Goal: Task Accomplishment & Management: Manage account settings

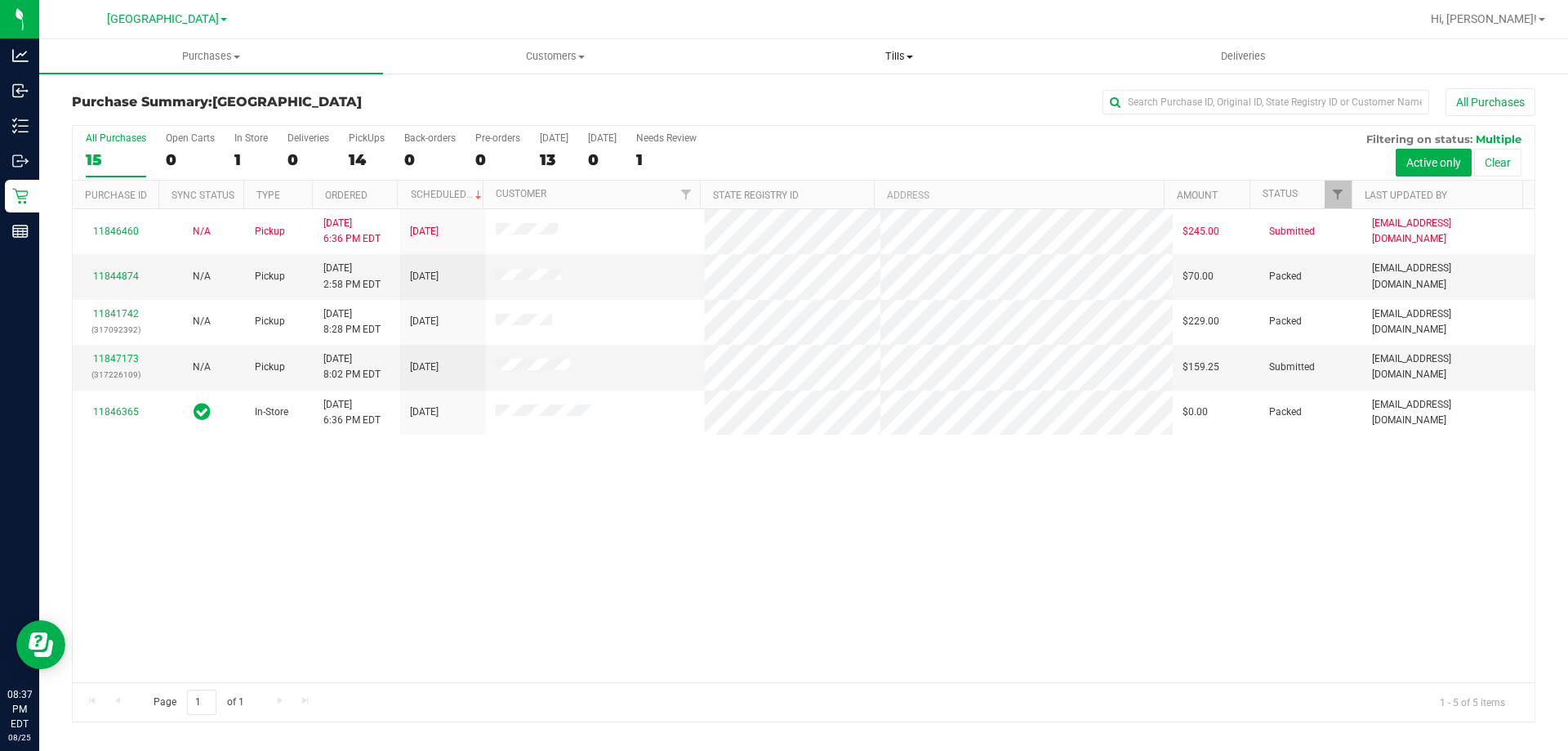
click at [887, 60] on span "Tills" at bounding box center [898, 57] width 342 height 15
click at [796, 99] on span "Manage tills" at bounding box center [781, 98] width 111 height 14
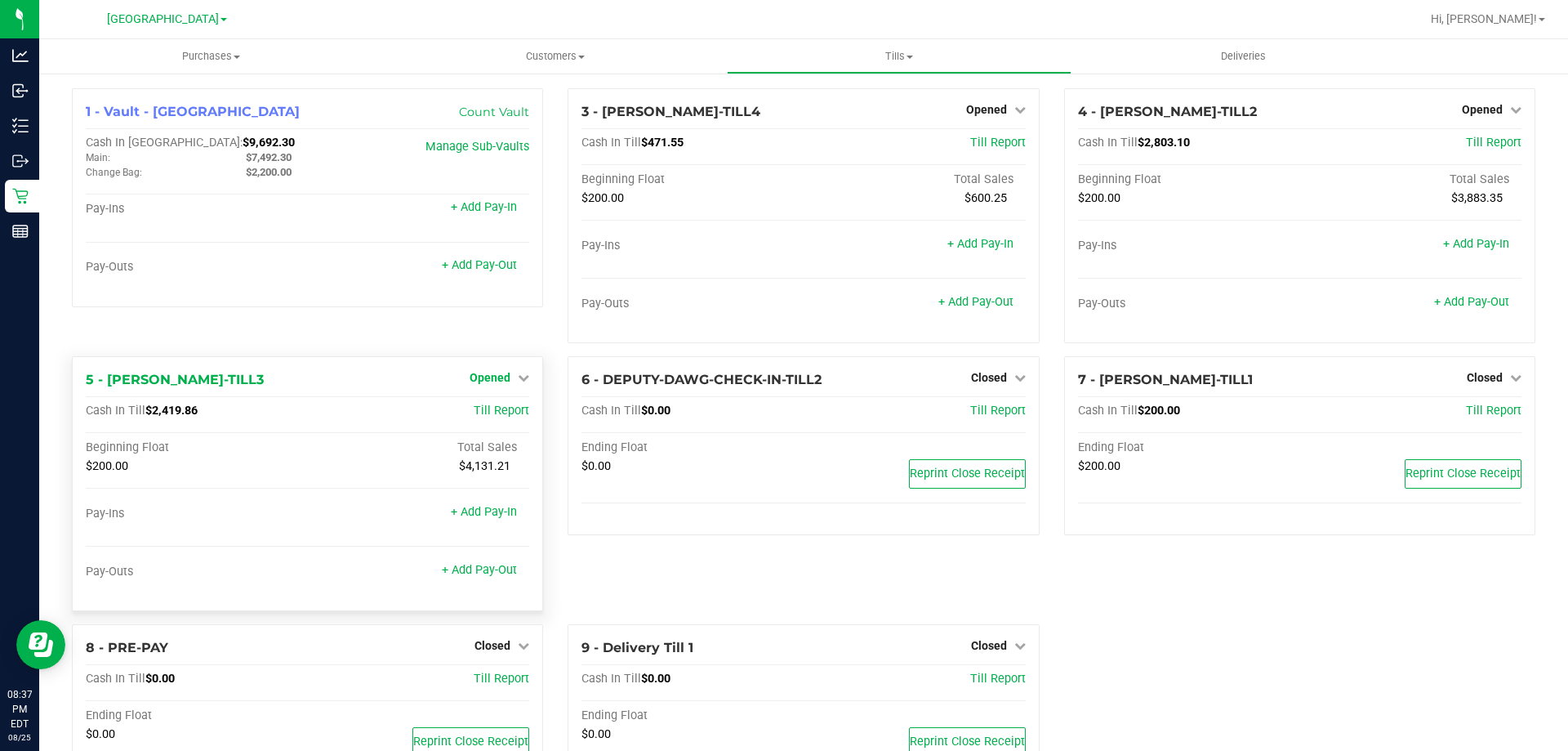
click at [495, 377] on span "Opened" at bounding box center [490, 378] width 41 height 13
click at [487, 415] on link "Close Till" at bounding box center [492, 411] width 44 height 13
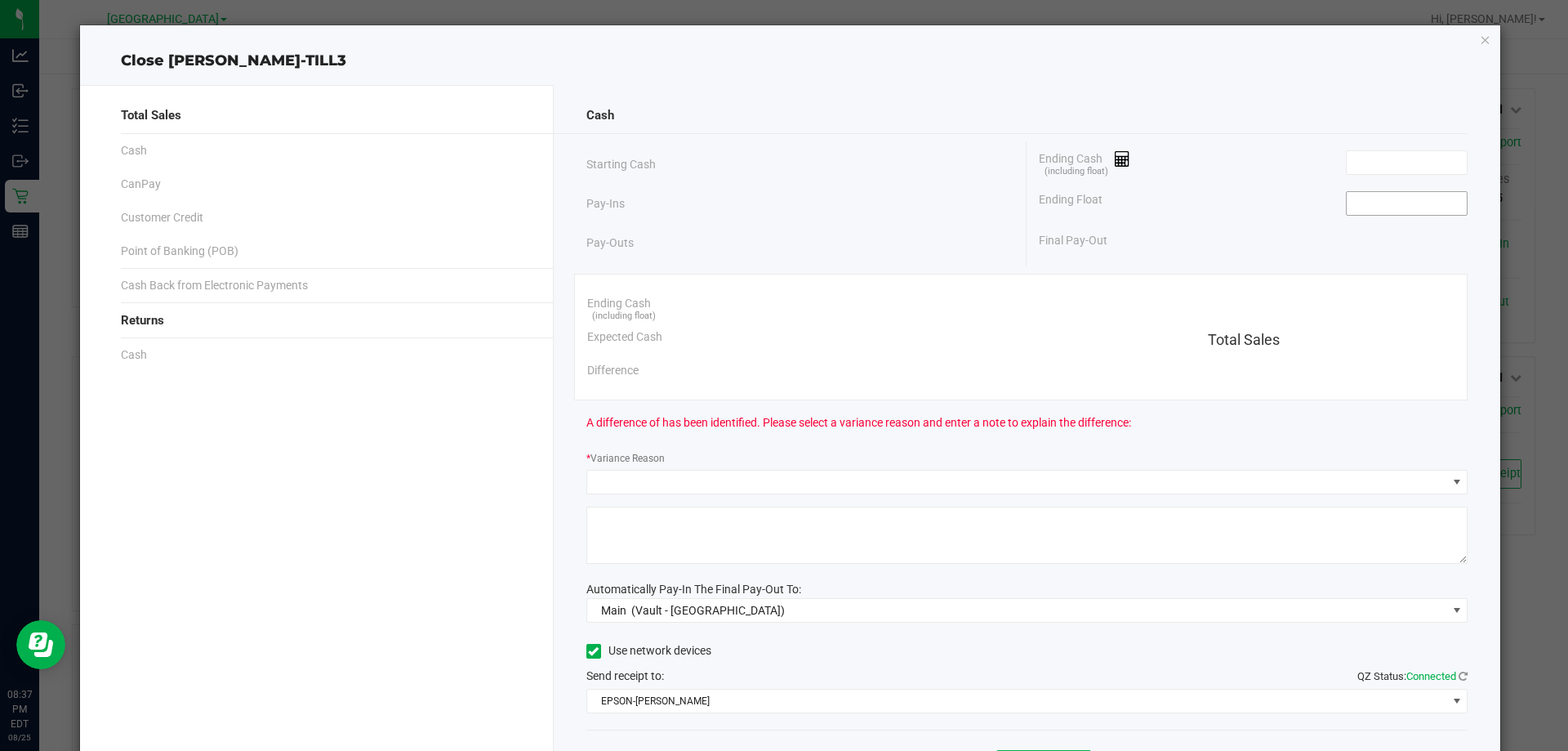
click at [1354, 192] on input at bounding box center [1406, 203] width 120 height 23
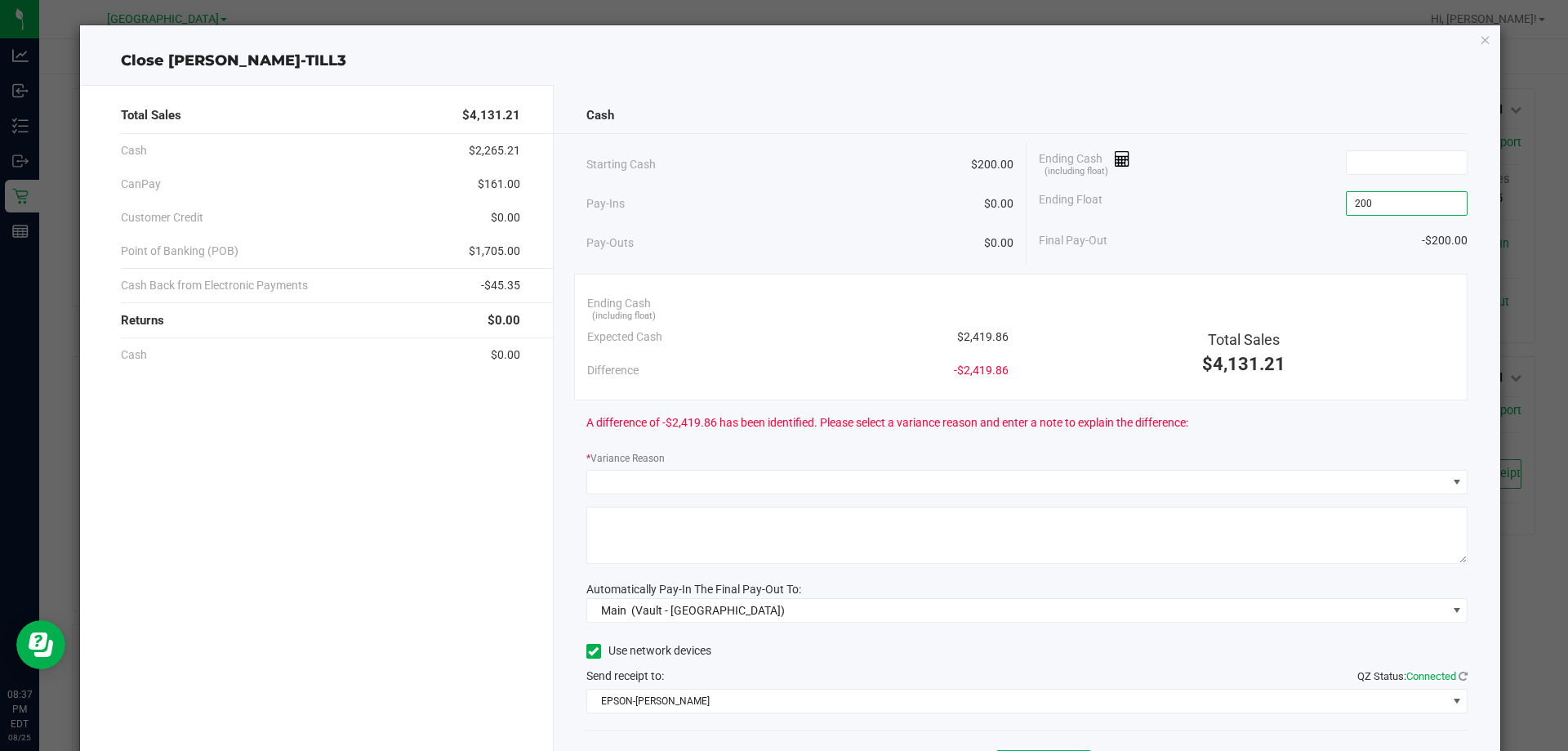
type input "$200.00"
click at [1260, 190] on div "Ending Float $200.00" at bounding box center [1253, 204] width 429 height 41
click at [663, 77] on div "Total Sales $4,131.21 Cash $2,265.21 CanPay $161.00 Customer Credit $0.00 Point…" at bounding box center [791, 446] width 1421 height 749
click at [1357, 162] on input at bounding box center [1406, 162] width 120 height 23
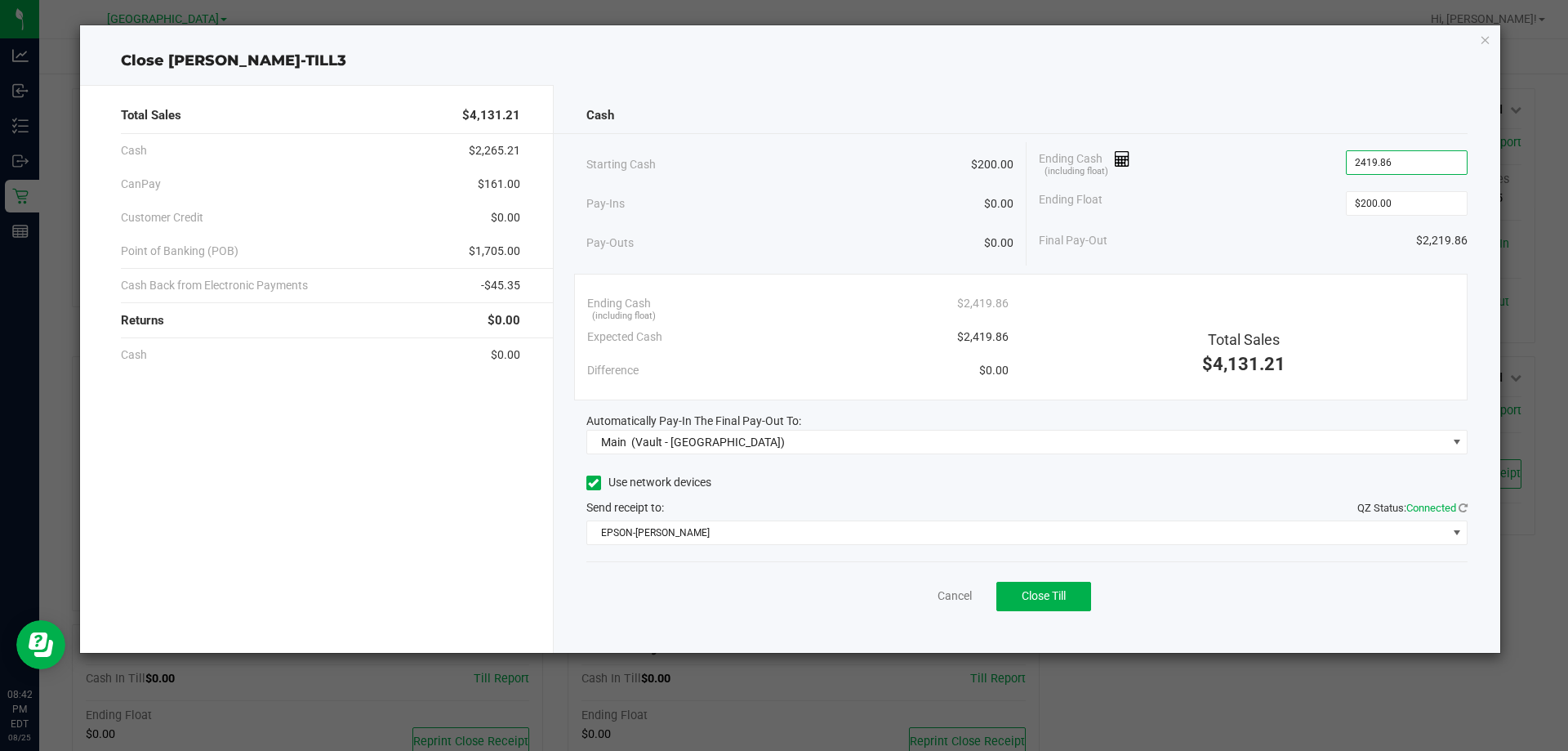
type input "$2,419.86"
click at [863, 599] on div "Cancel Close Till" at bounding box center [1027, 593] width 882 height 63
click at [1046, 602] on span "Close Till" at bounding box center [1043, 596] width 44 height 13
click at [913, 586] on div "Dismiss Reprint Closing Receipt" at bounding box center [1027, 593] width 882 height 63
click at [913, 598] on link "Dismiss" at bounding box center [919, 596] width 39 height 17
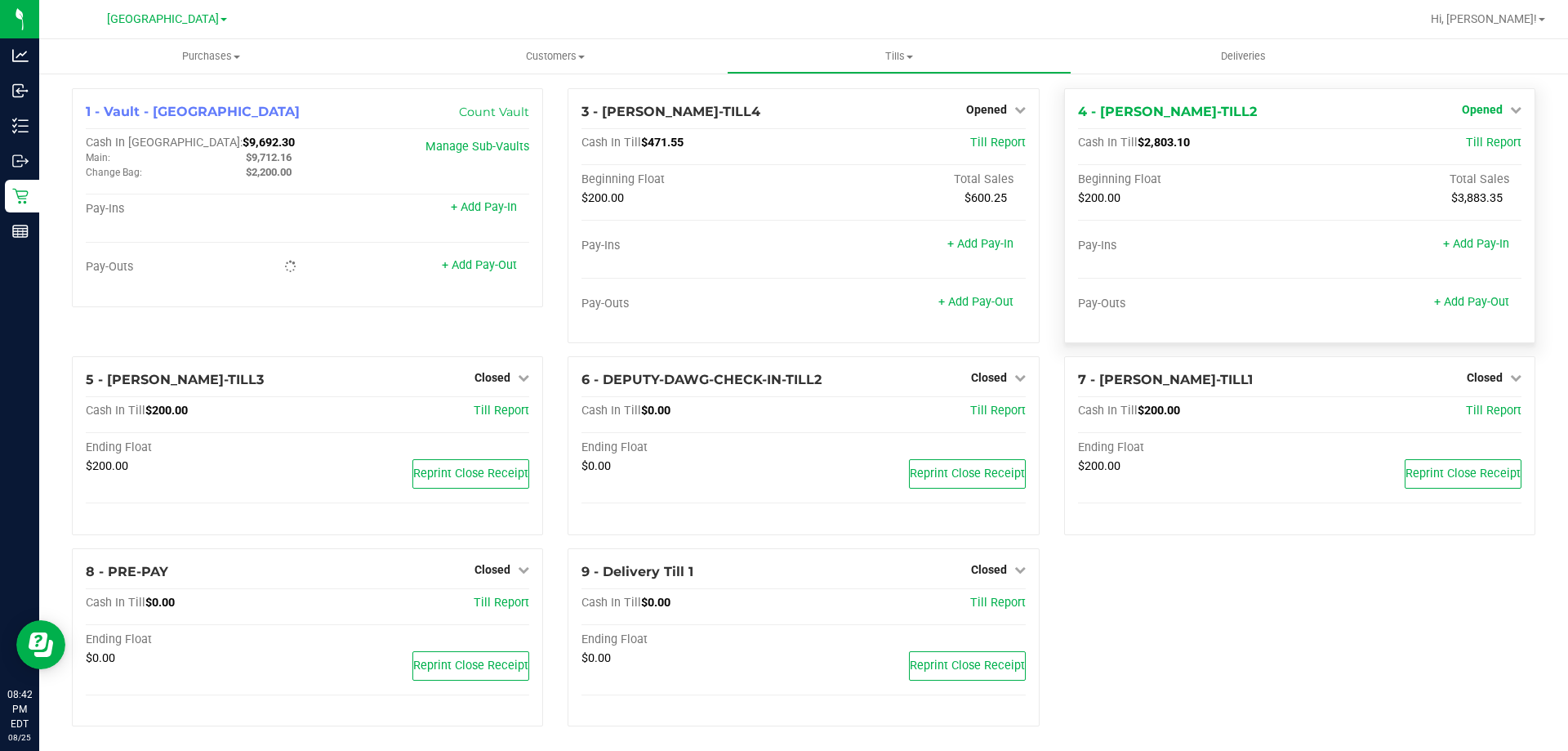
click at [1488, 106] on span "Opened" at bounding box center [1482, 110] width 41 height 13
click at [1461, 137] on link "Close Till" at bounding box center [1482, 143] width 44 height 13
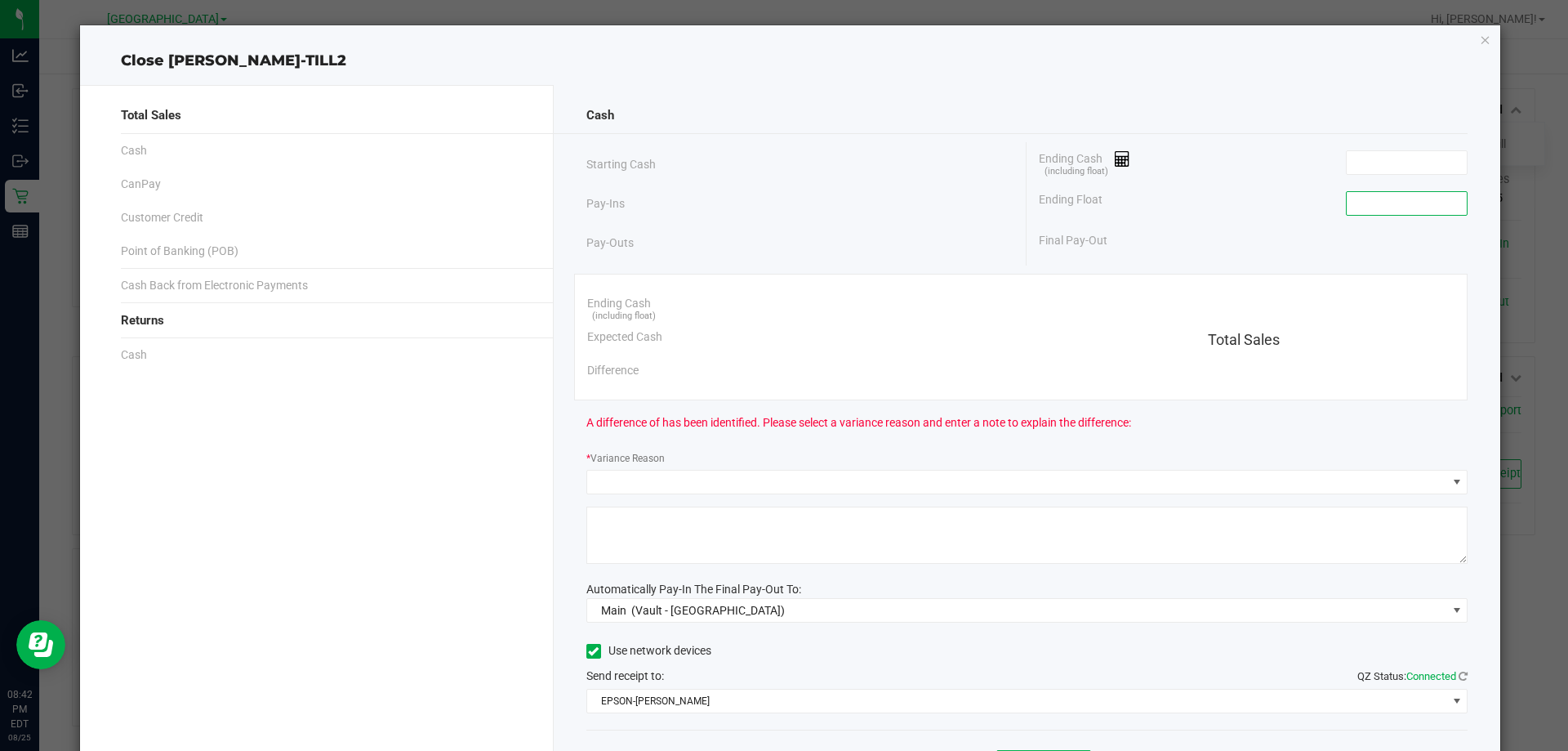
click at [1388, 200] on input at bounding box center [1406, 203] width 120 height 23
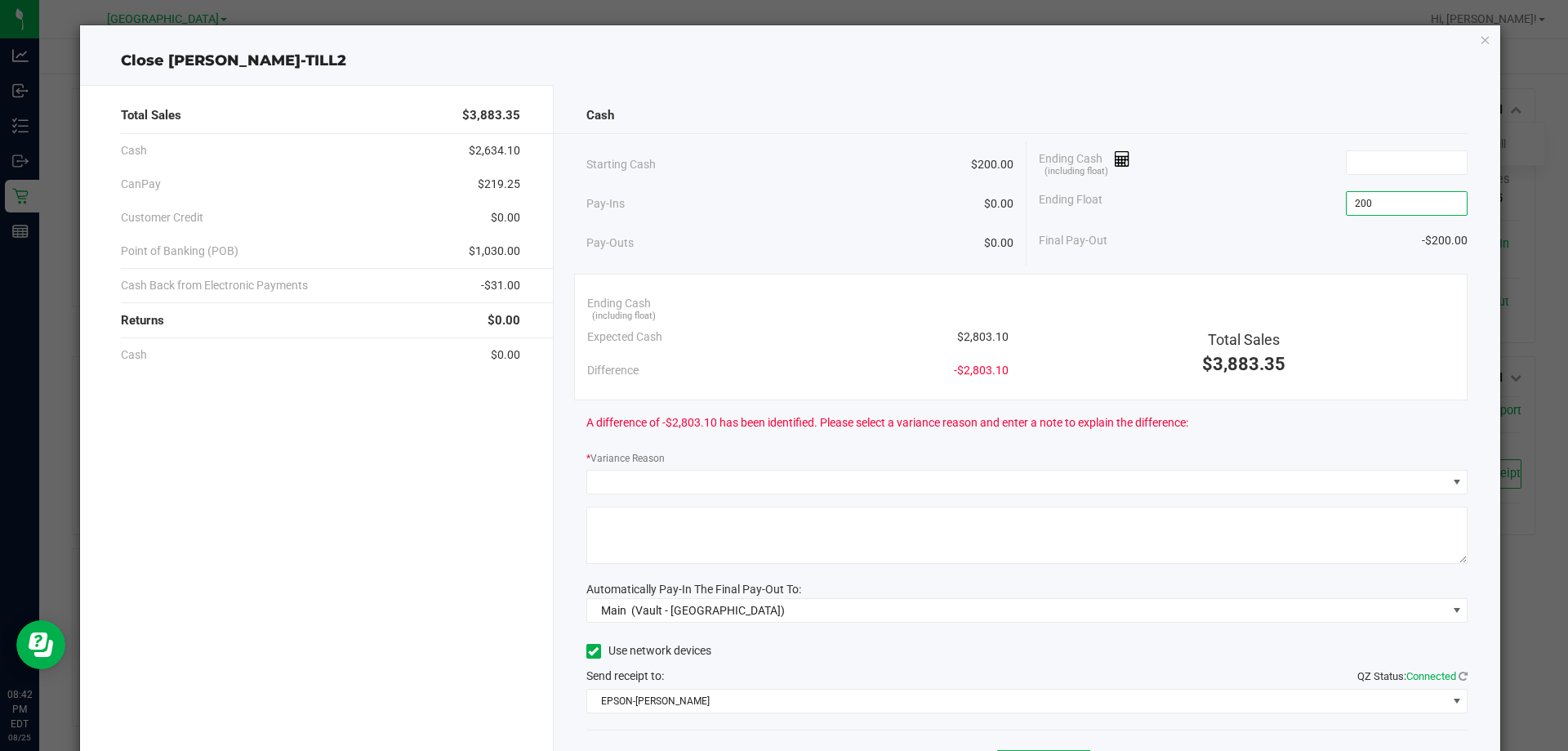
type input "$200.00"
click at [1216, 167] on div "Ending Cash (including float)" at bounding box center [1253, 163] width 429 height 41
click at [731, 103] on div "Cash" at bounding box center [1027, 115] width 882 height 35
click at [1370, 163] on input at bounding box center [1406, 162] width 120 height 23
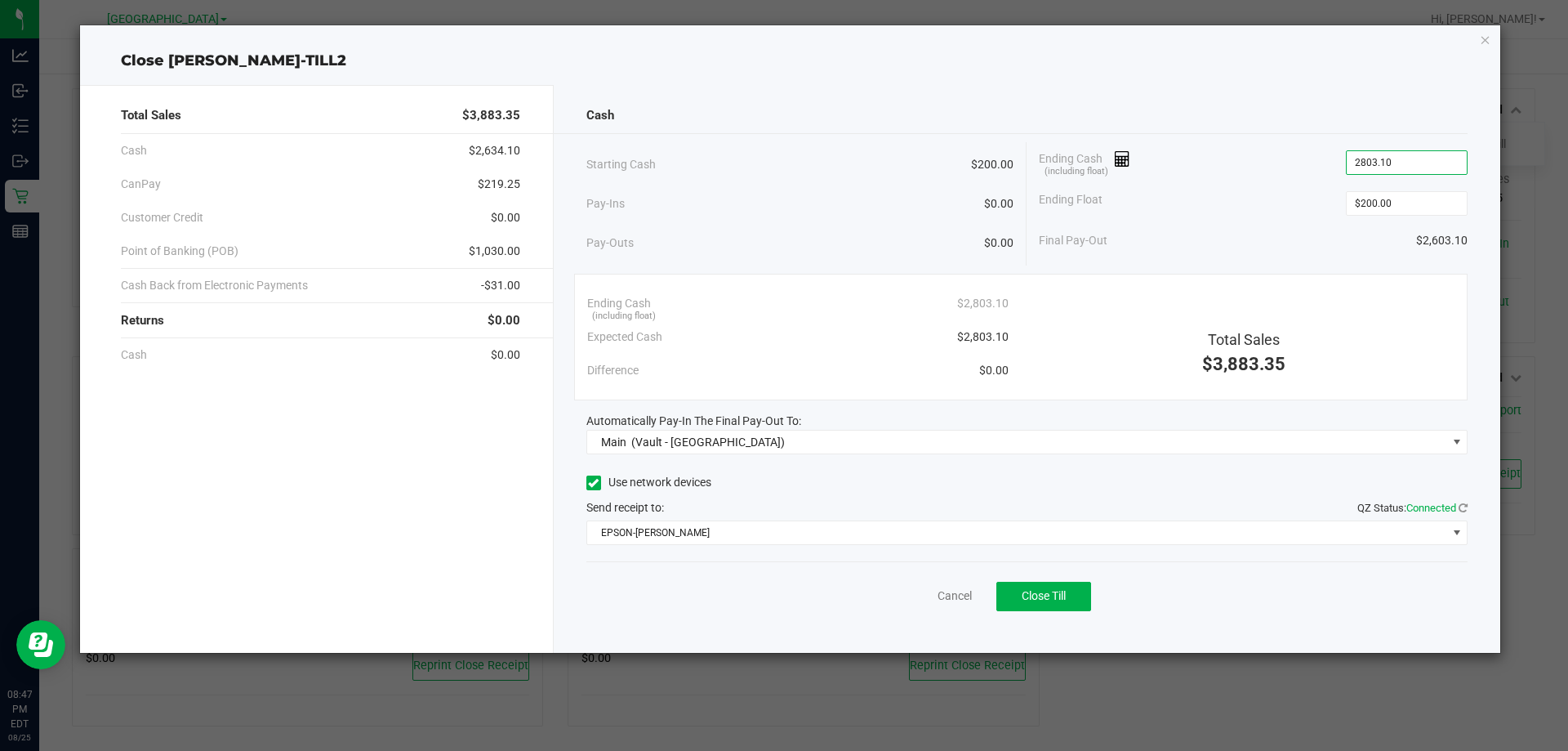
type input "$2,803.10"
click at [1251, 209] on div "Ending Float $200.00" at bounding box center [1253, 204] width 429 height 41
click at [1046, 589] on span "Close Till" at bounding box center [1043, 596] width 44 height 13
click at [947, 591] on div "Dismiss Reprint Closing Receipt" at bounding box center [1027, 593] width 882 height 63
click at [923, 595] on link "Dismiss" at bounding box center [919, 596] width 39 height 17
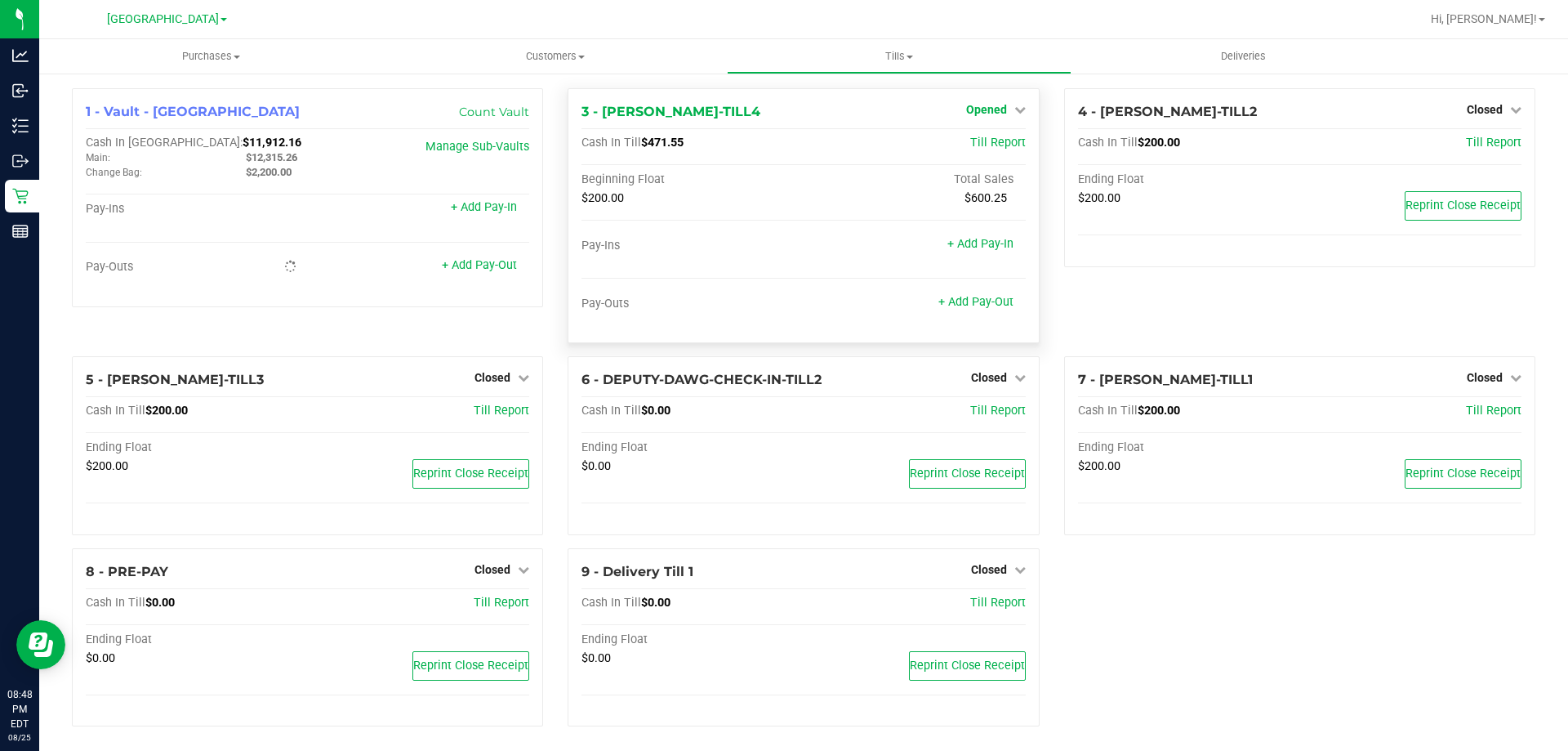
click at [984, 111] on span "Opened" at bounding box center [987, 110] width 41 height 13
click at [979, 140] on link "Close Till" at bounding box center [988, 143] width 44 height 13
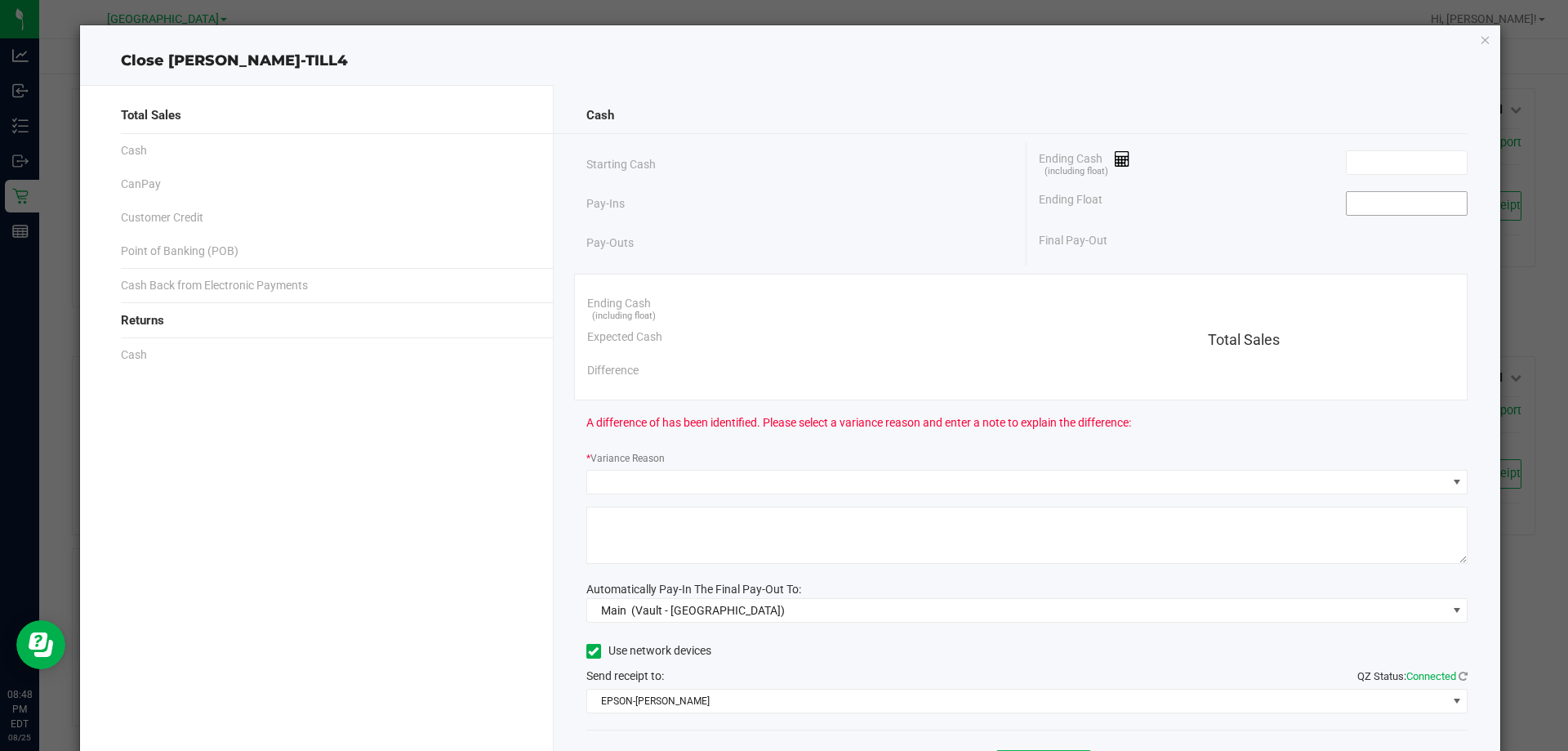
click at [1394, 200] on input at bounding box center [1406, 203] width 120 height 23
type input "$200.00"
click at [1268, 172] on div "Ending Cash (including float)" at bounding box center [1253, 163] width 429 height 41
click at [1389, 158] on input at bounding box center [1406, 162] width 120 height 23
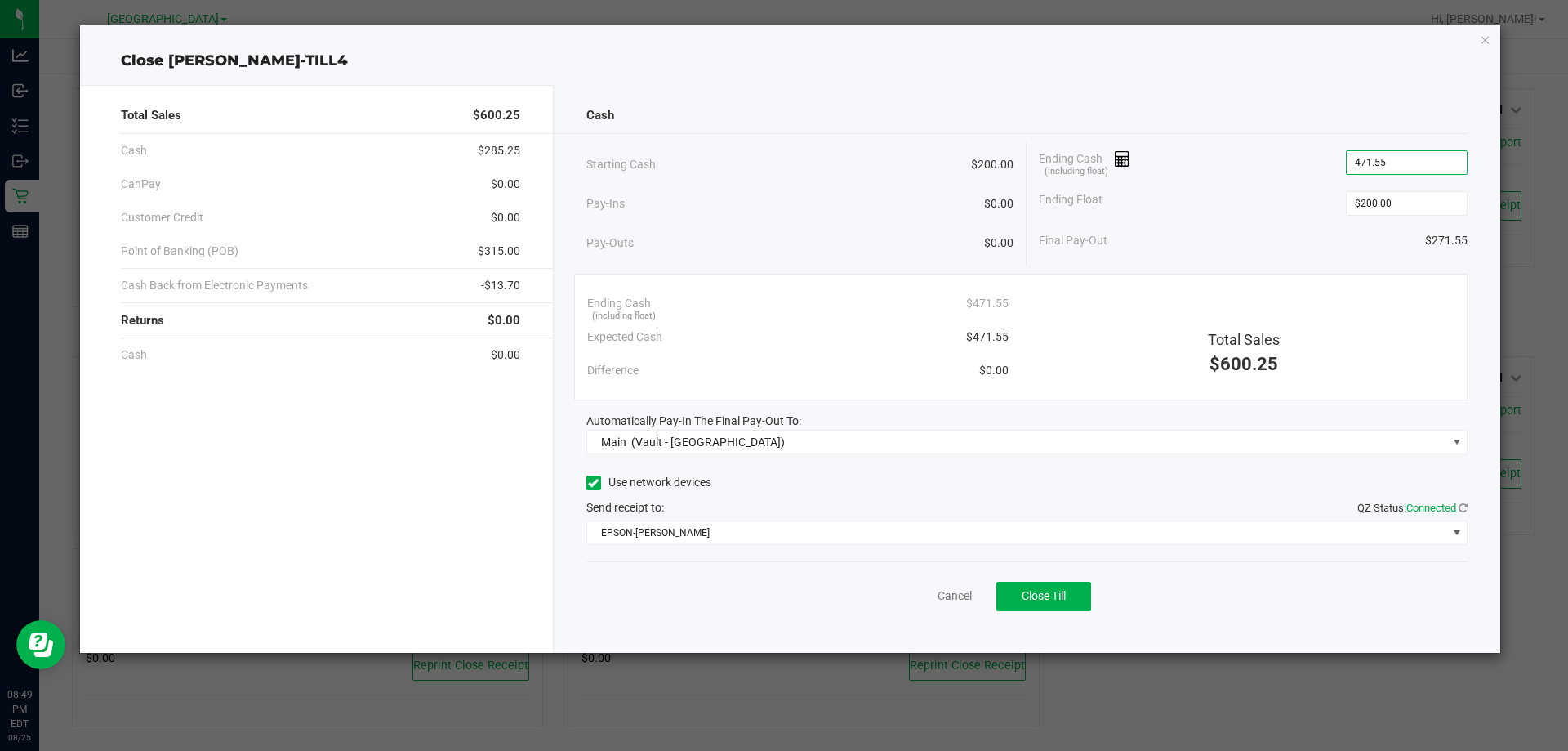
type input "$471.55"
click at [1290, 185] on div "Ending Float $200.00" at bounding box center [1253, 204] width 429 height 41
click at [1059, 593] on span "Close Till" at bounding box center [1043, 596] width 44 height 13
click at [908, 599] on link "Dismiss" at bounding box center [919, 596] width 39 height 17
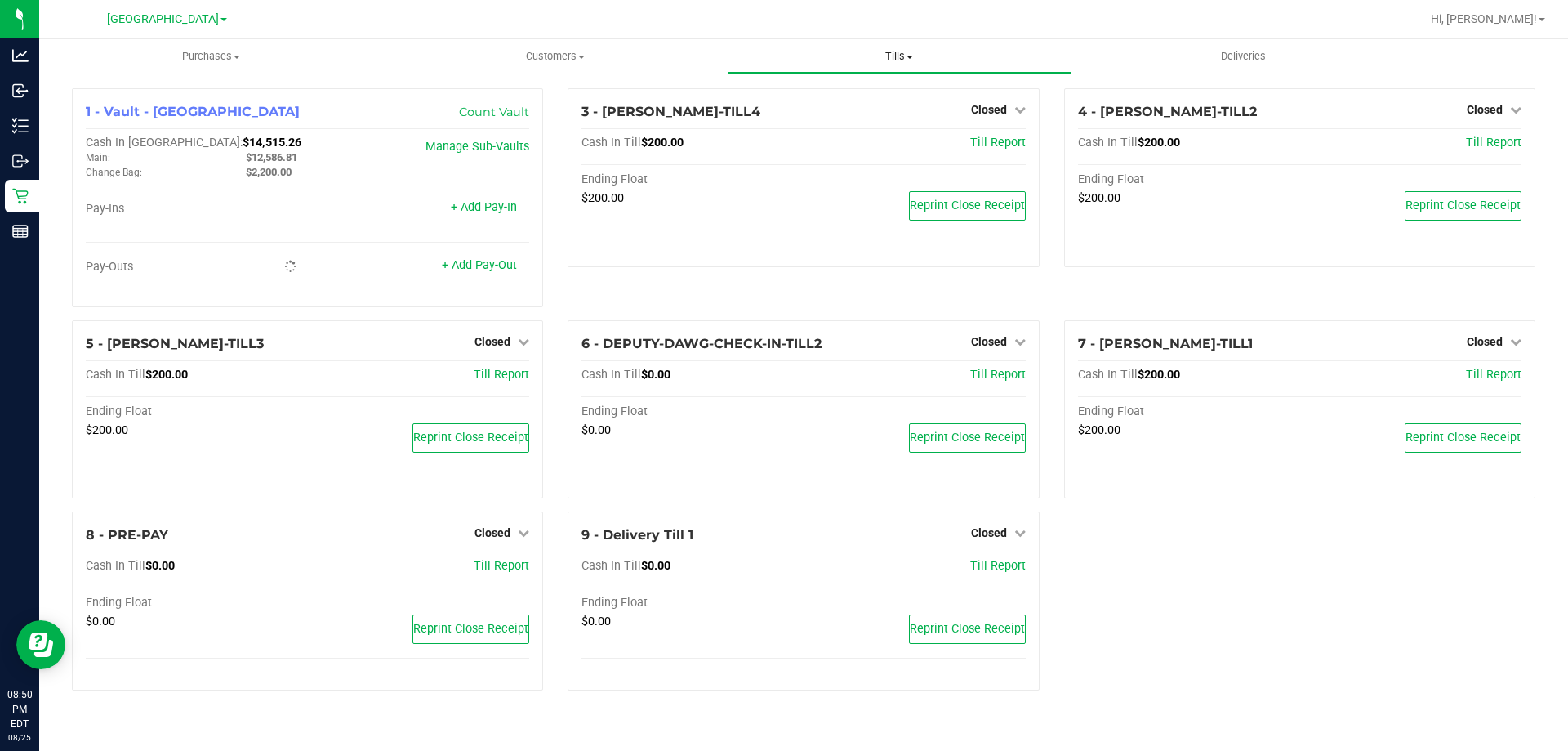
click at [910, 50] on span "Tills" at bounding box center [898, 57] width 342 height 15
click at [799, 116] on span "Reconcile e-payments" at bounding box center [807, 117] width 163 height 14
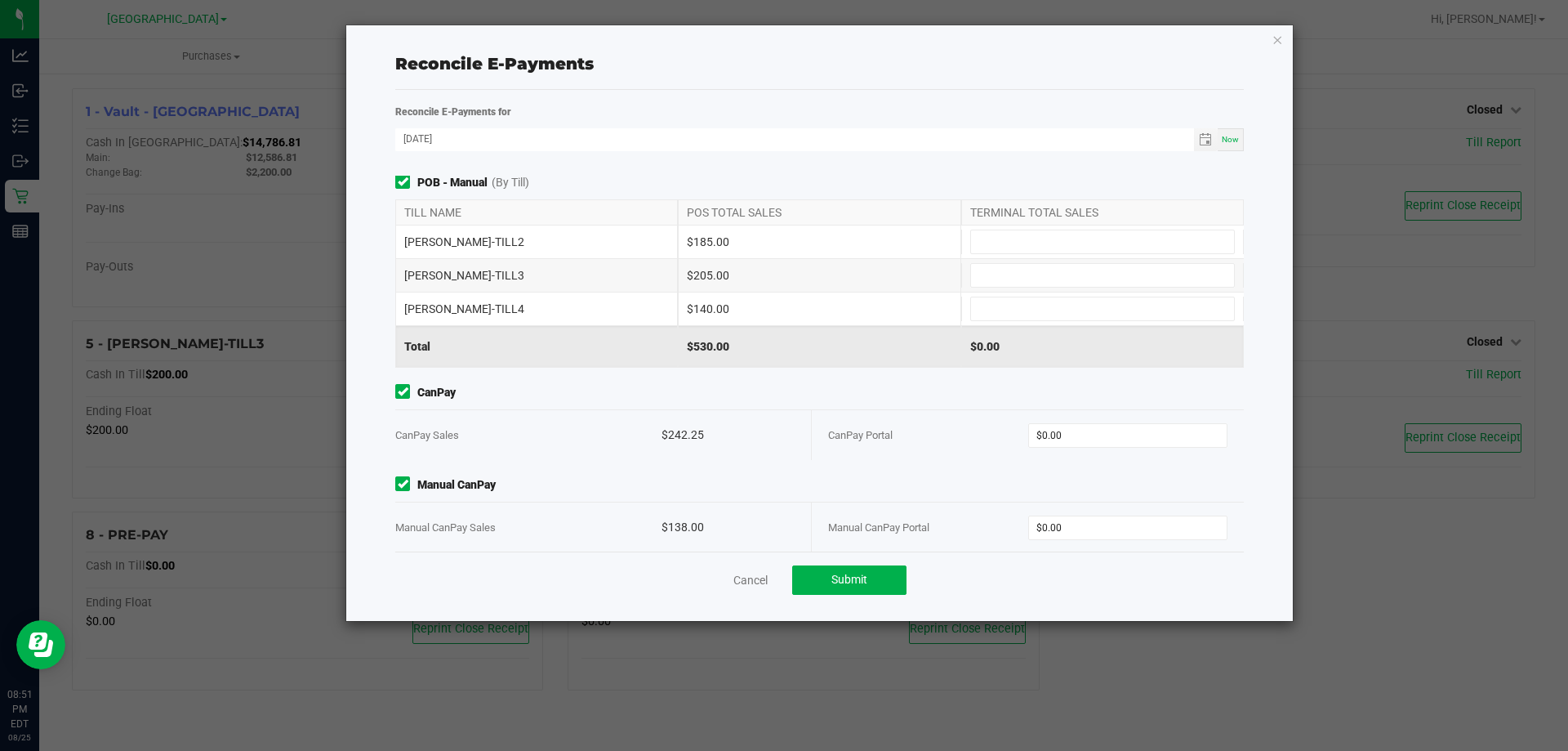
scroll to position [227, 0]
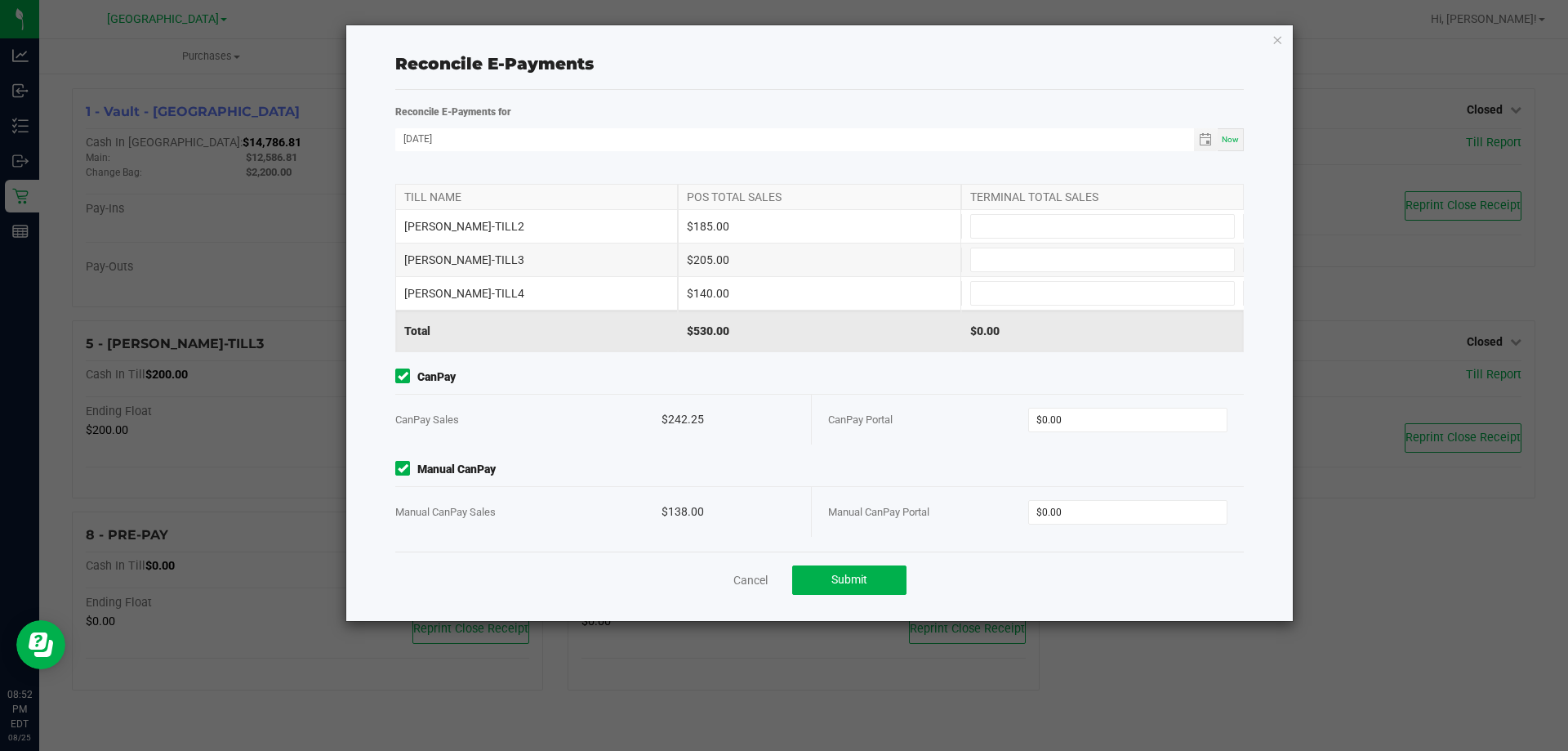
click at [878, 468] on span "Manual CanPay" at bounding box center [819, 469] width 848 height 17
click at [1142, 417] on input "0" at bounding box center [1127, 420] width 198 height 23
type input "$242.25"
click at [1100, 517] on input "0" at bounding box center [1127, 512] width 198 height 23
drag, startPoint x: 886, startPoint y: 451, endPoint x: 900, endPoint y: 451, distance: 14.0
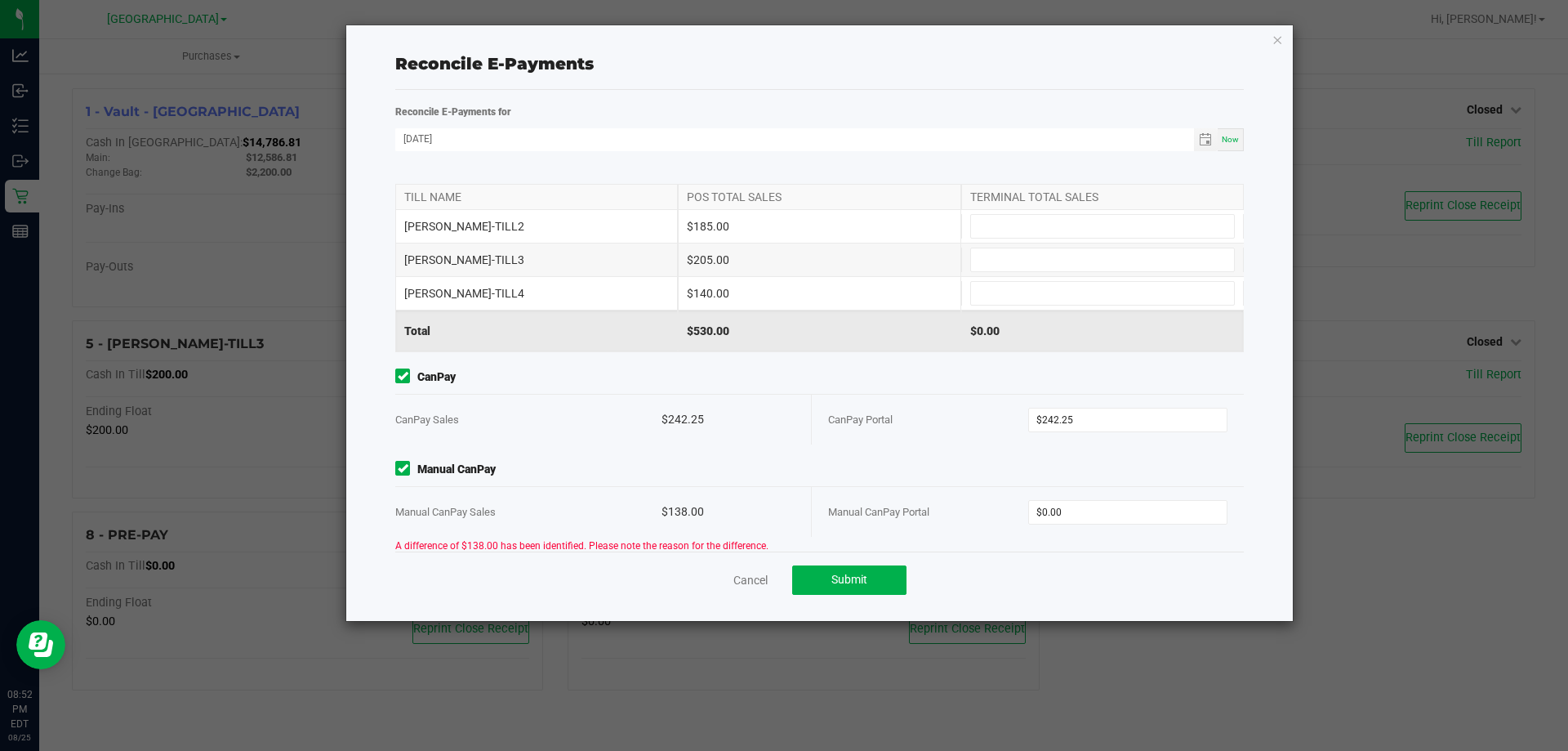
click at [886, 451] on div "Point of Banking (POB) (By Till) TILL NAME POS TOTAL SALES TERMINAL TOTAL SALES…" at bounding box center [819, 364] width 873 height 376
click at [1038, 507] on input "0" at bounding box center [1127, 512] width 198 height 23
type input "$255.50"
click at [1022, 574] on div "Cancel Submit" at bounding box center [819, 580] width 848 height 57
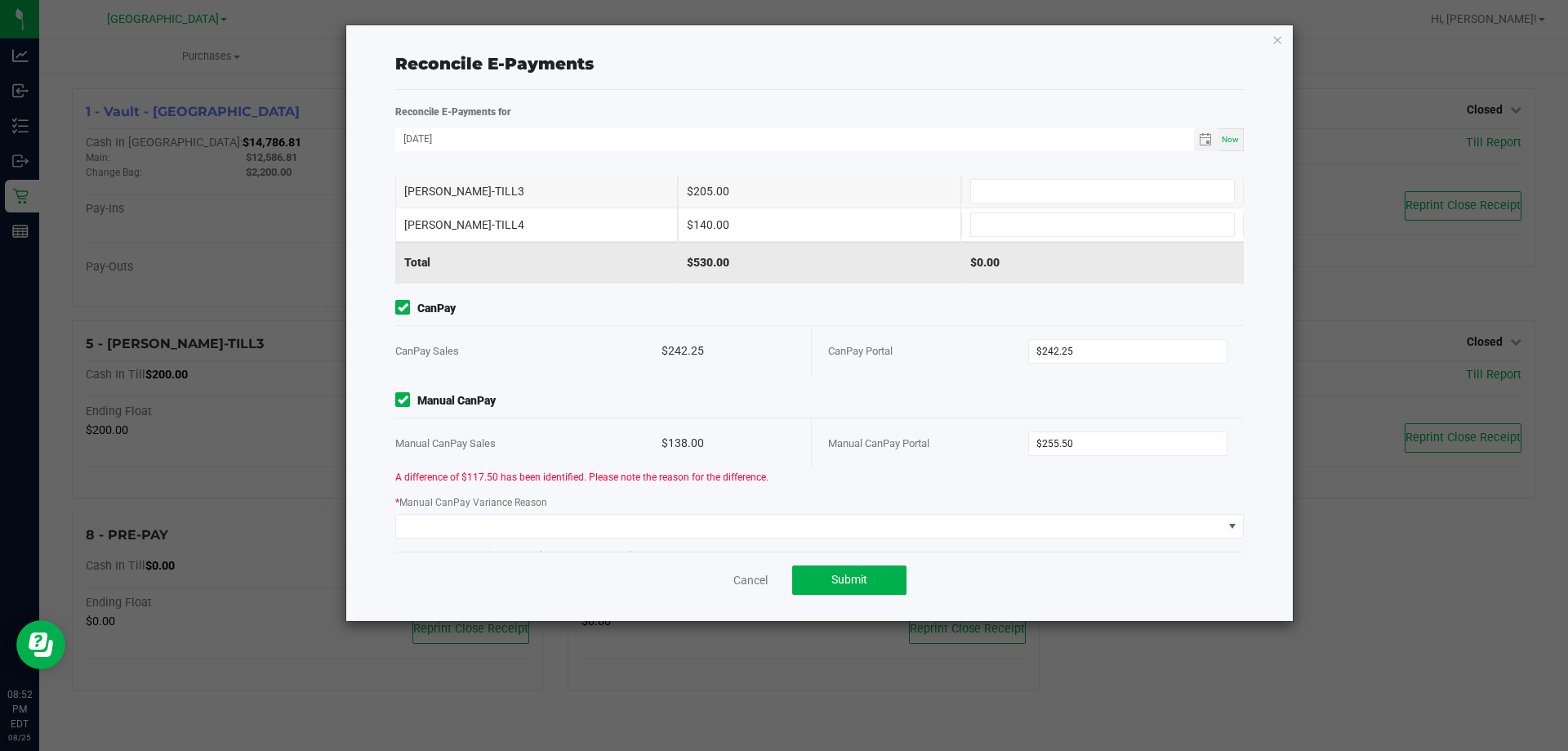
scroll to position [378, 0]
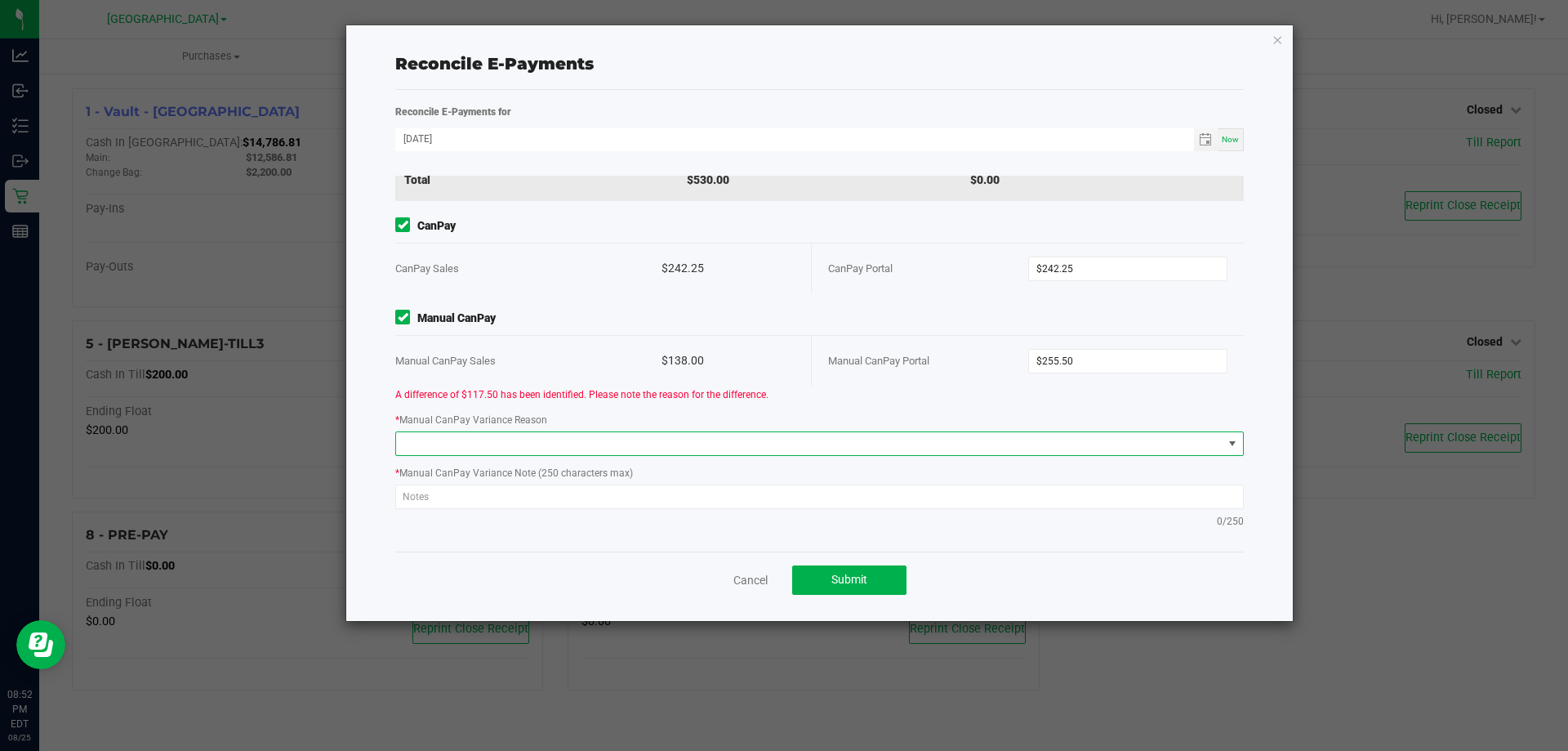
click at [1226, 440] on span at bounding box center [1232, 444] width 13 height 13
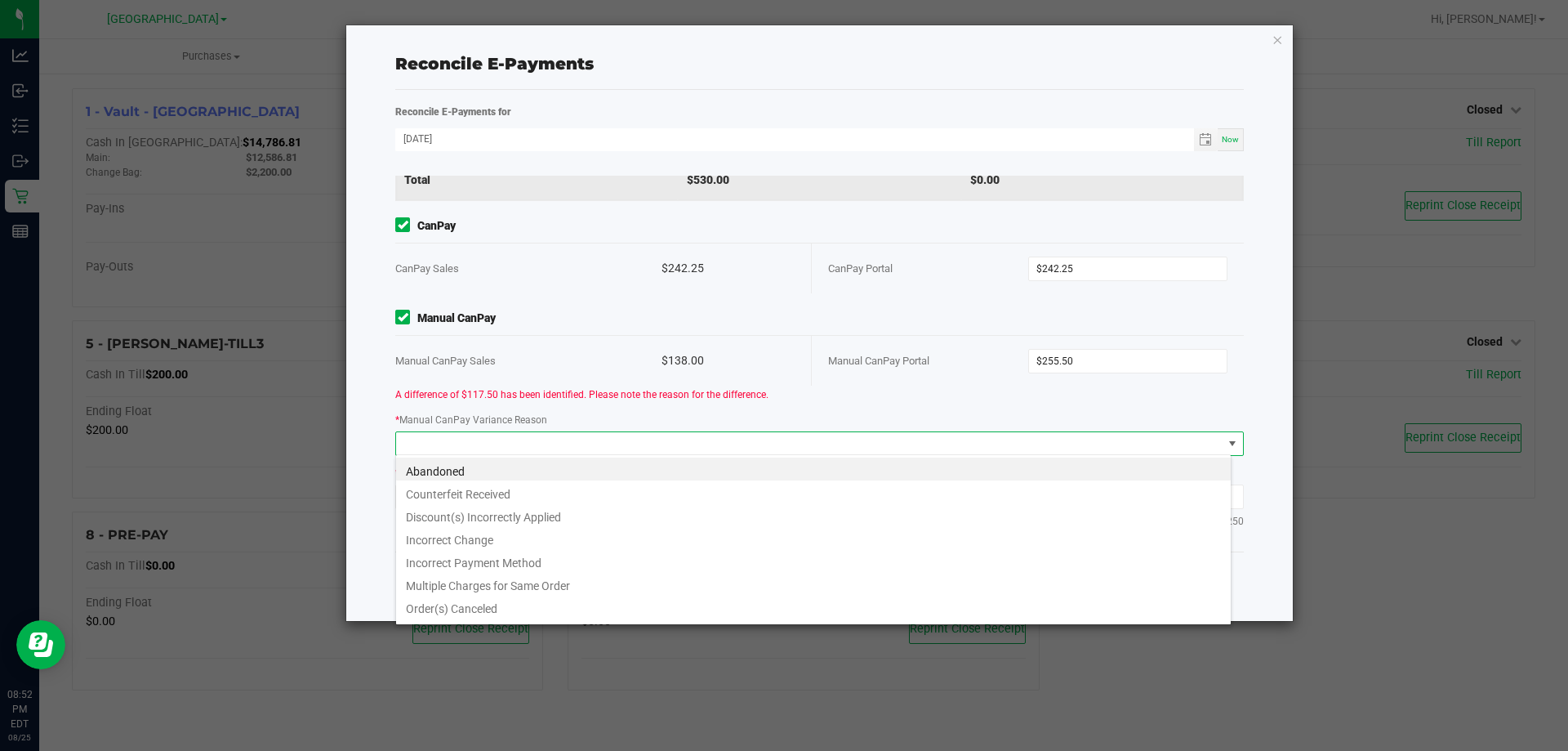
scroll to position [24, 836]
click at [529, 566] on li "Incorrect Payment Method" at bounding box center [813, 560] width 834 height 23
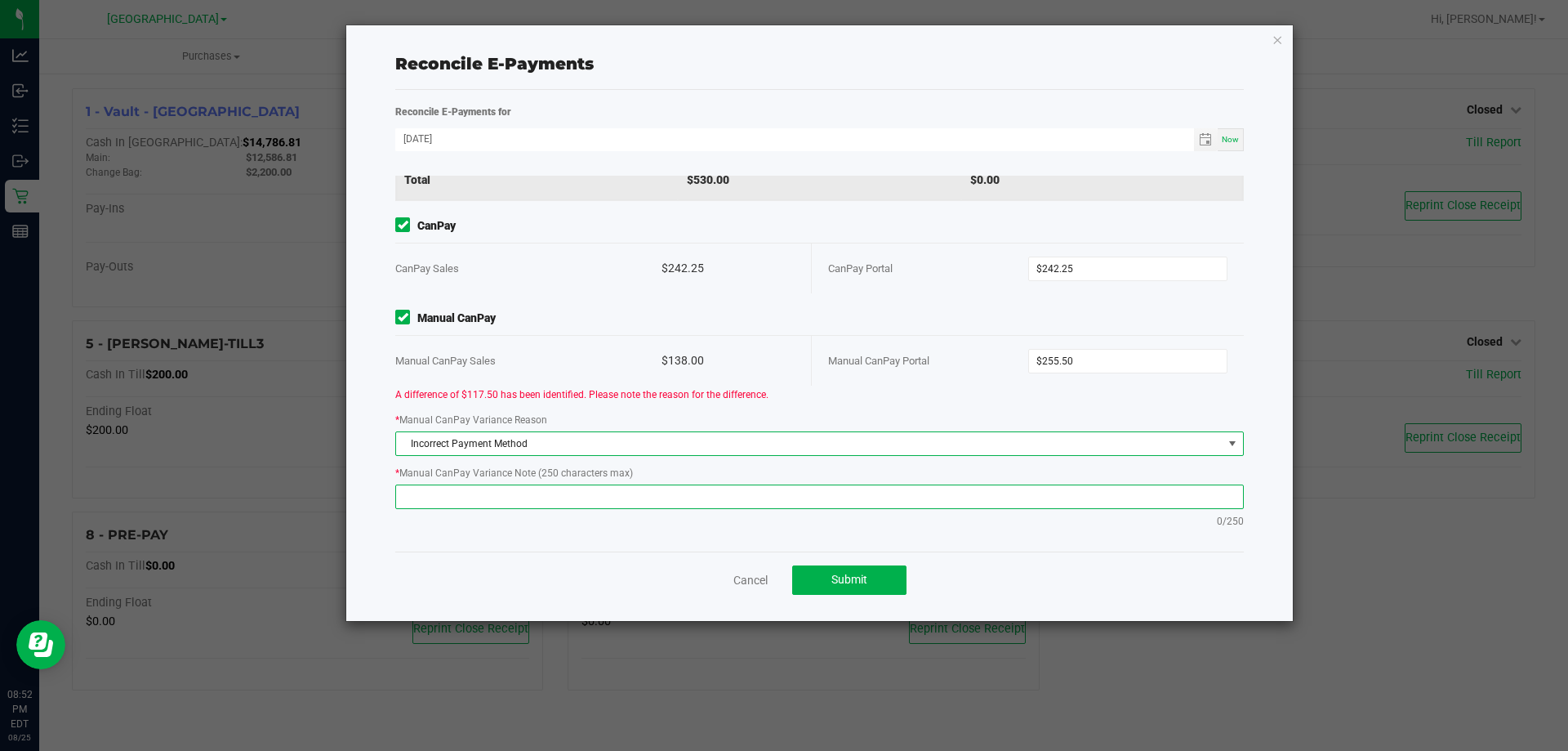
click at [486, 499] on textarea at bounding box center [819, 497] width 848 height 24
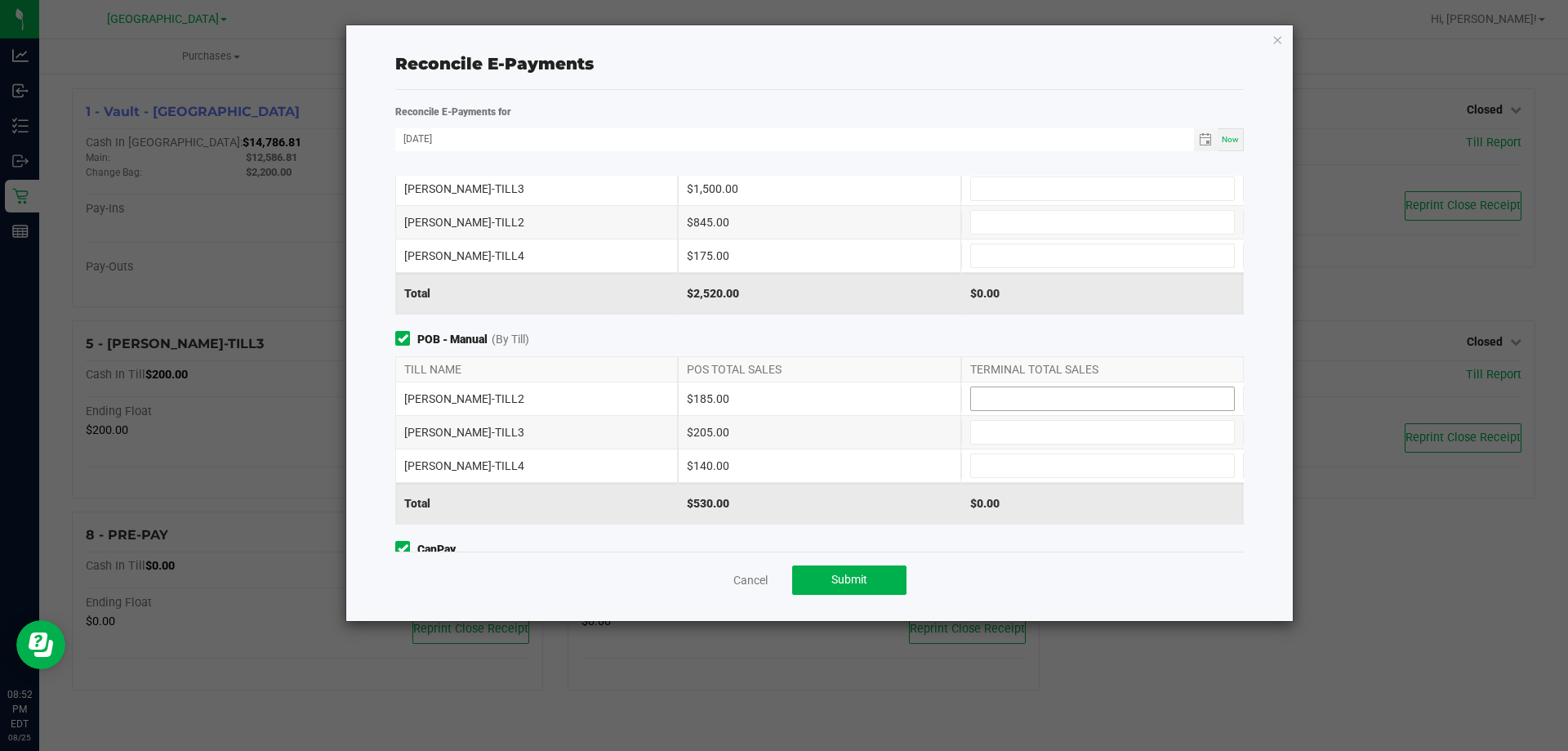
scroll to position [82, 0]
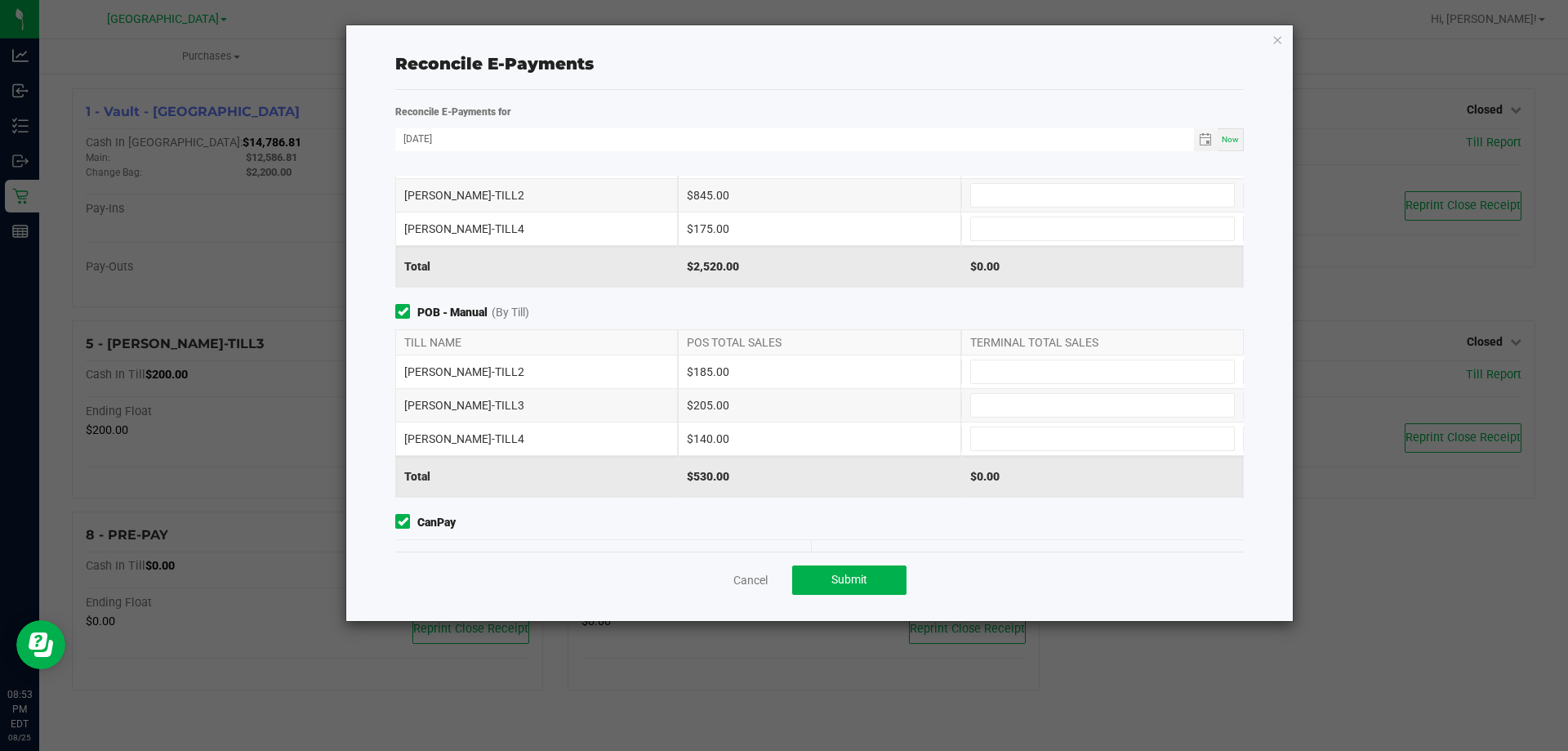
type textarea "63849 Purchase ID #11842100 was cashed out manually not under canpay."
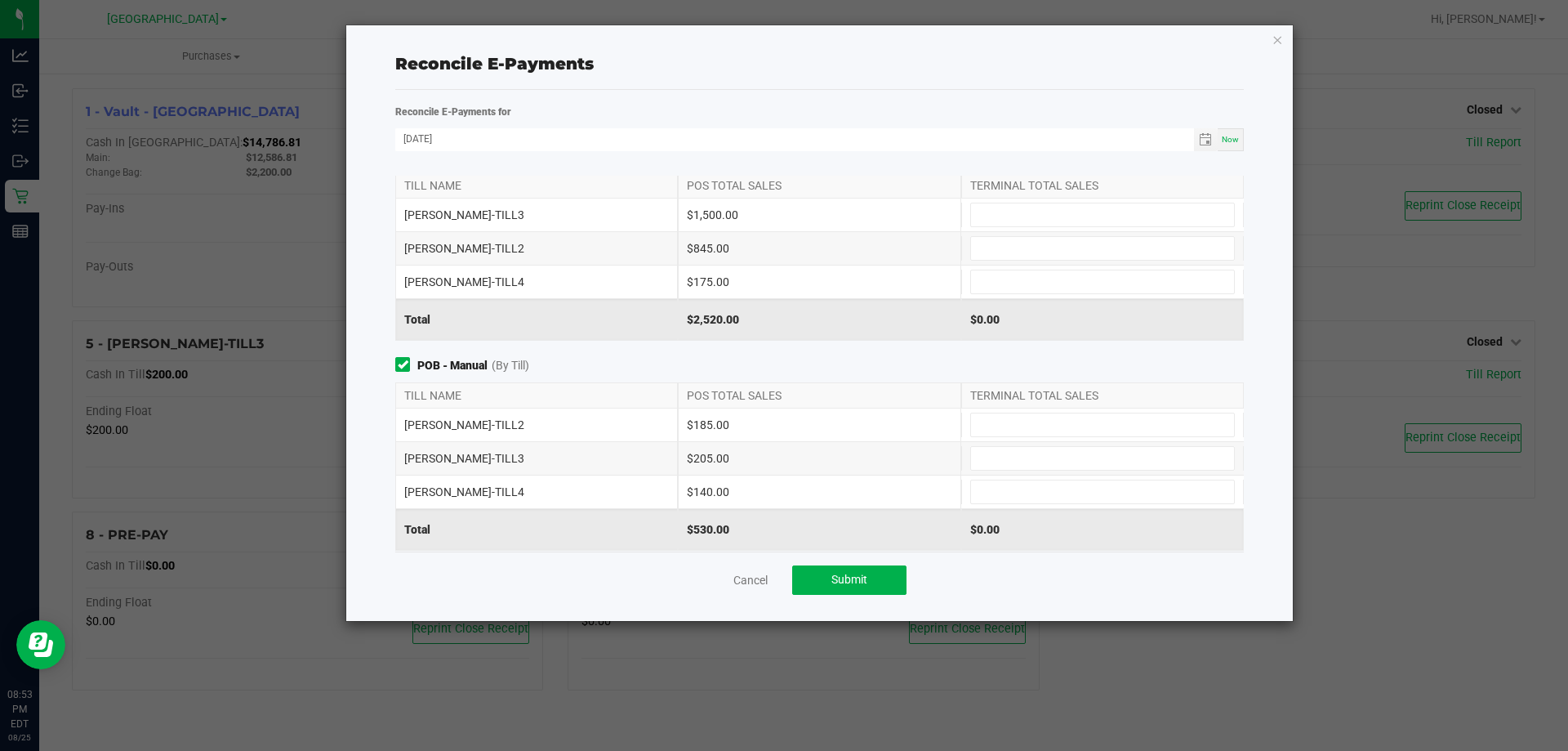
scroll to position [0, 0]
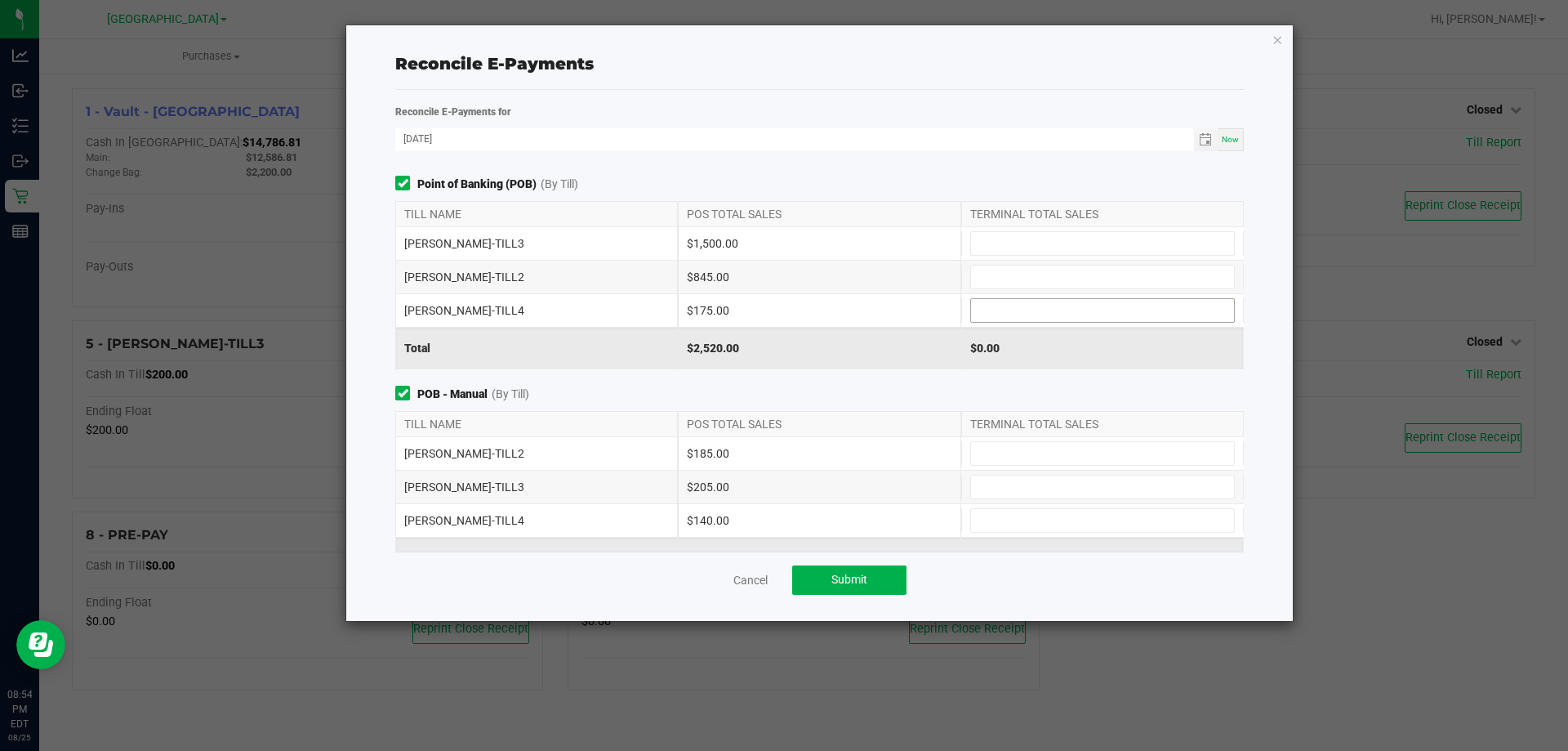
click at [983, 302] on input at bounding box center [1102, 310] width 263 height 23
type input "1"
type input "$75.00"
click at [924, 379] on div "Point of Banking (POB) (By Till) TILL NAME POS TOTAL SALES TERMINAL TOTAL SALES…" at bounding box center [819, 364] width 873 height 376
click at [1034, 265] on input at bounding box center [1102, 276] width 263 height 23
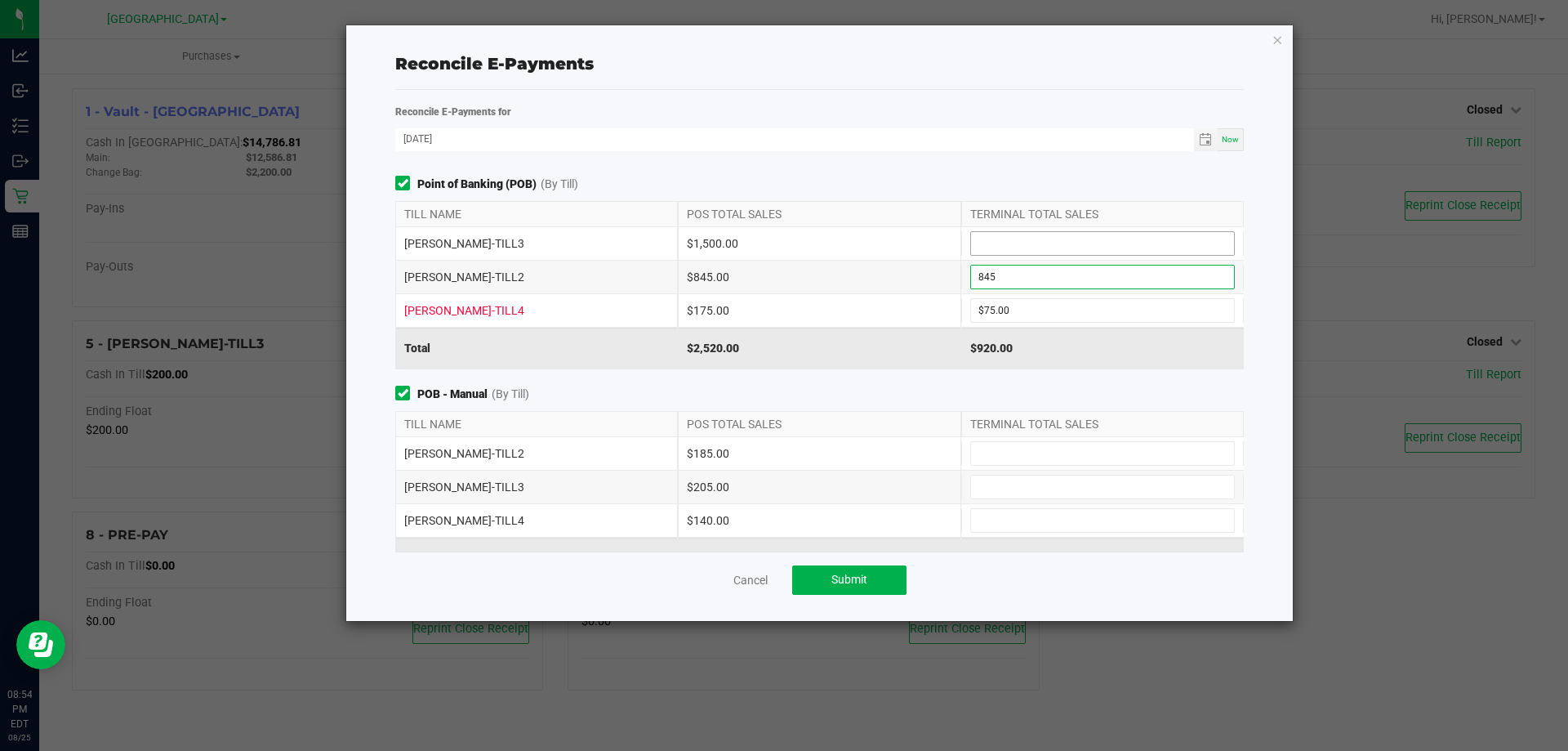
type input "$845.00"
click at [1030, 246] on input at bounding box center [1102, 243] width 263 height 23
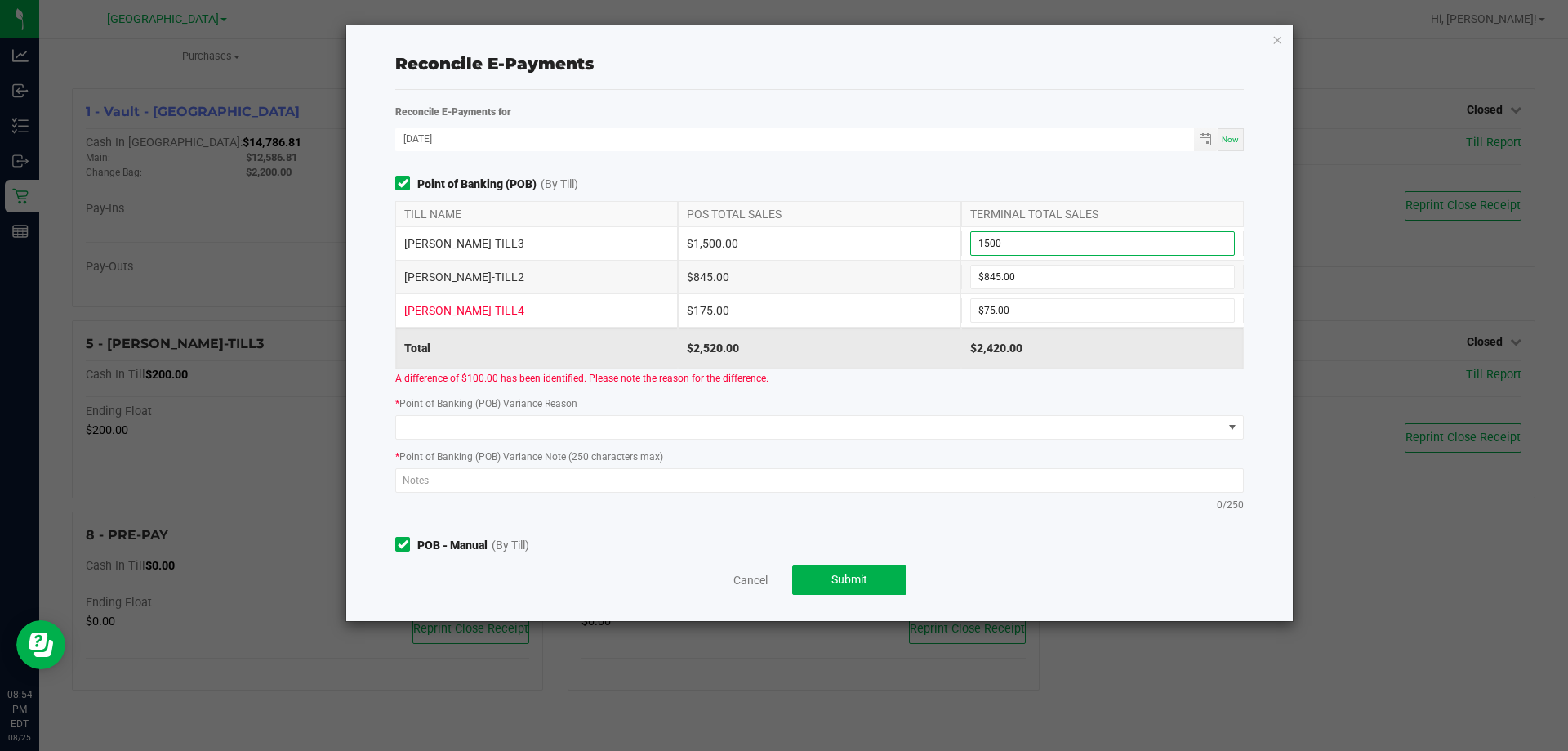
type input "$1,500.00"
click at [871, 382] on div "A difference of $100.00 has been identified. Please note the reason for the dif…" at bounding box center [819, 378] width 873 height 17
drag, startPoint x: 1038, startPoint y: 310, endPoint x: 906, endPoint y: 299, distance: 132.5
click at [906, 299] on div "[PERSON_NAME]-TILL4 $175.00 75" at bounding box center [819, 310] width 848 height 33
type input "5"
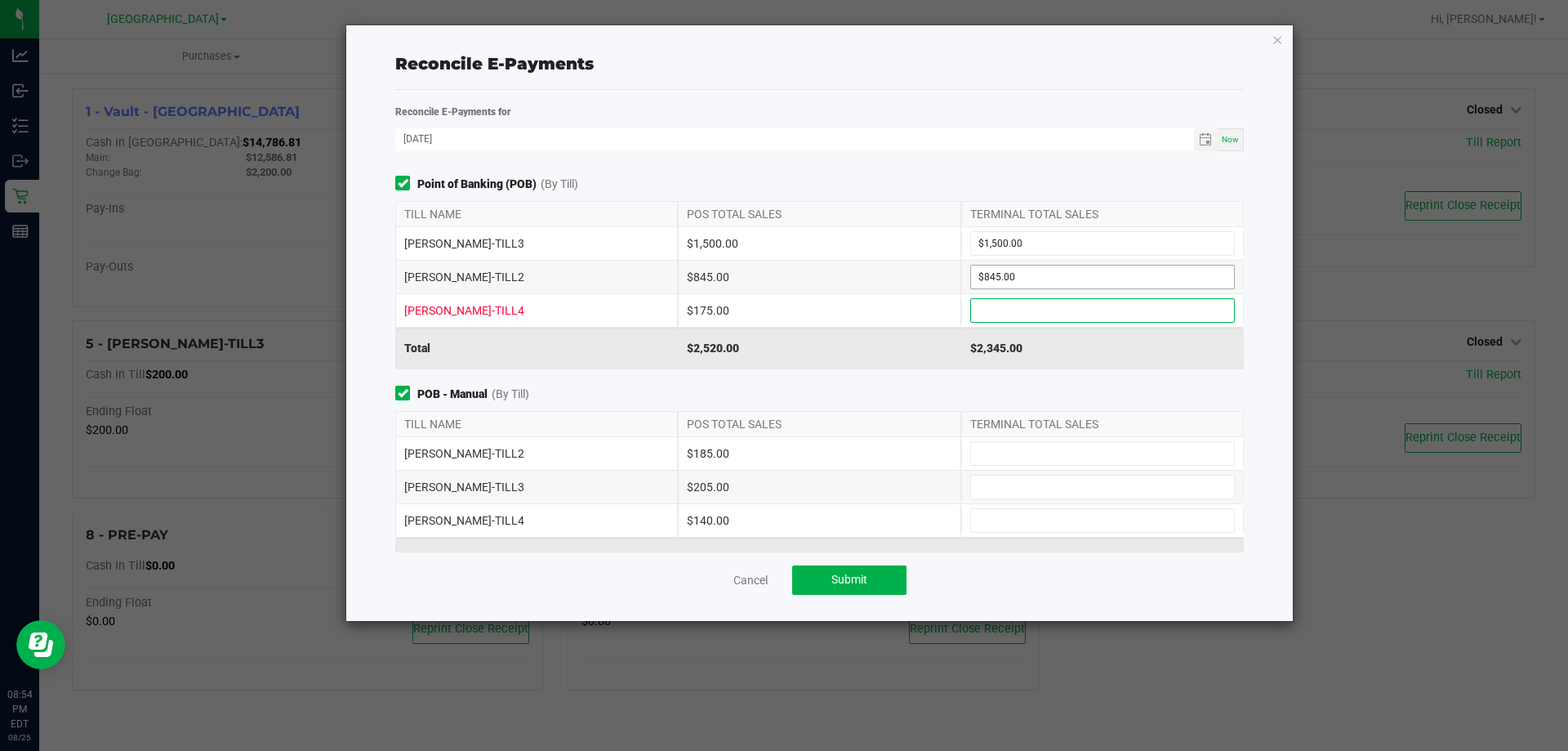
type input "845"
type input "1500"
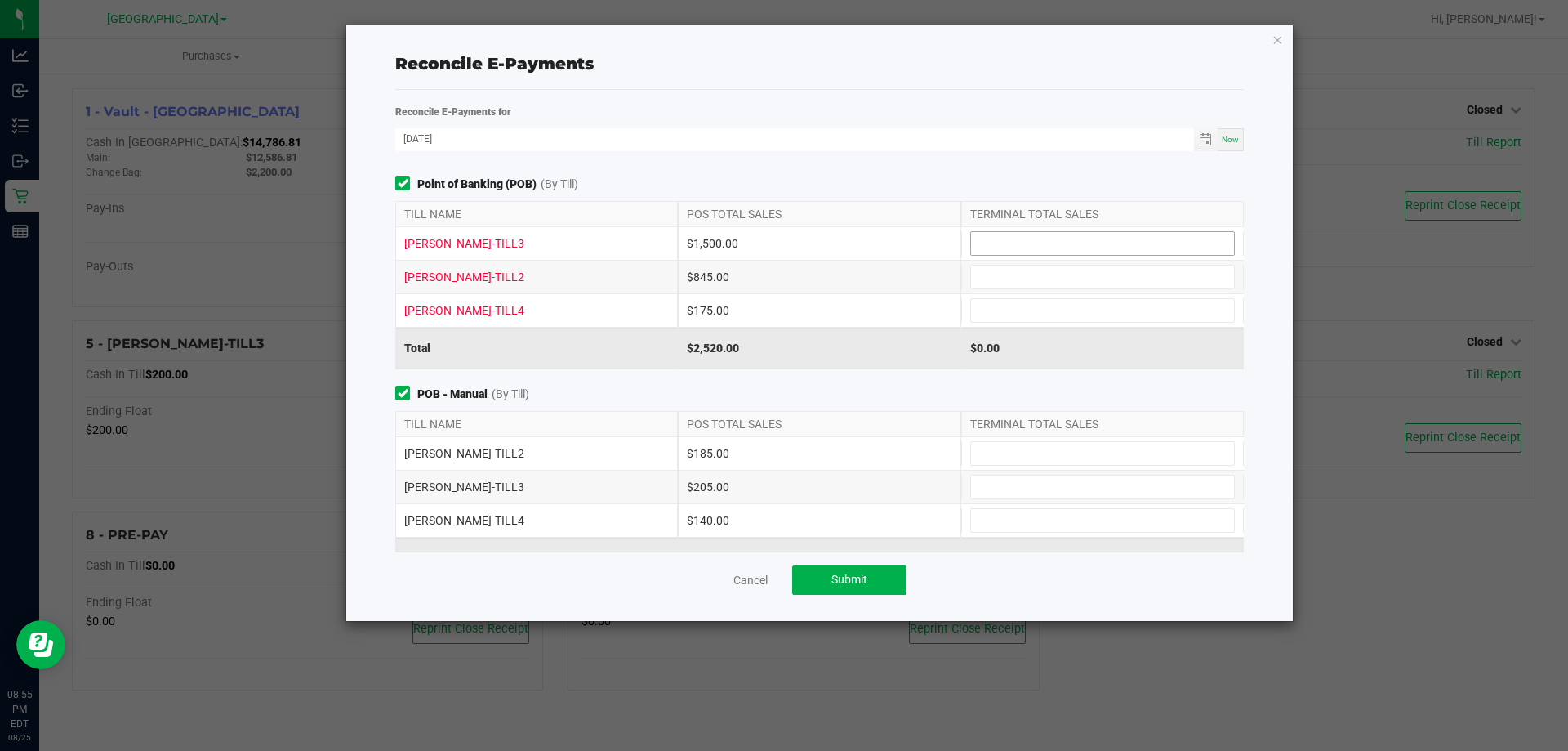
click at [971, 241] on input at bounding box center [1102, 243] width 263 height 23
type input "$1,500.00"
click at [1011, 279] on input at bounding box center [1102, 276] width 263 height 23
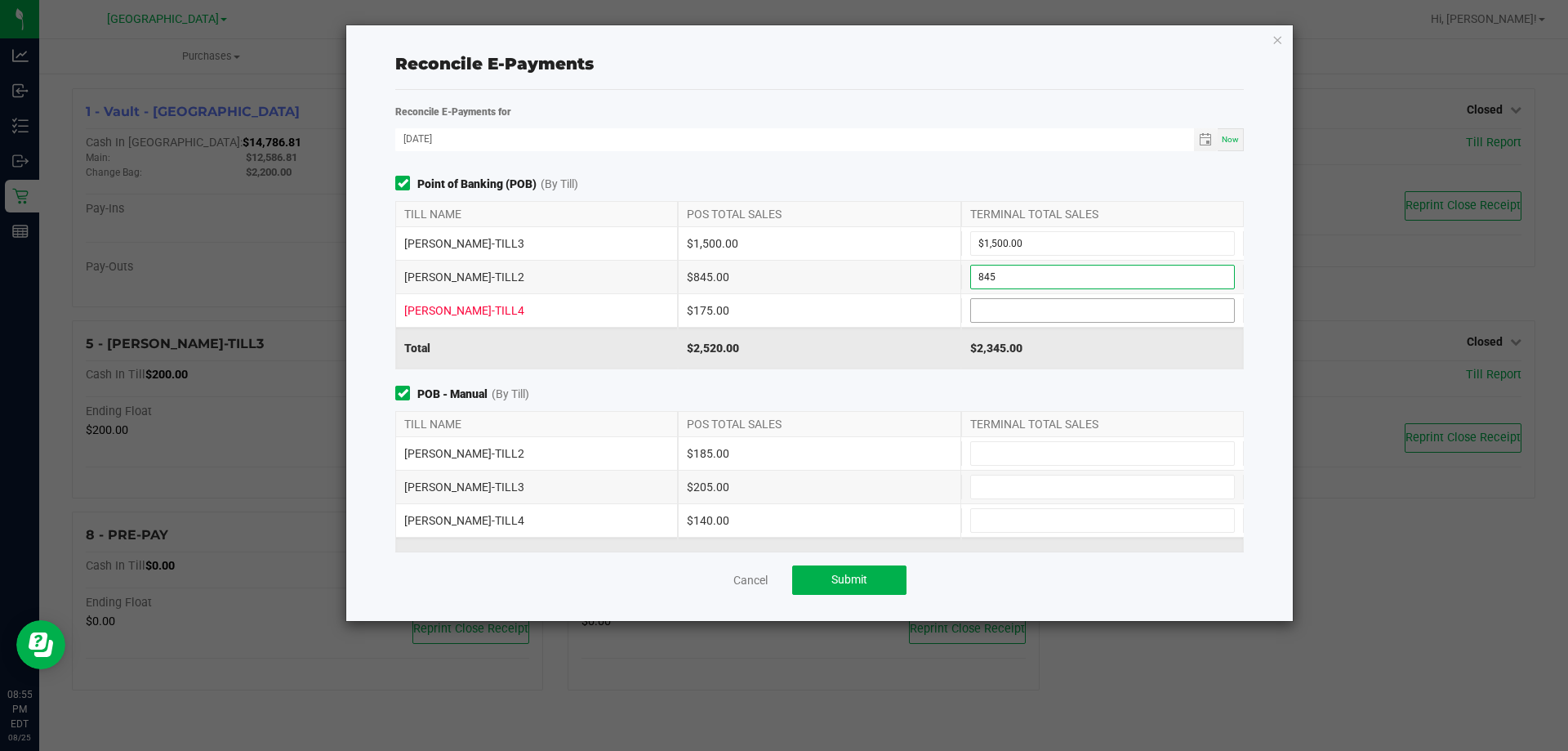
type input "$845.00"
click at [990, 312] on input at bounding box center [1102, 310] width 263 height 23
type input "$175.00"
click at [982, 453] on input at bounding box center [1102, 453] width 263 height 23
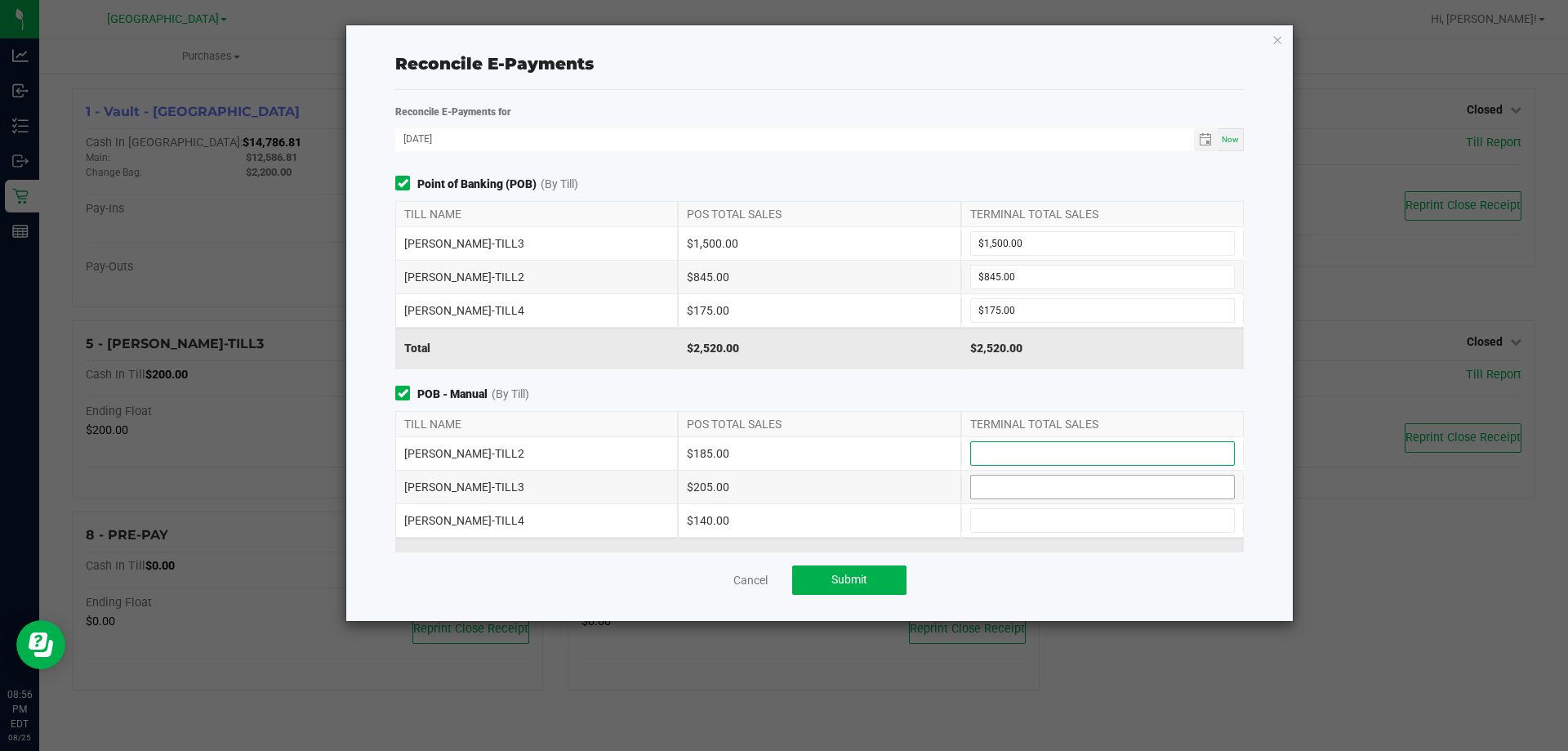
click at [980, 485] on input at bounding box center [1102, 487] width 263 height 23
type input "$205.00"
click at [971, 517] on input at bounding box center [1102, 520] width 263 height 23
type input "$140.00"
click at [1019, 458] on input at bounding box center [1102, 453] width 263 height 23
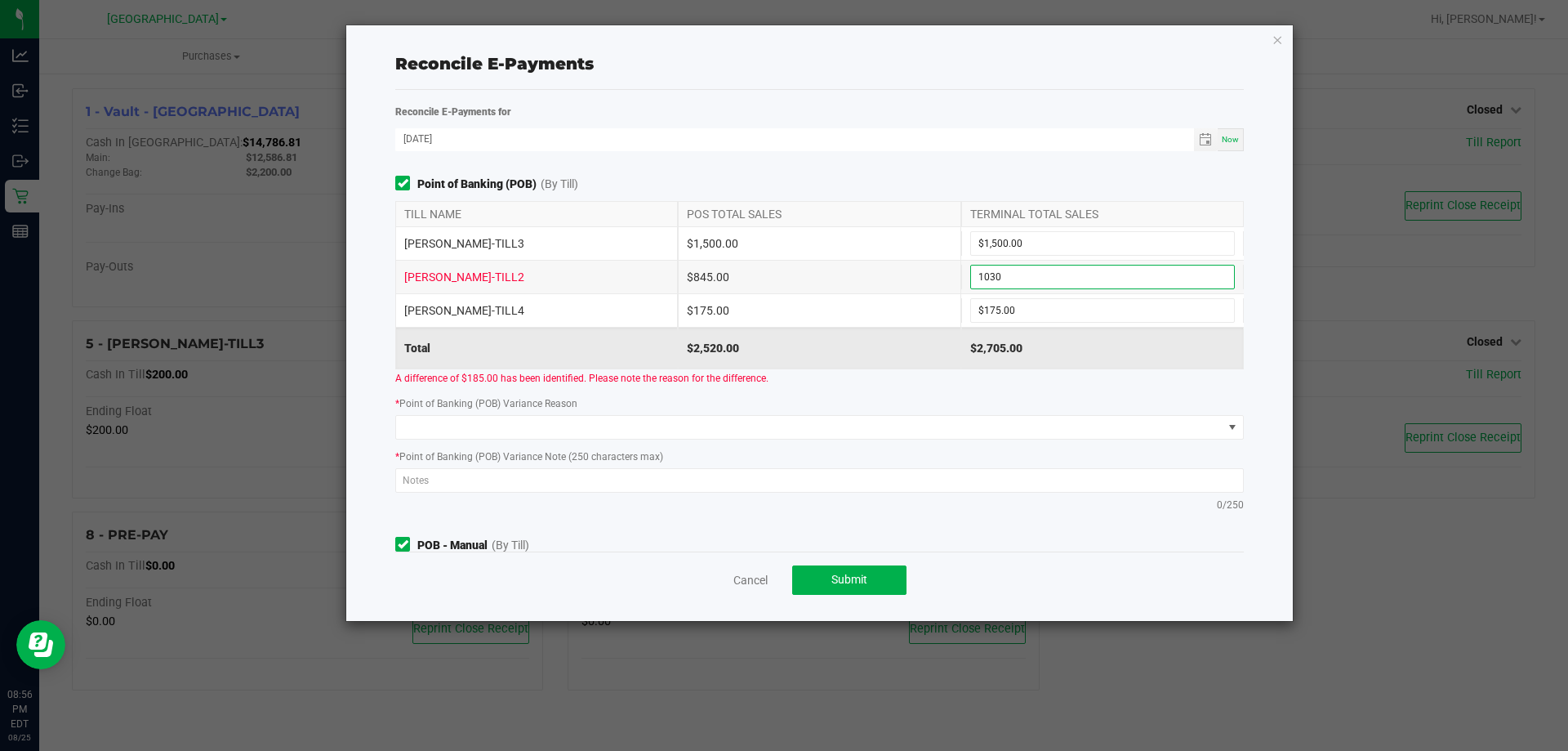
type input "$1,030.00"
click at [854, 382] on div "A difference of $185.00 has been identified. Please note the reason for the dif…" at bounding box center [819, 378] width 873 height 17
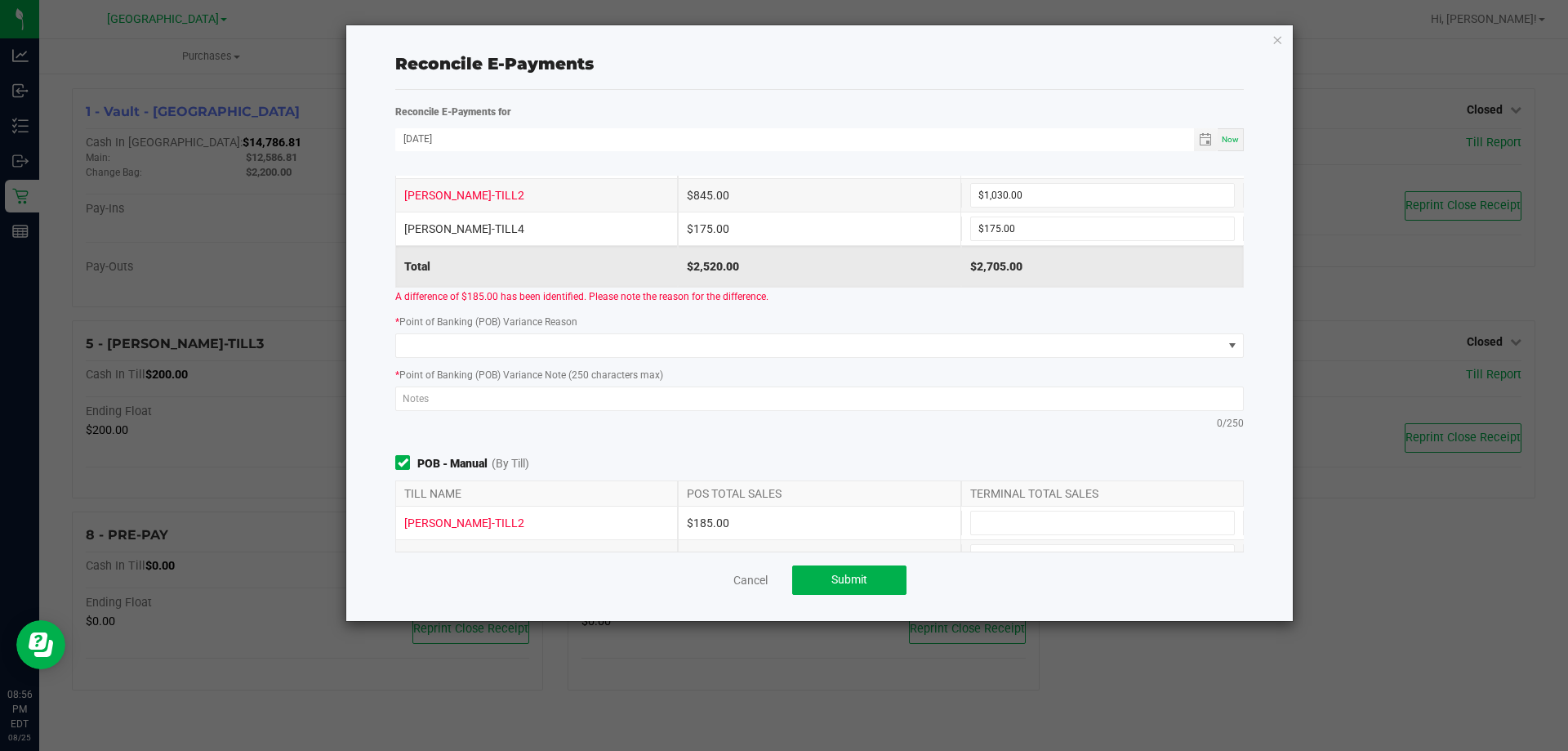
scroll to position [164, 0]
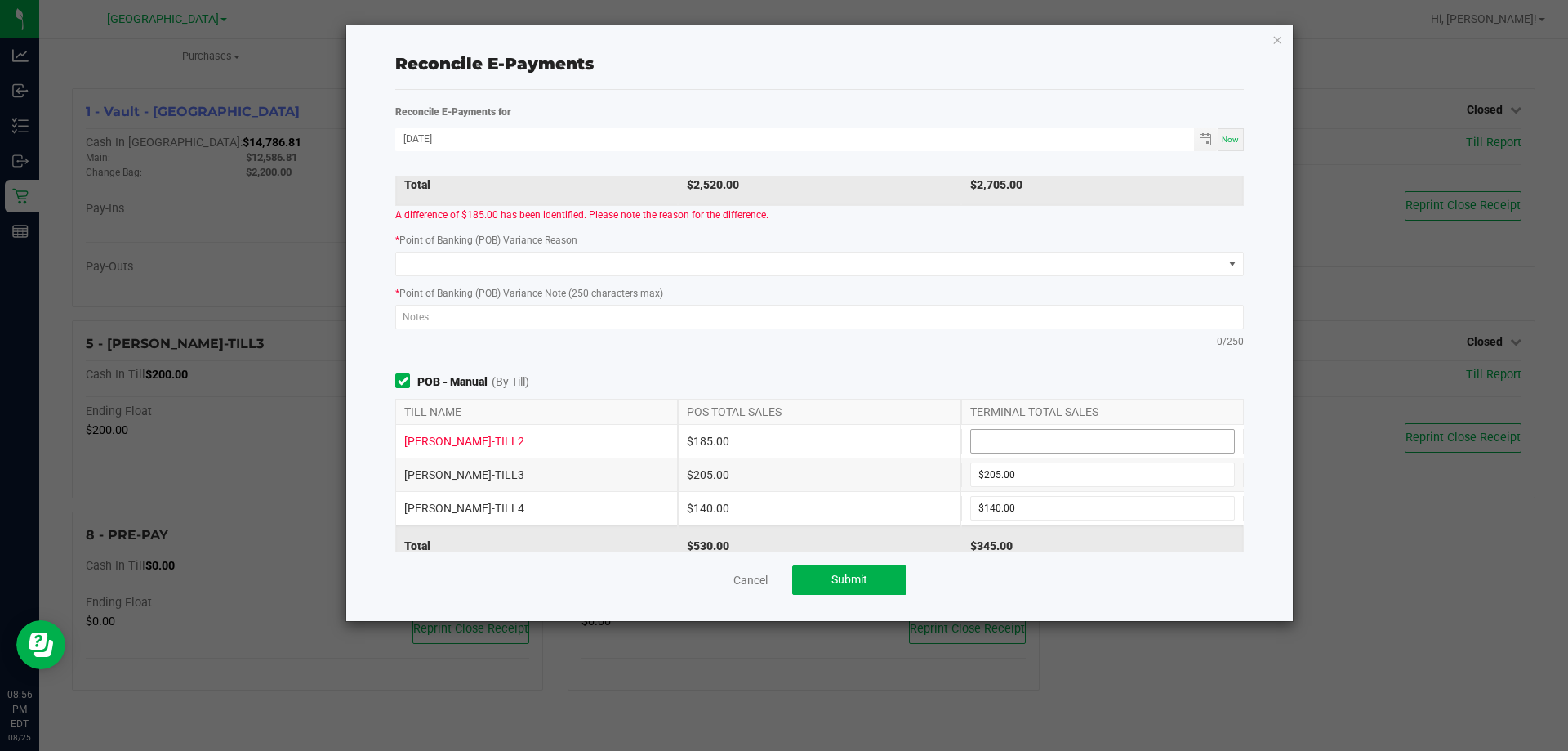
click at [995, 445] on input at bounding box center [1102, 441] width 263 height 23
type input "$185.00"
click at [964, 369] on div "Point of Banking (POB) (By Till) TILL NAME POS TOTAL SALES TERMINAL TOTAL SALES…" at bounding box center [819, 364] width 873 height 376
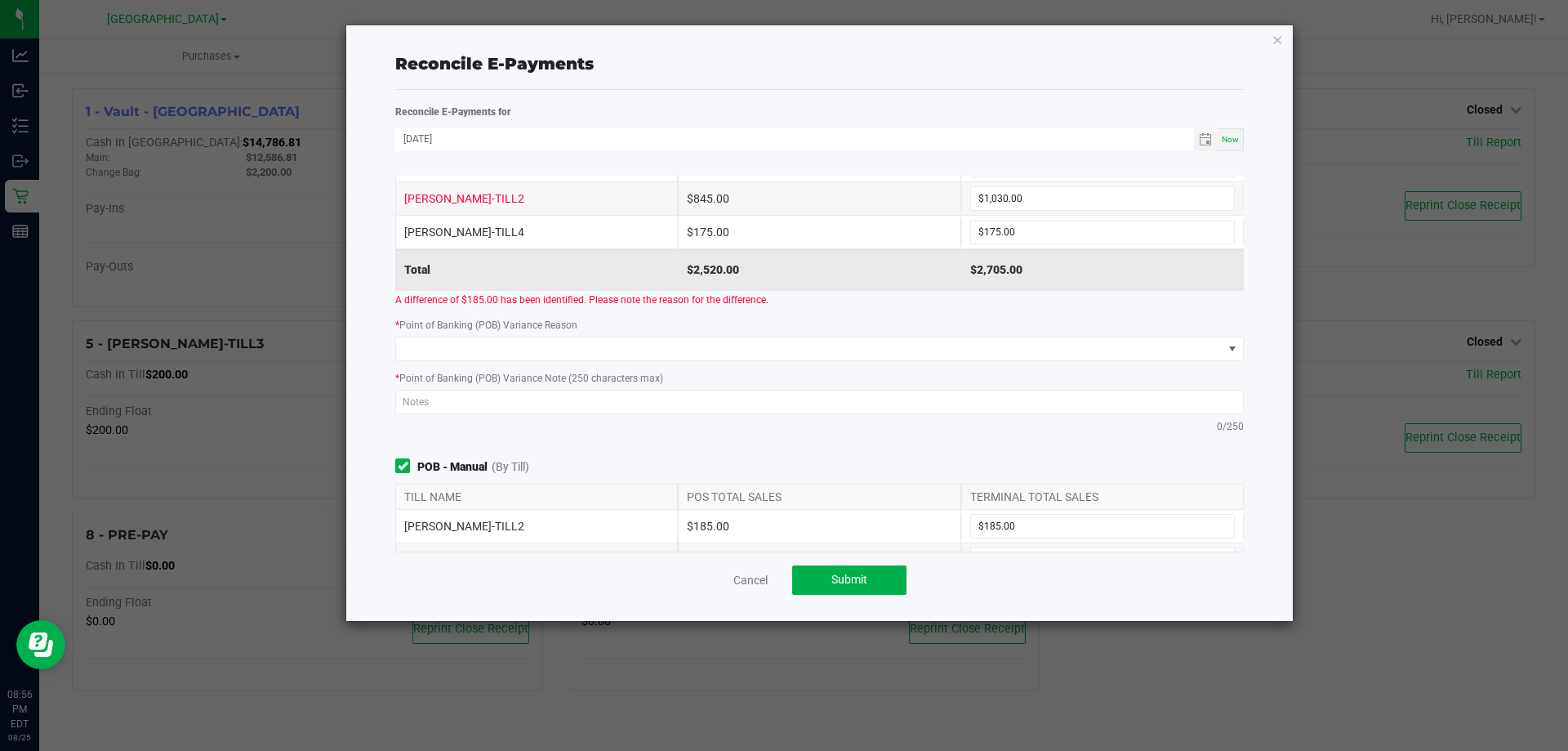
scroll to position [0, 0]
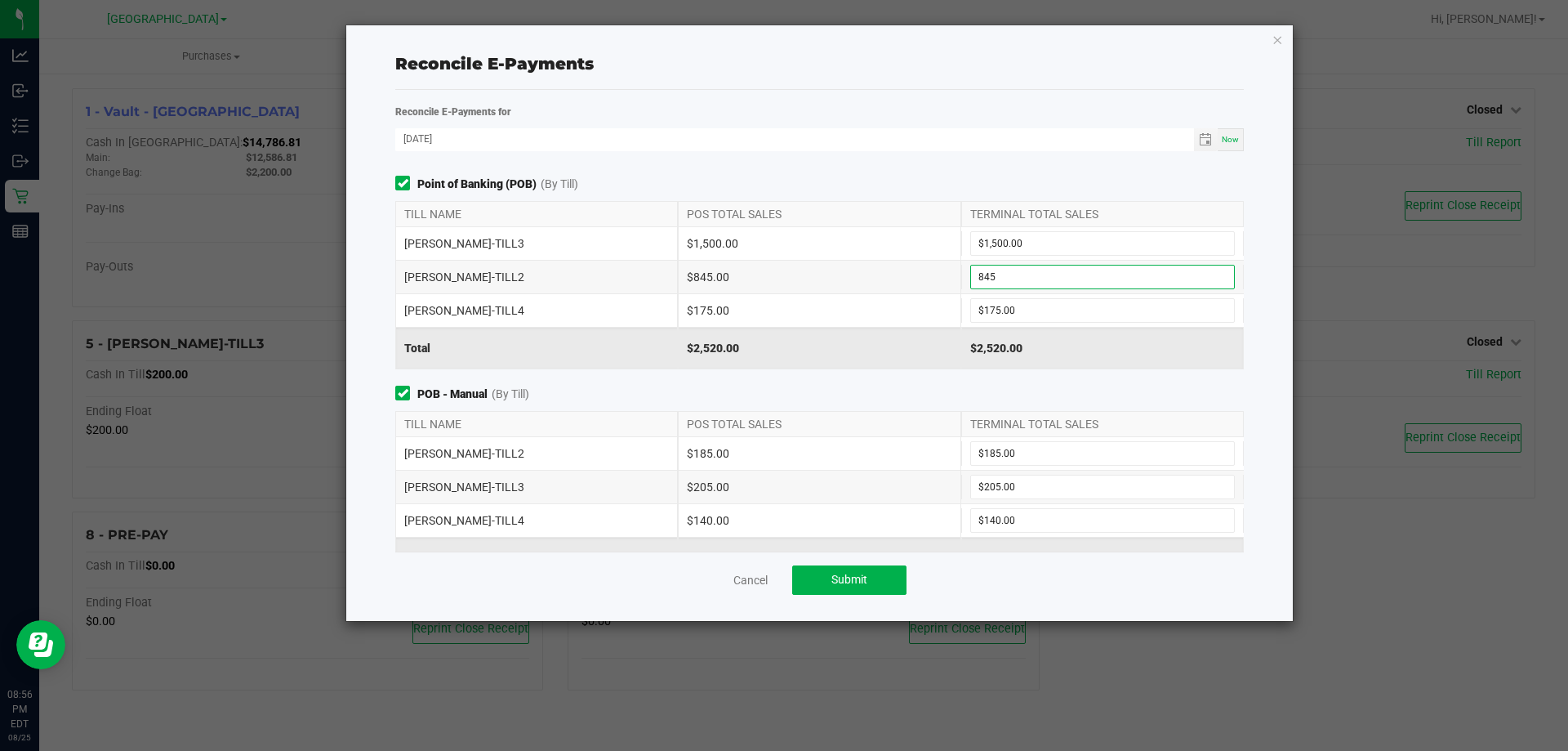
type input "$845.00"
click at [935, 387] on span "POB - Manual (By Till)" at bounding box center [819, 394] width 848 height 17
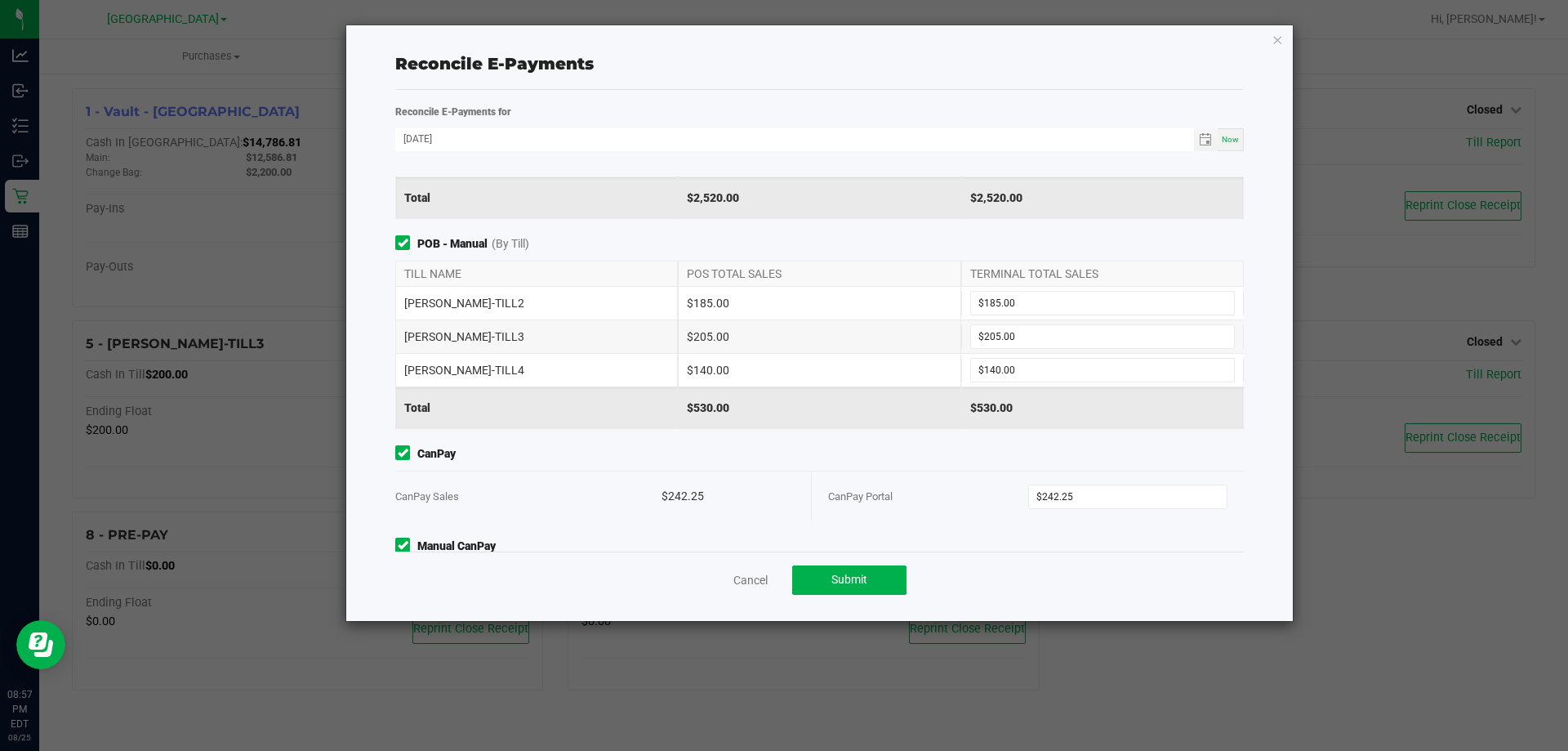
scroll to position [133, 0]
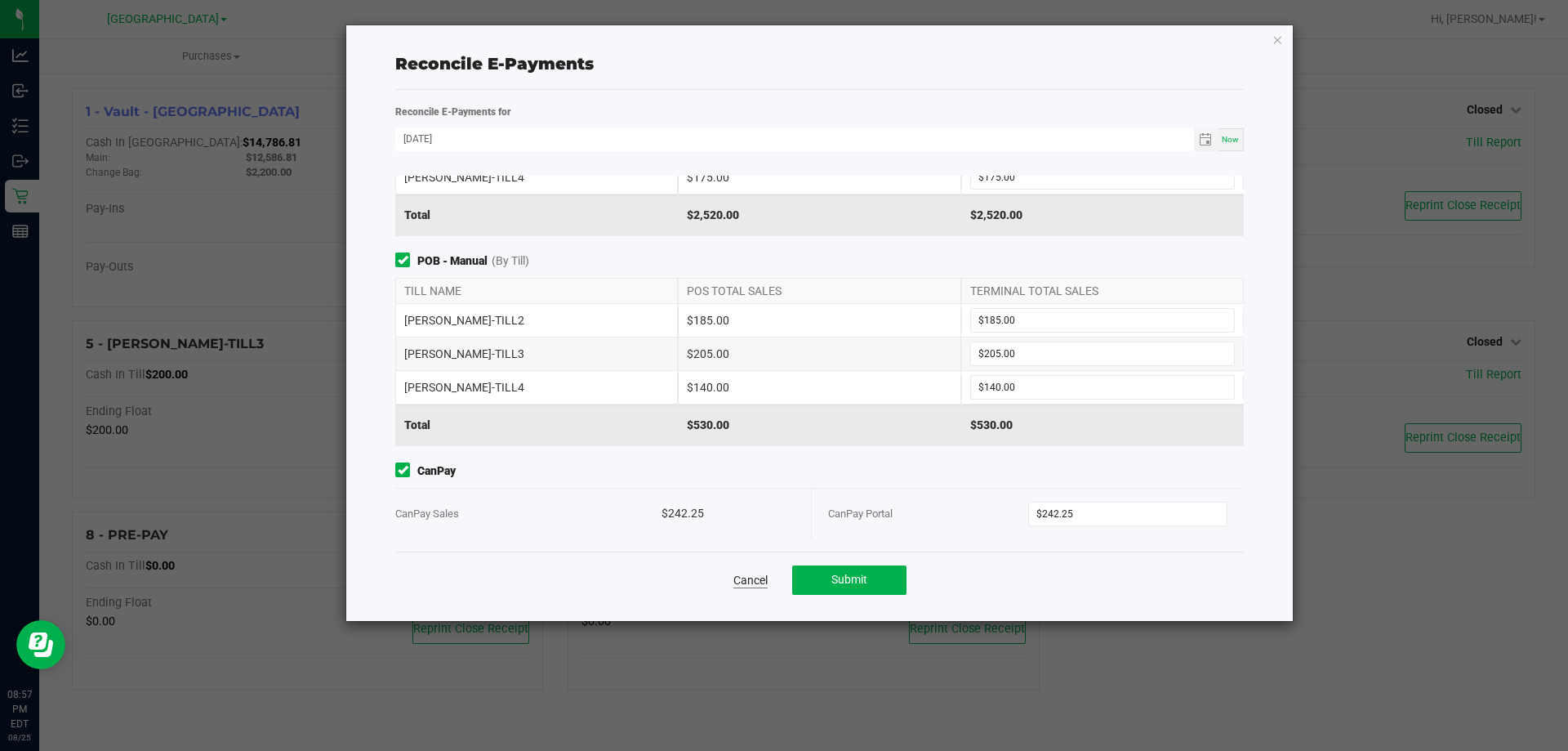
click at [759, 577] on link "Cancel" at bounding box center [750, 581] width 34 height 17
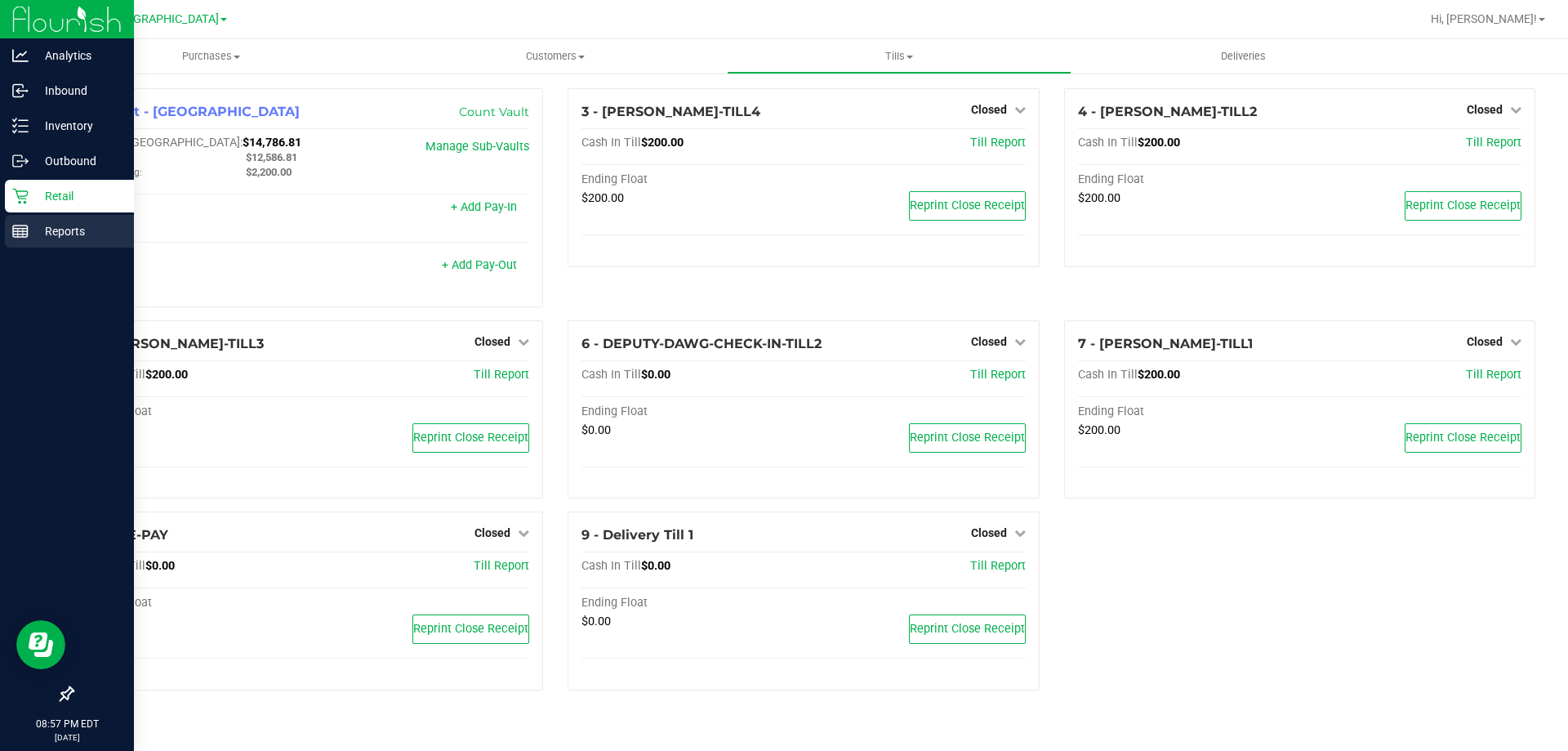
click at [57, 235] on p "Reports" at bounding box center [77, 231] width 98 height 20
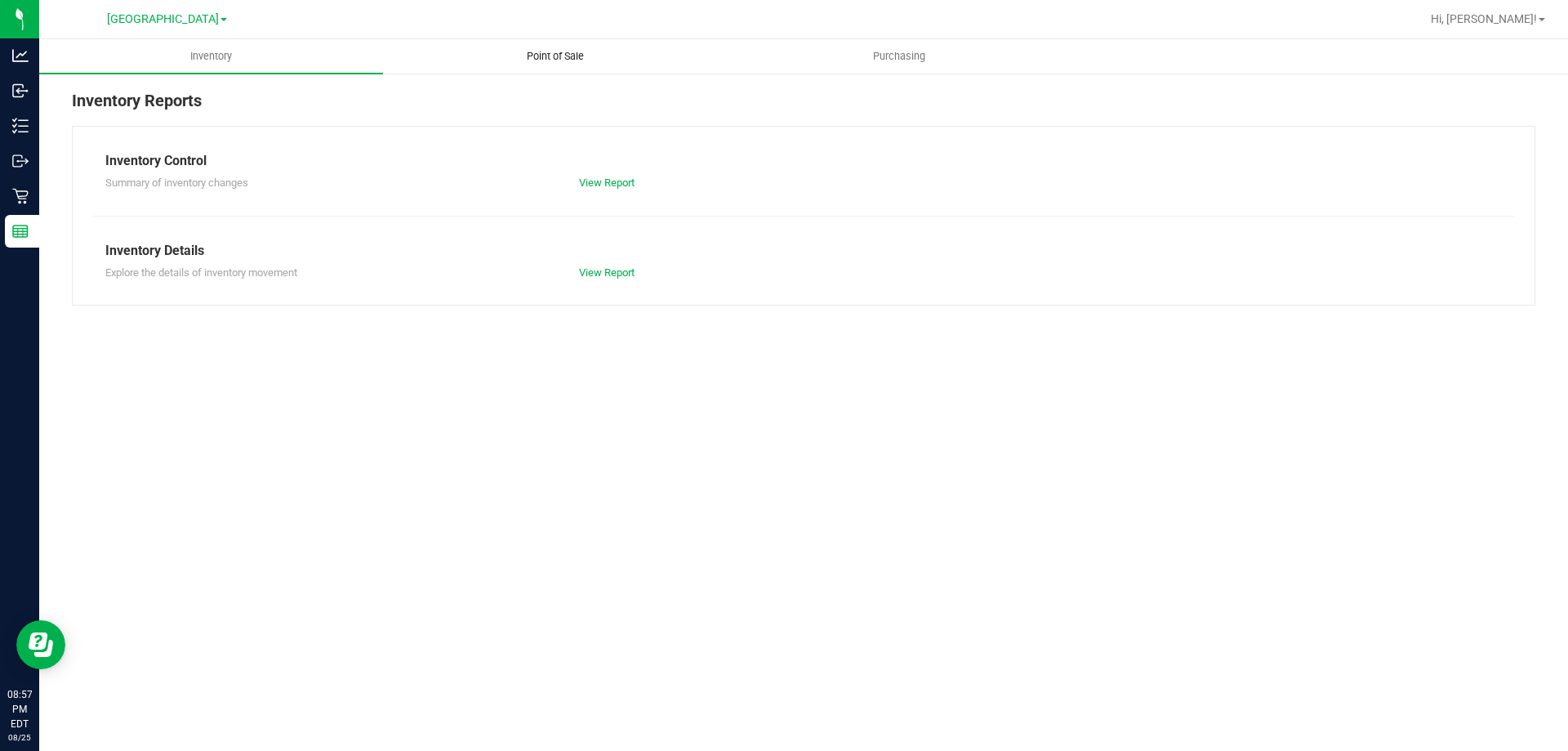
click at [551, 46] on uib-tab-heading "Point of Sale" at bounding box center [555, 56] width 342 height 33
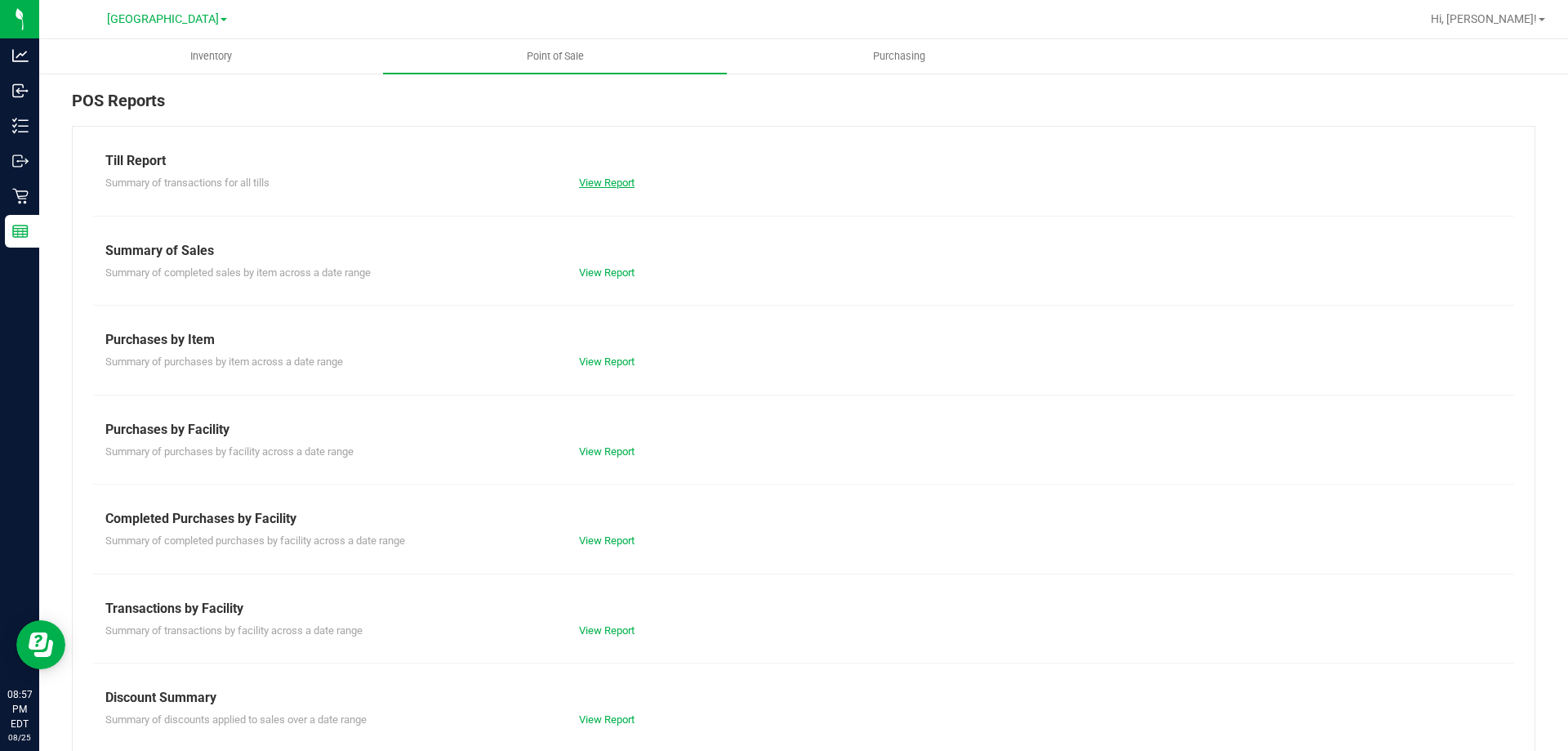
click at [595, 181] on link "View Report" at bounding box center [606, 182] width 56 height 12
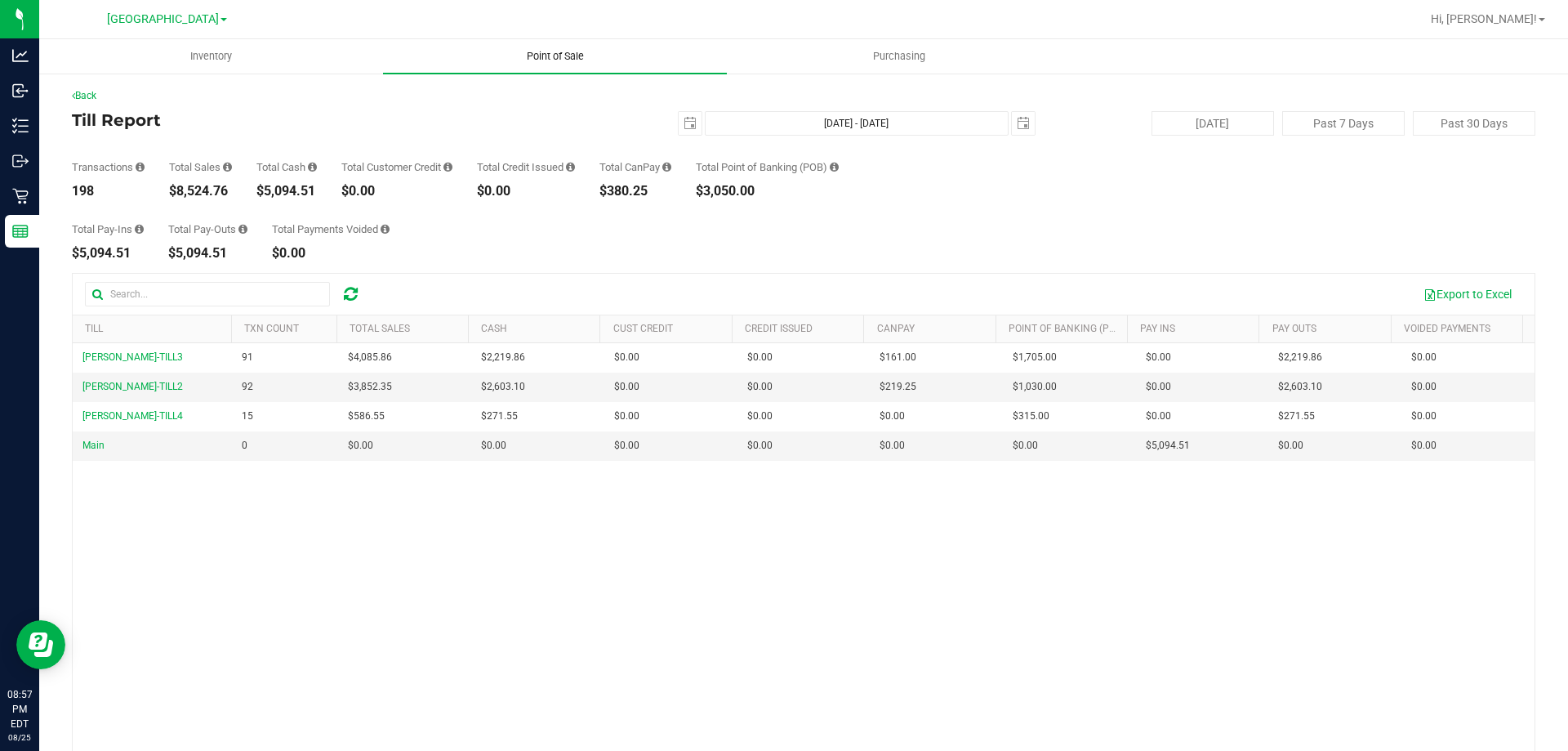
click at [533, 49] on span "Point of Sale" at bounding box center [555, 57] width 101 height 15
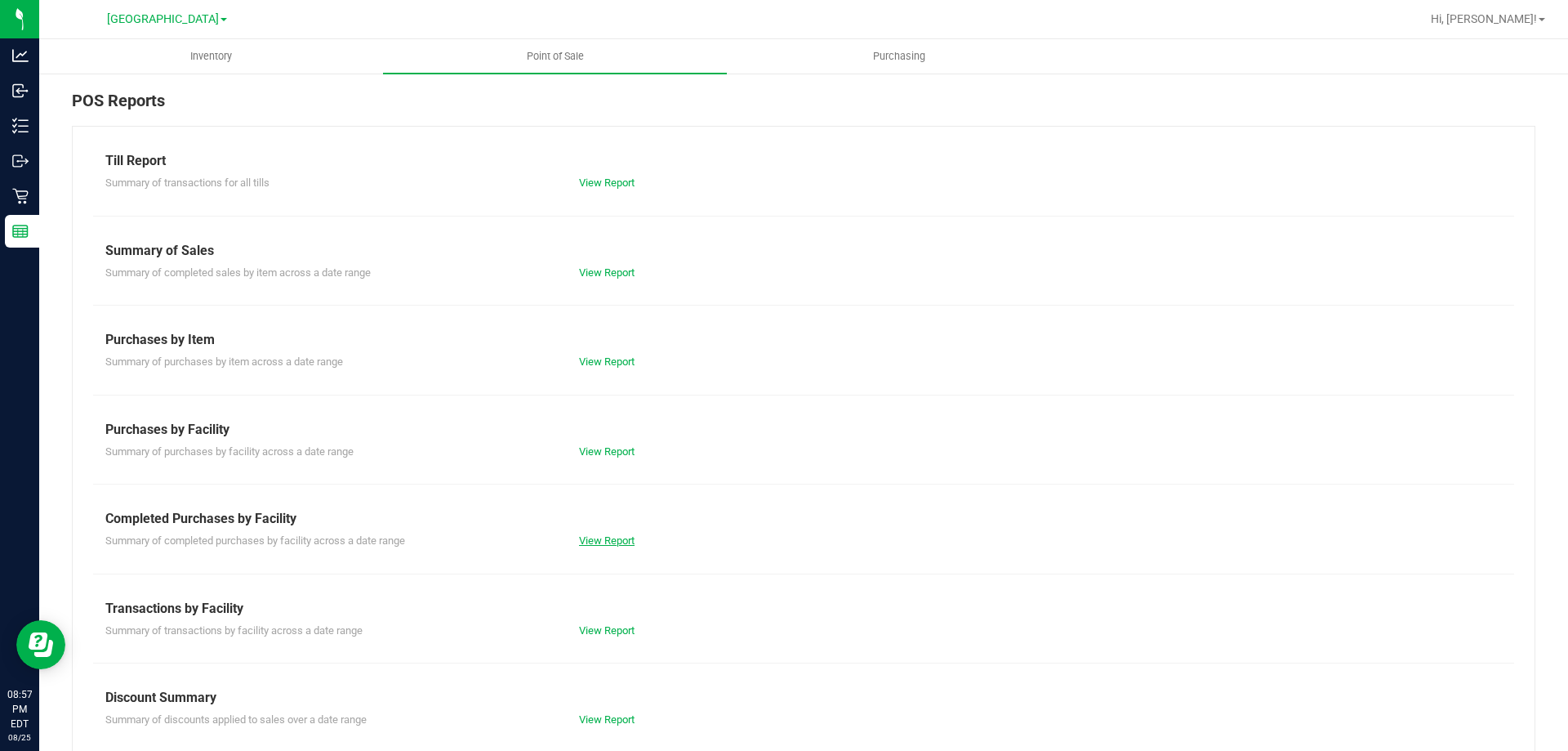
click at [605, 539] on link "View Report" at bounding box center [606, 540] width 56 height 12
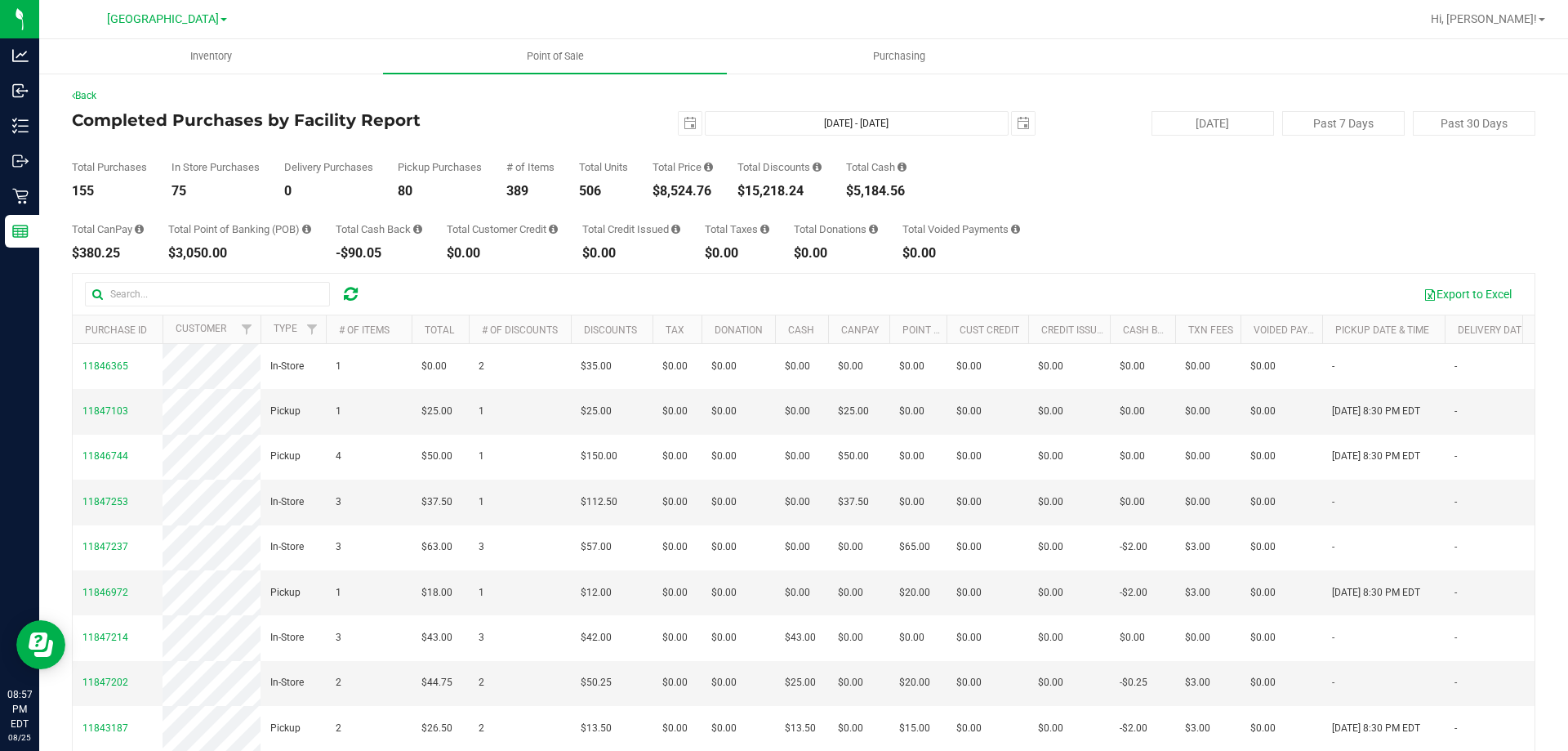
click at [457, 325] on th "Total" at bounding box center [439, 329] width 57 height 29
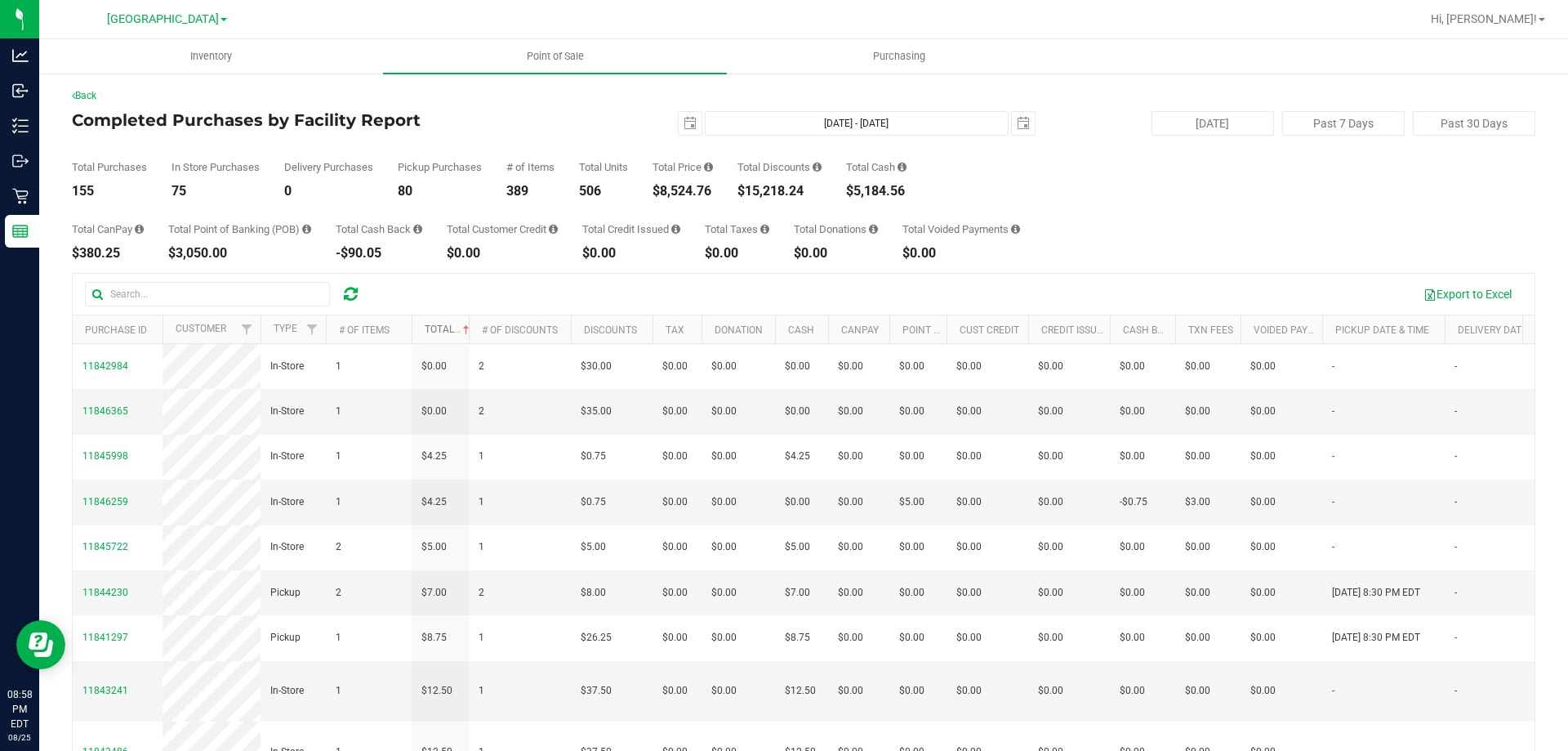
click at [454, 325] on link "Total" at bounding box center [449, 329] width 48 height 11
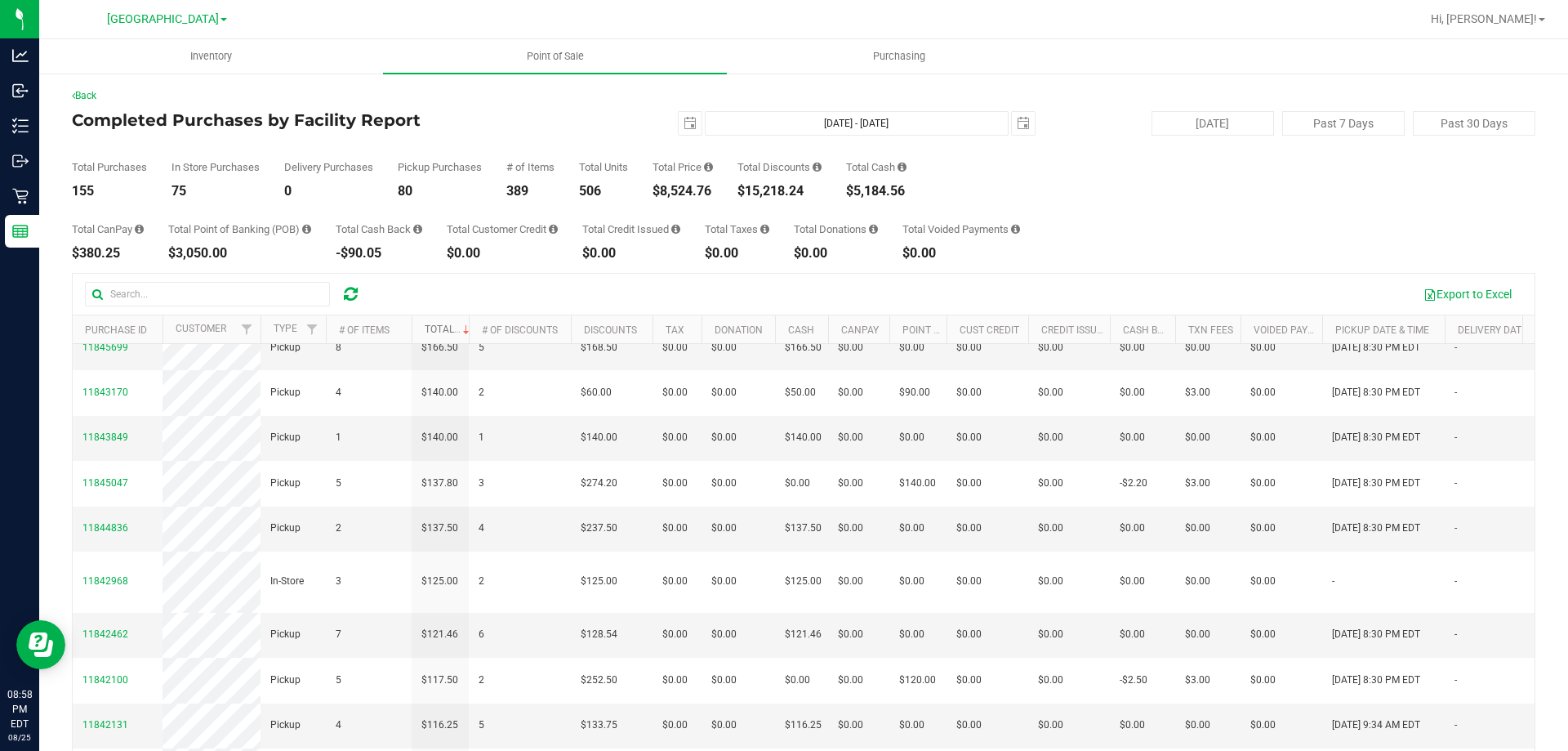
scroll to position [327, 0]
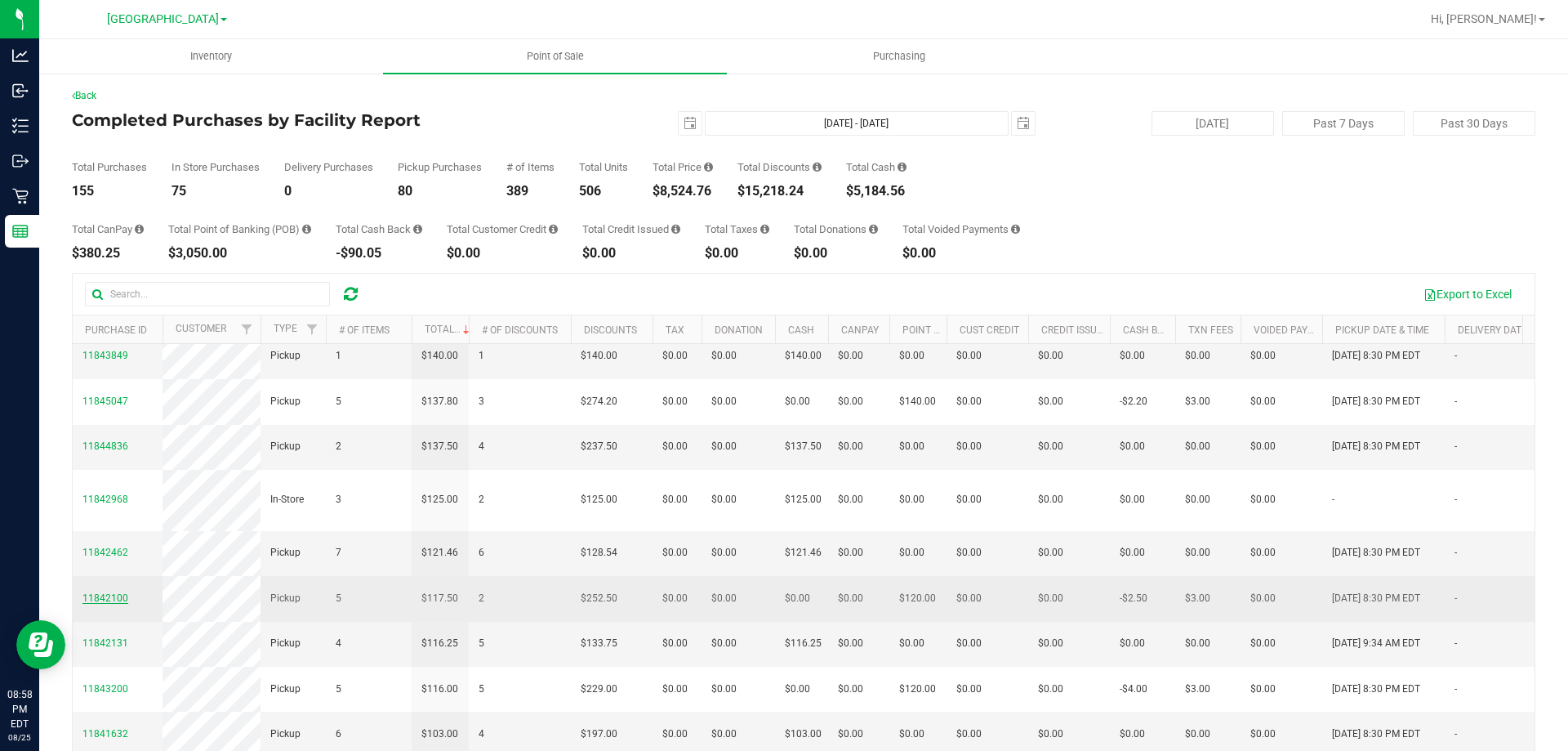
click at [105, 604] on span "11842100" at bounding box center [105, 597] width 46 height 11
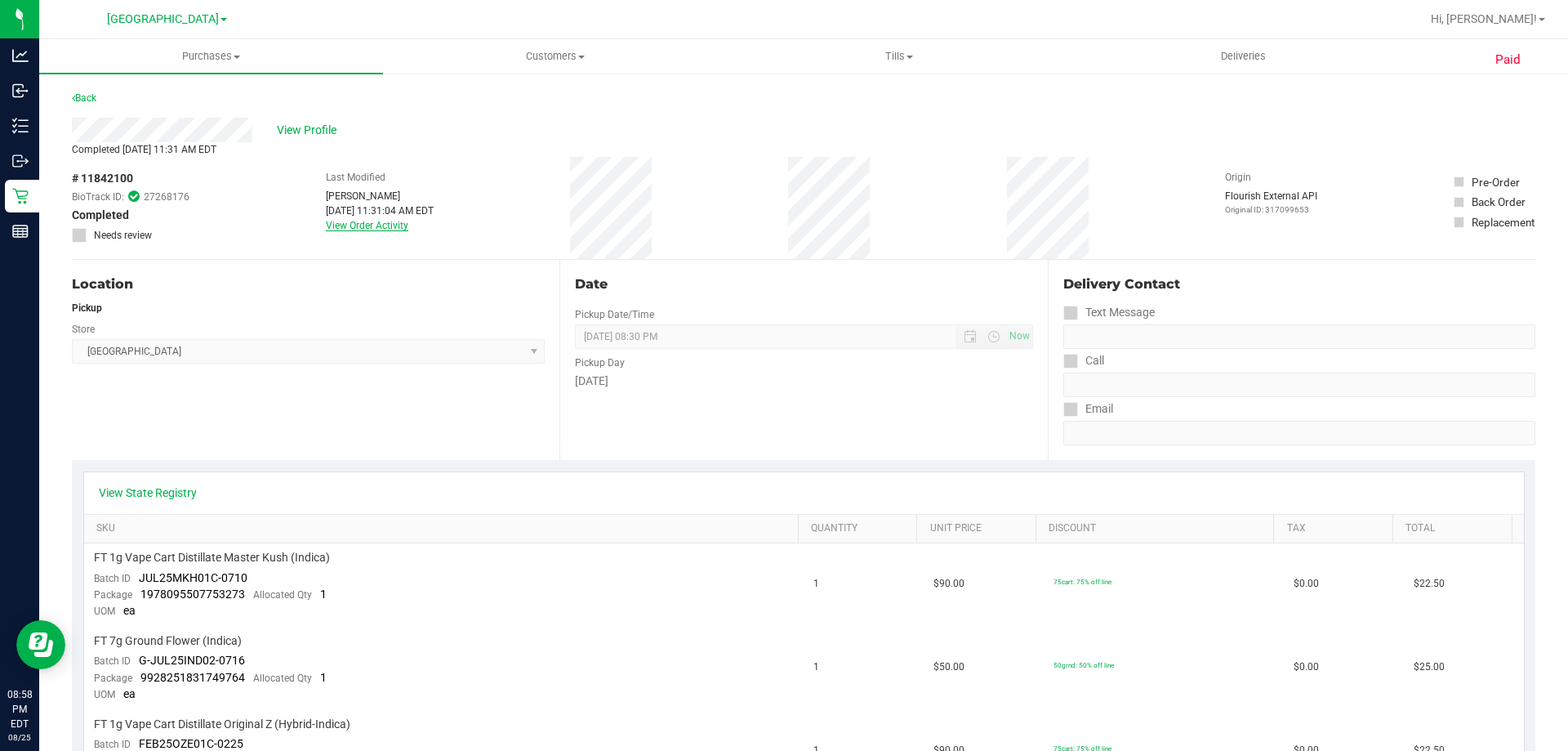
click at [377, 230] on link "View Order Activity" at bounding box center [366, 225] width 83 height 11
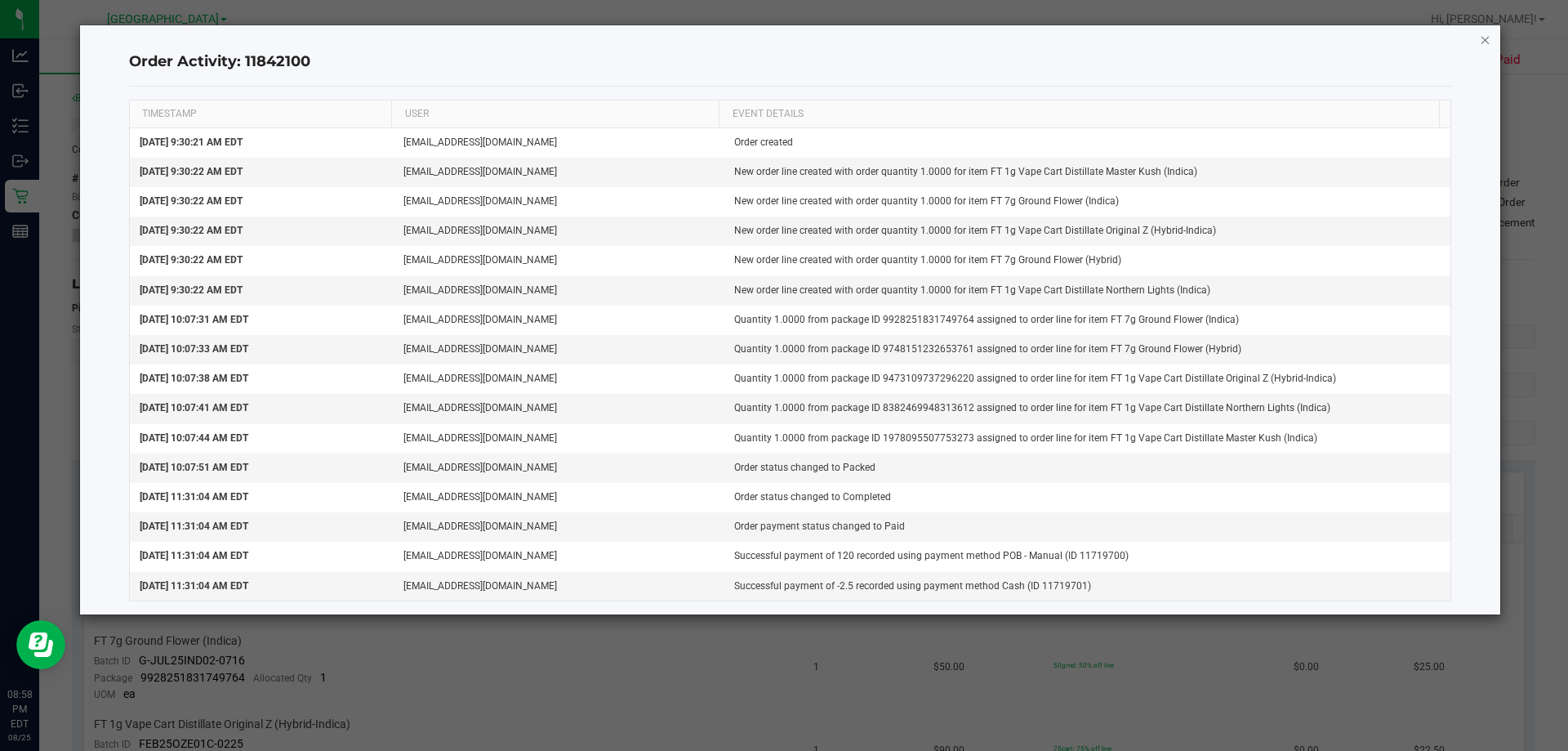
click at [1483, 36] on icon "button" at bounding box center [1485, 39] width 11 height 20
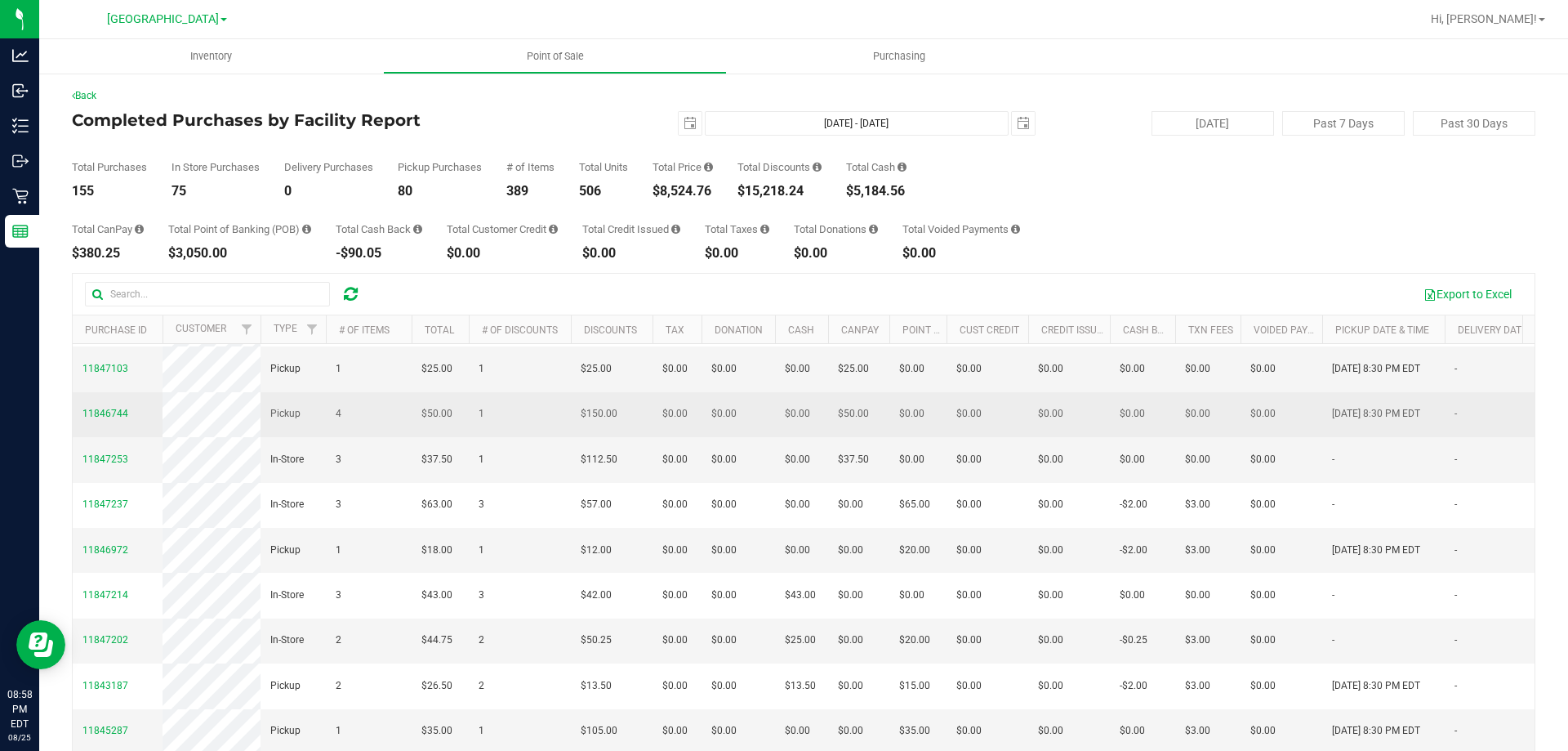
scroll to position [82, 0]
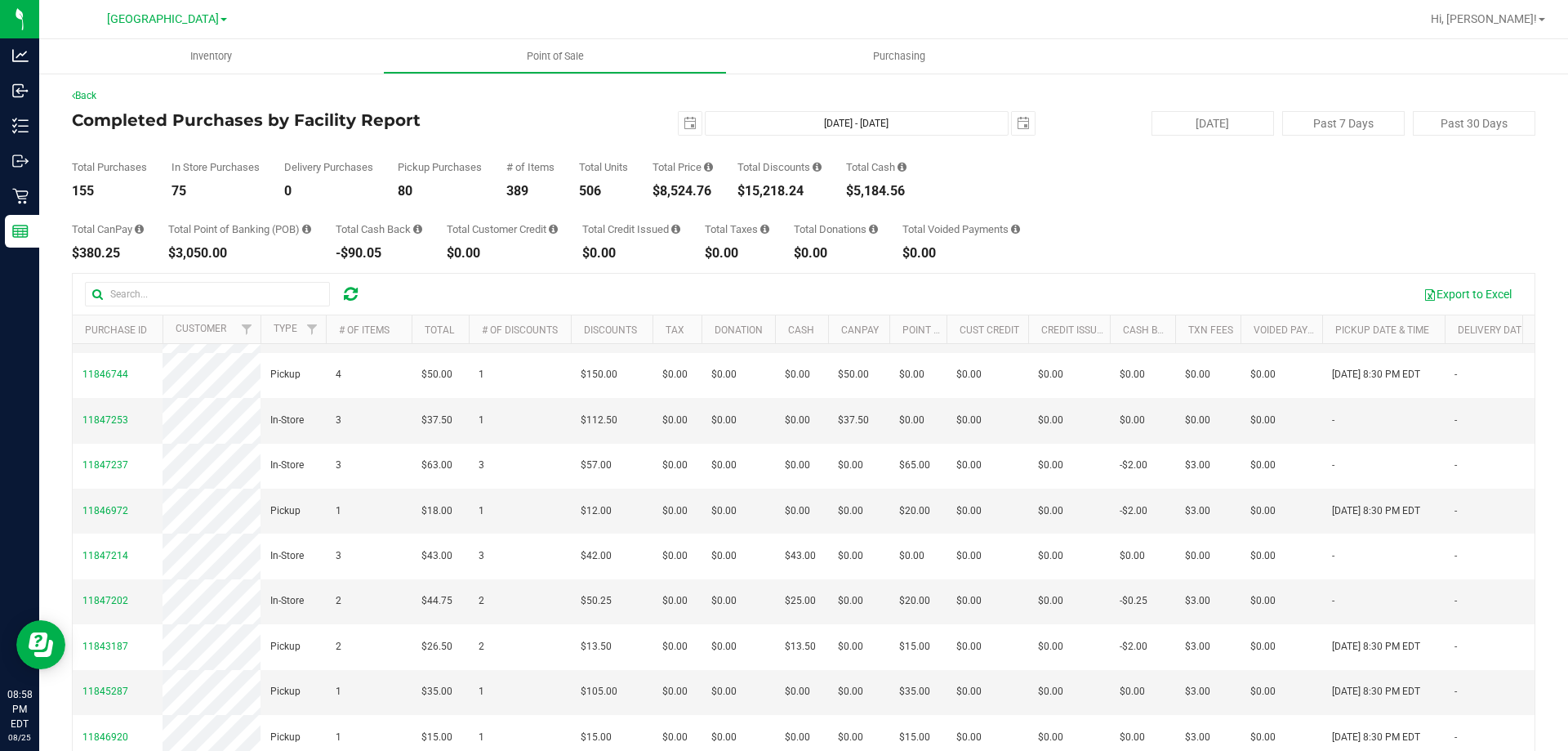
click at [459, 326] on th "Total" at bounding box center [439, 329] width 57 height 29
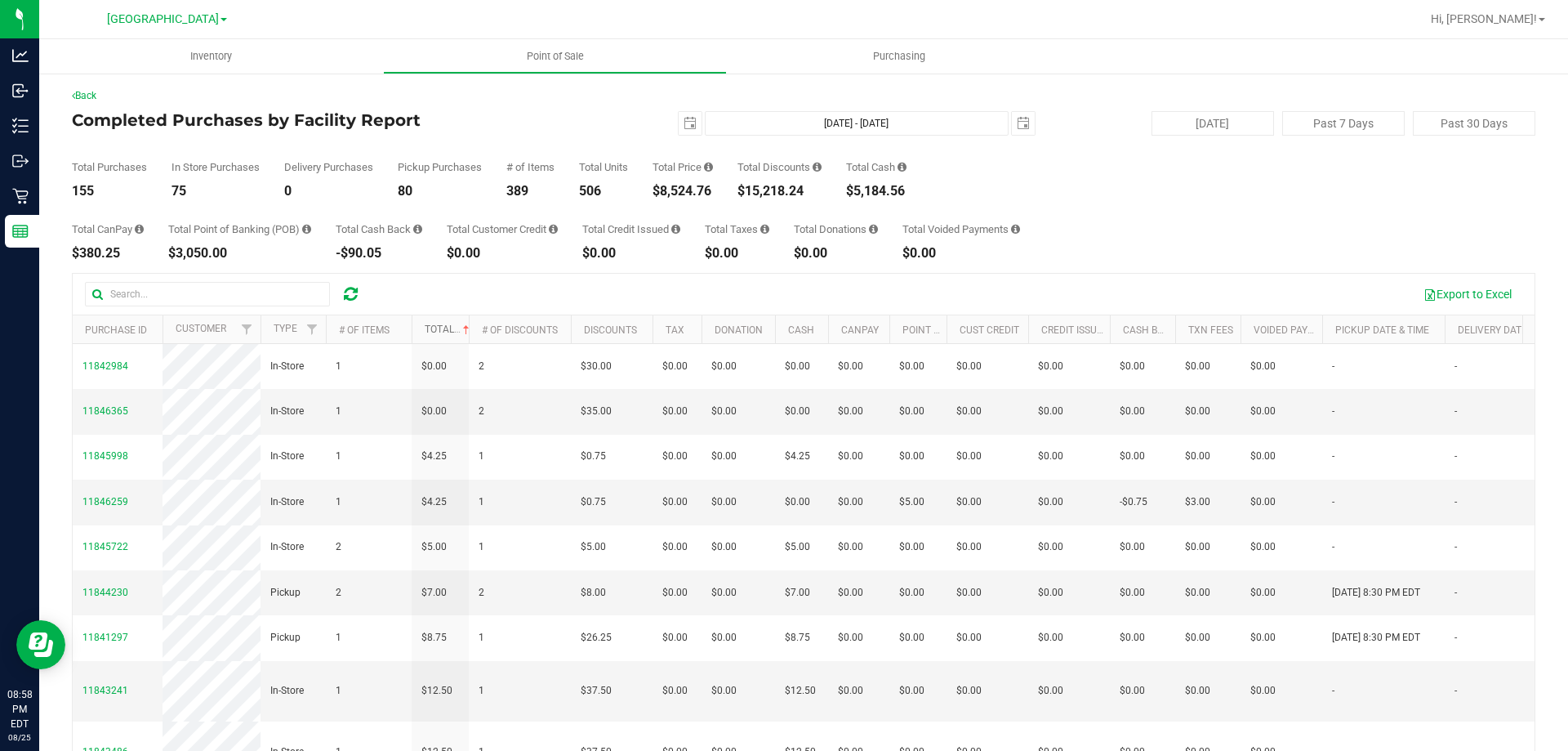
click at [459, 326] on span at bounding box center [466, 330] width 13 height 13
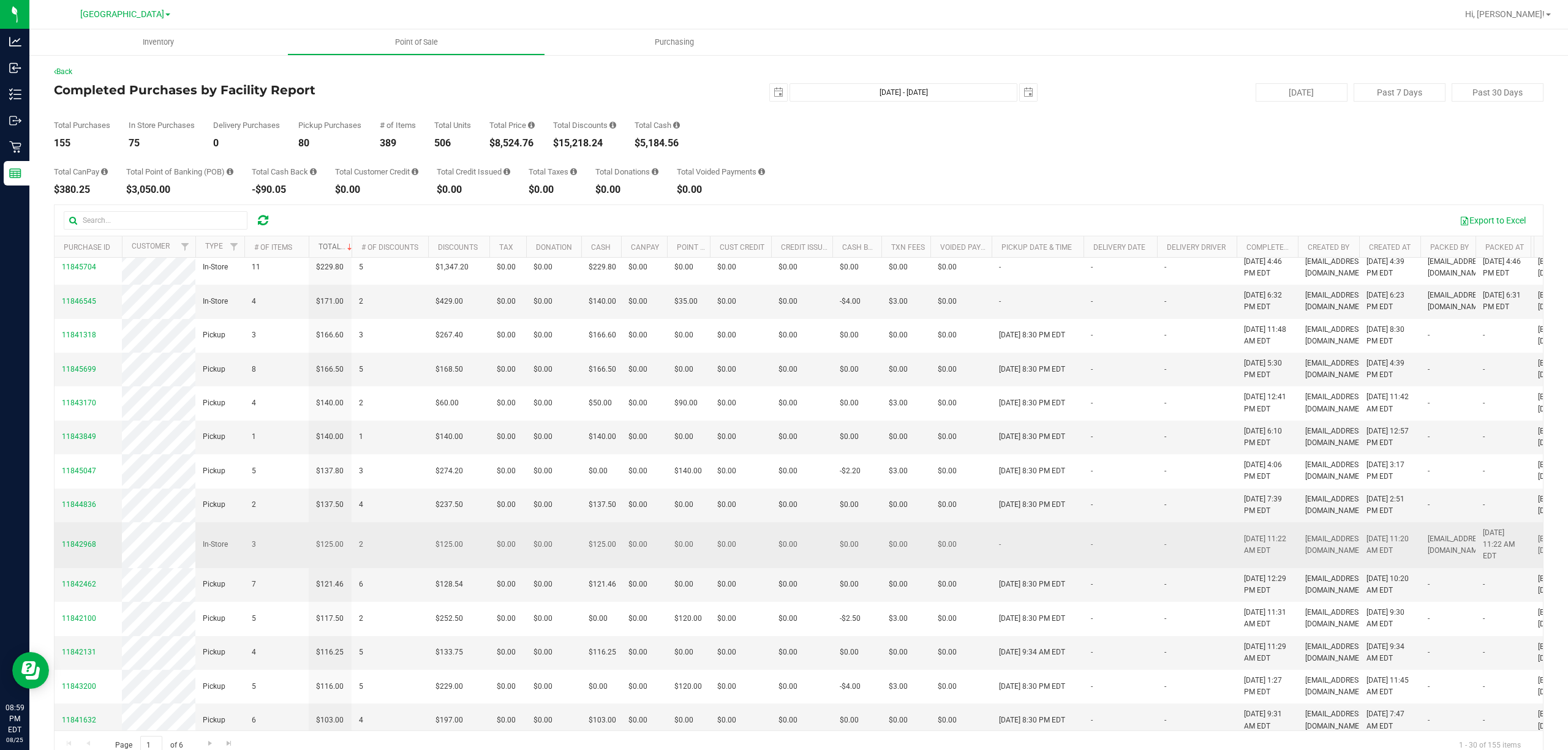
scroll to position [102, 0]
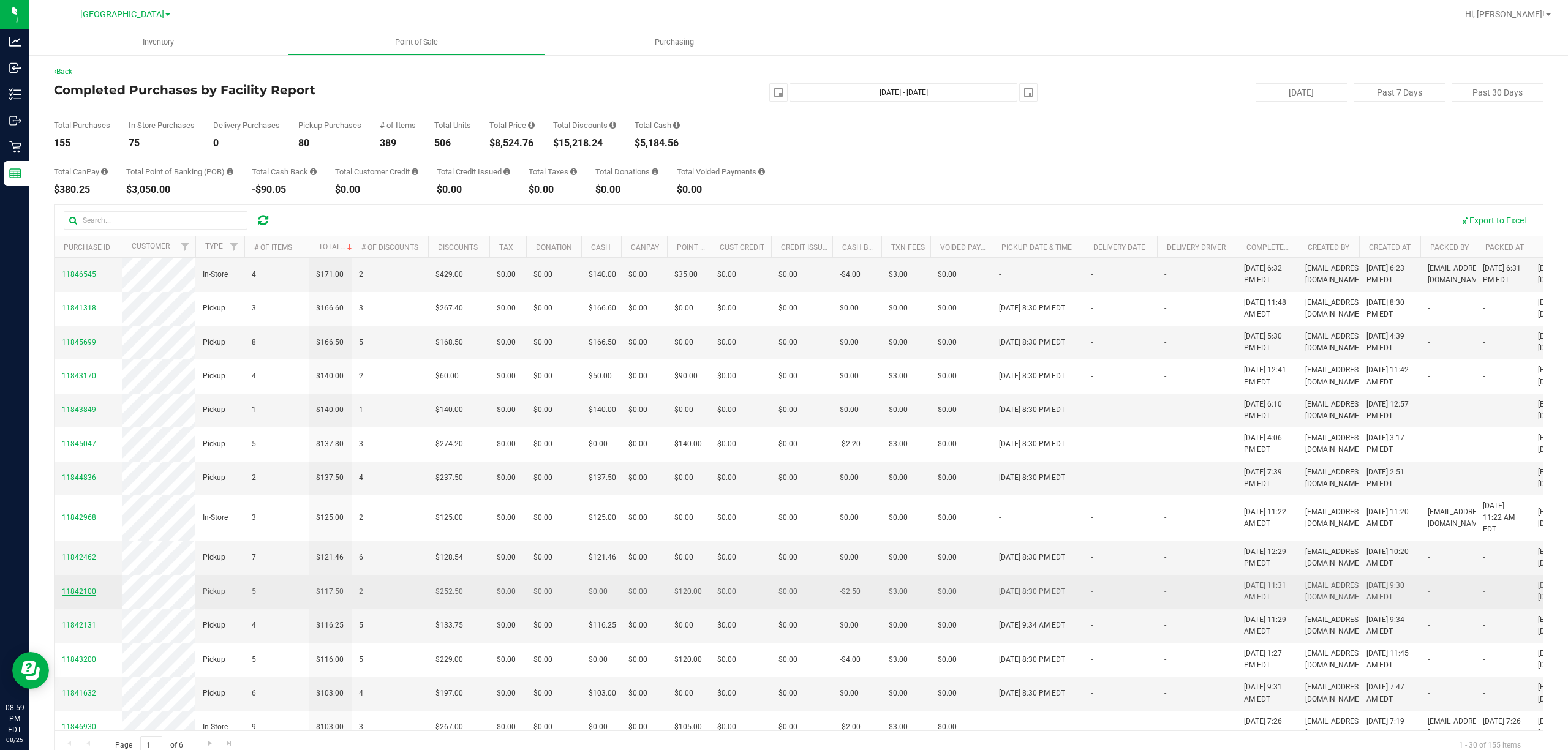
click at [84, 562] on span "11842100" at bounding box center [79, 592] width 34 height 8
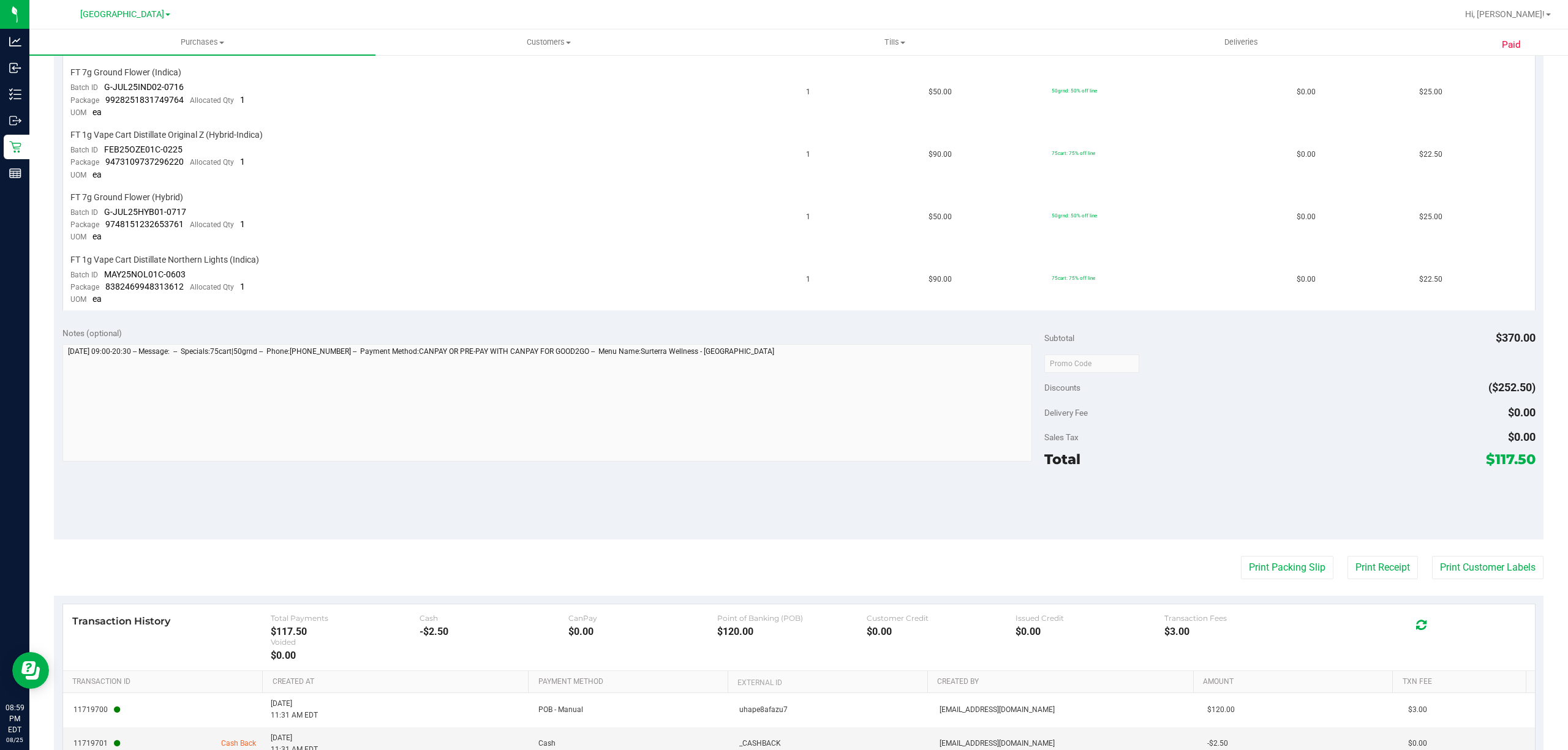
scroll to position [490, 0]
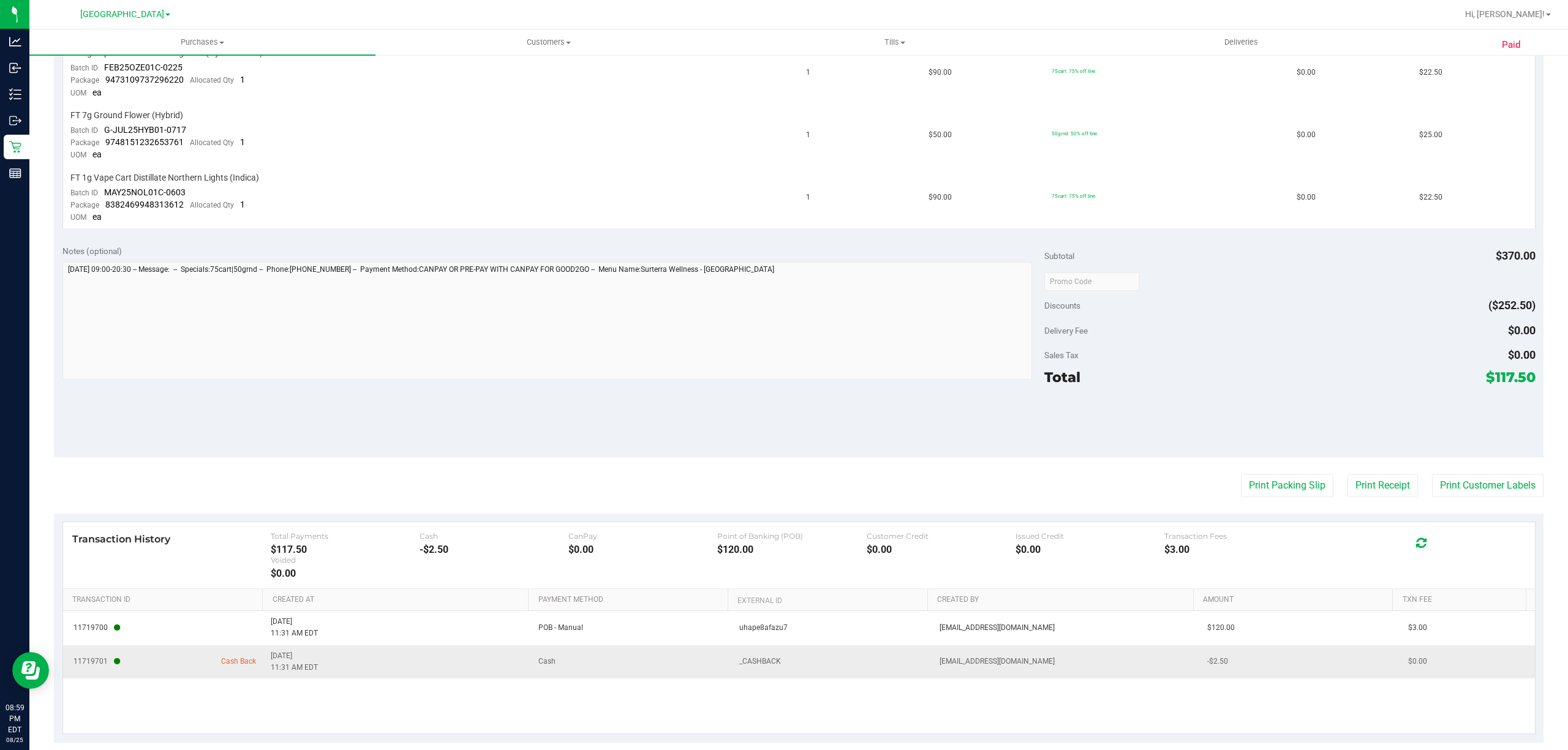
click at [296, 562] on span "[DATE] 11:31 AM EDT" at bounding box center [294, 661] width 47 height 23
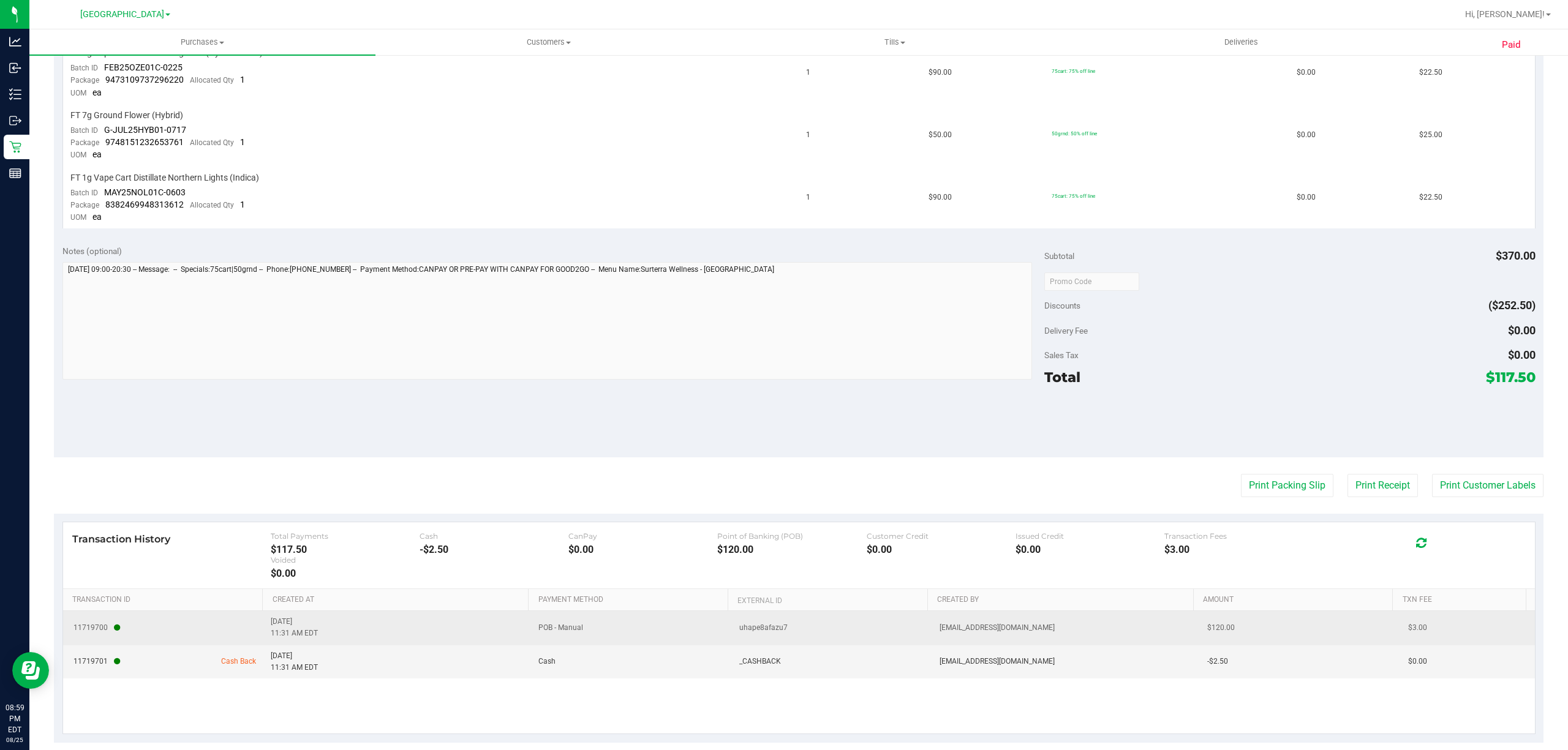
click at [135, 562] on span "11719700" at bounding box center [163, 628] width 186 height 12
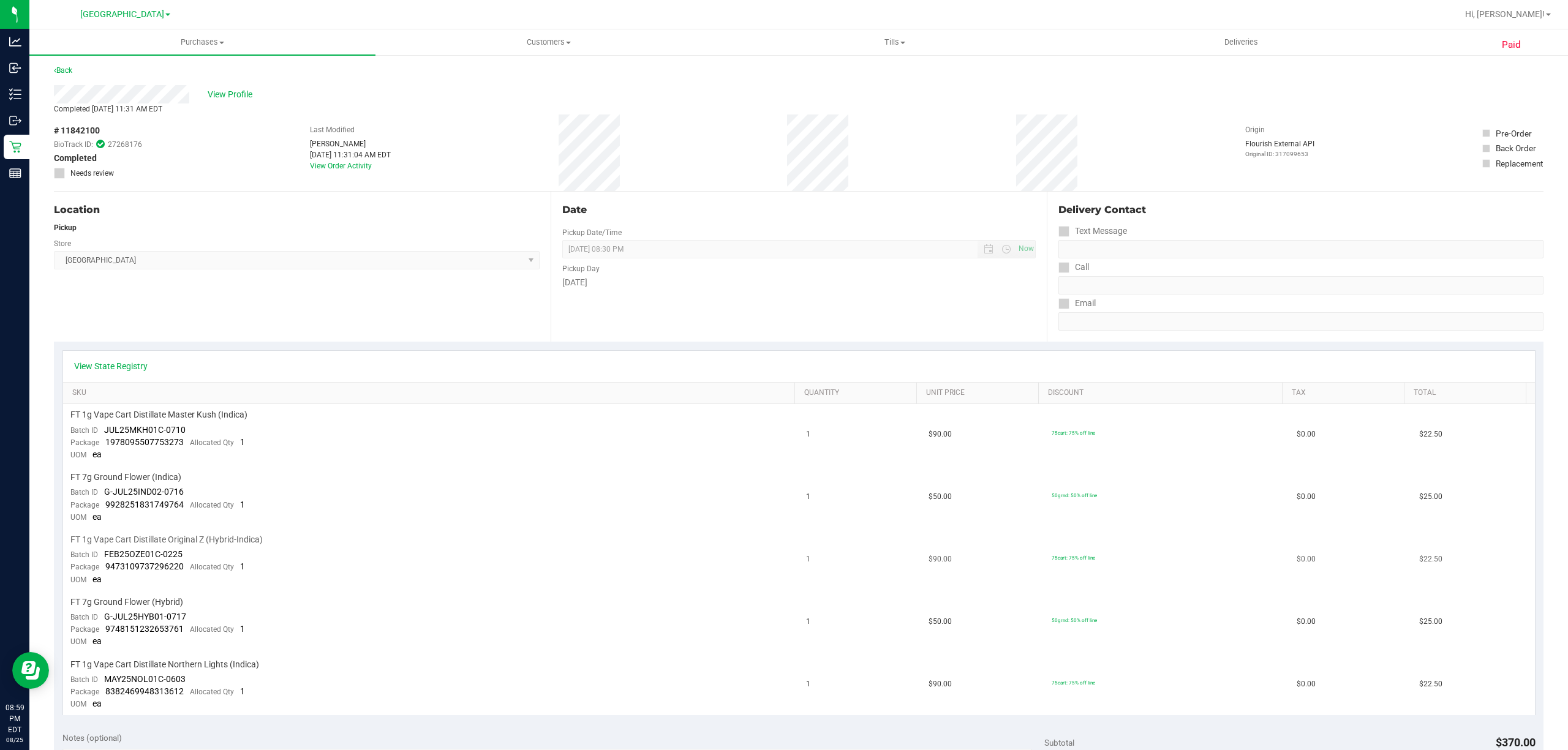
scroll to position [0, 0]
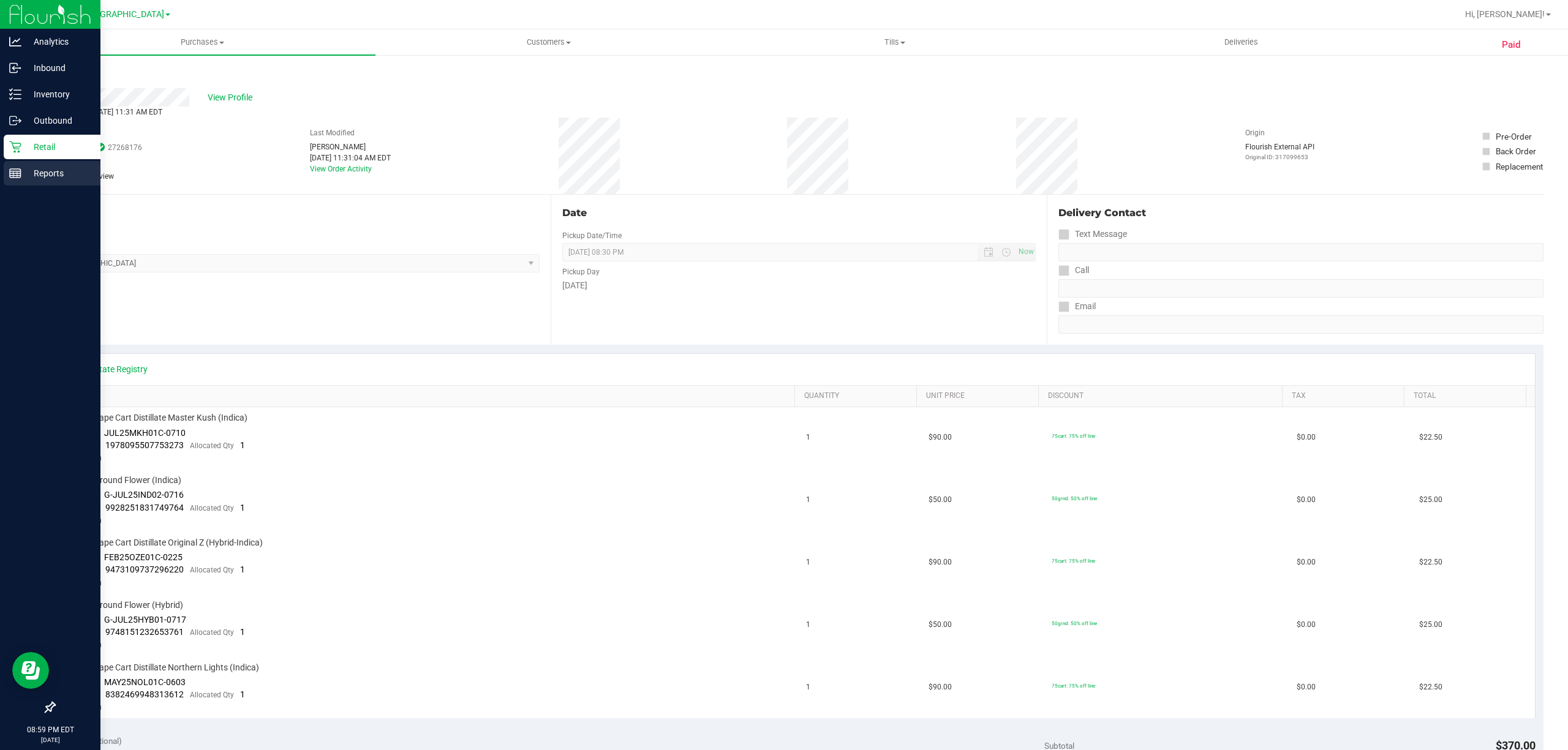
click at [13, 172] on line at bounding box center [15, 172] width 11 height 0
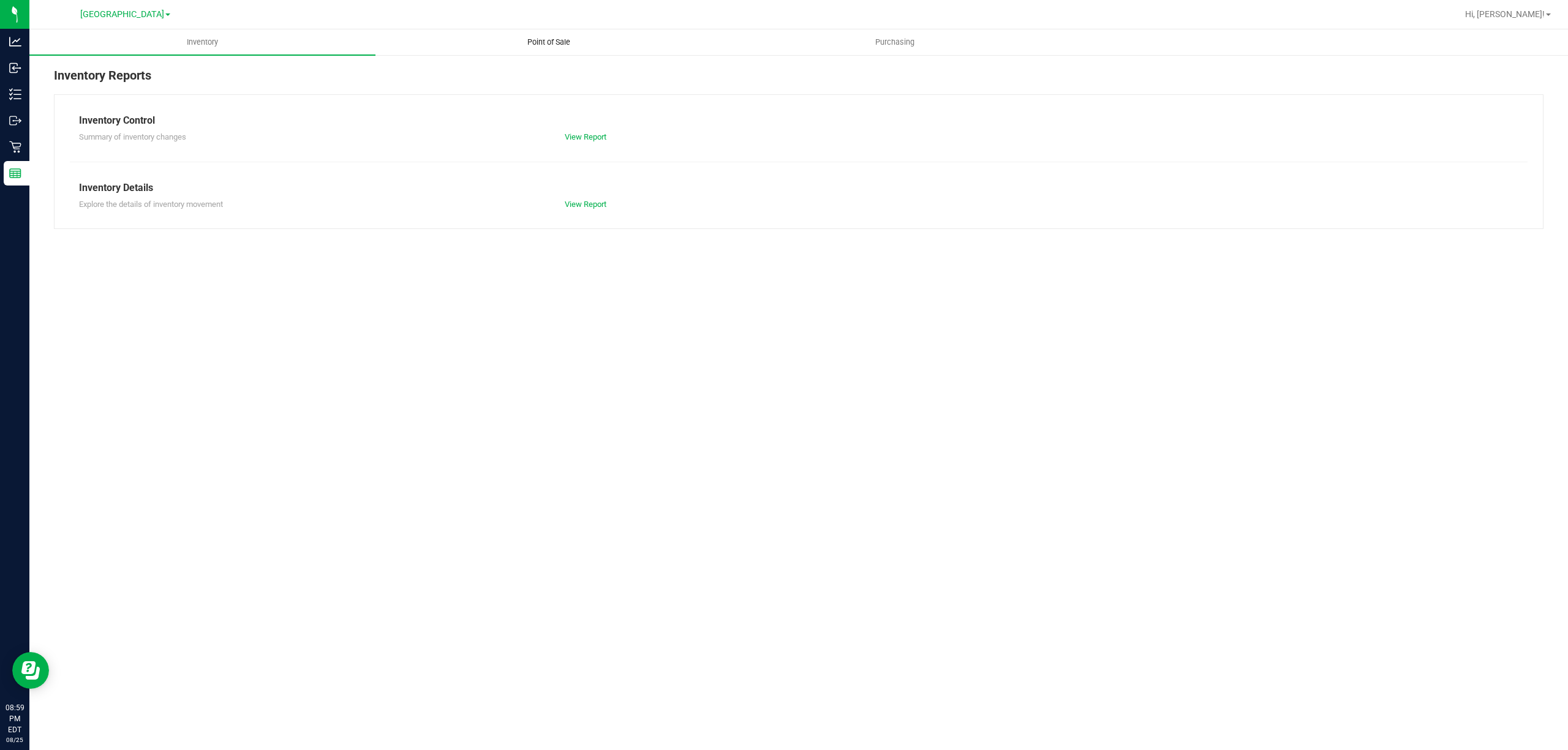
click at [533, 33] on uib-tab-heading "Point of Sale" at bounding box center [548, 42] width 345 height 24
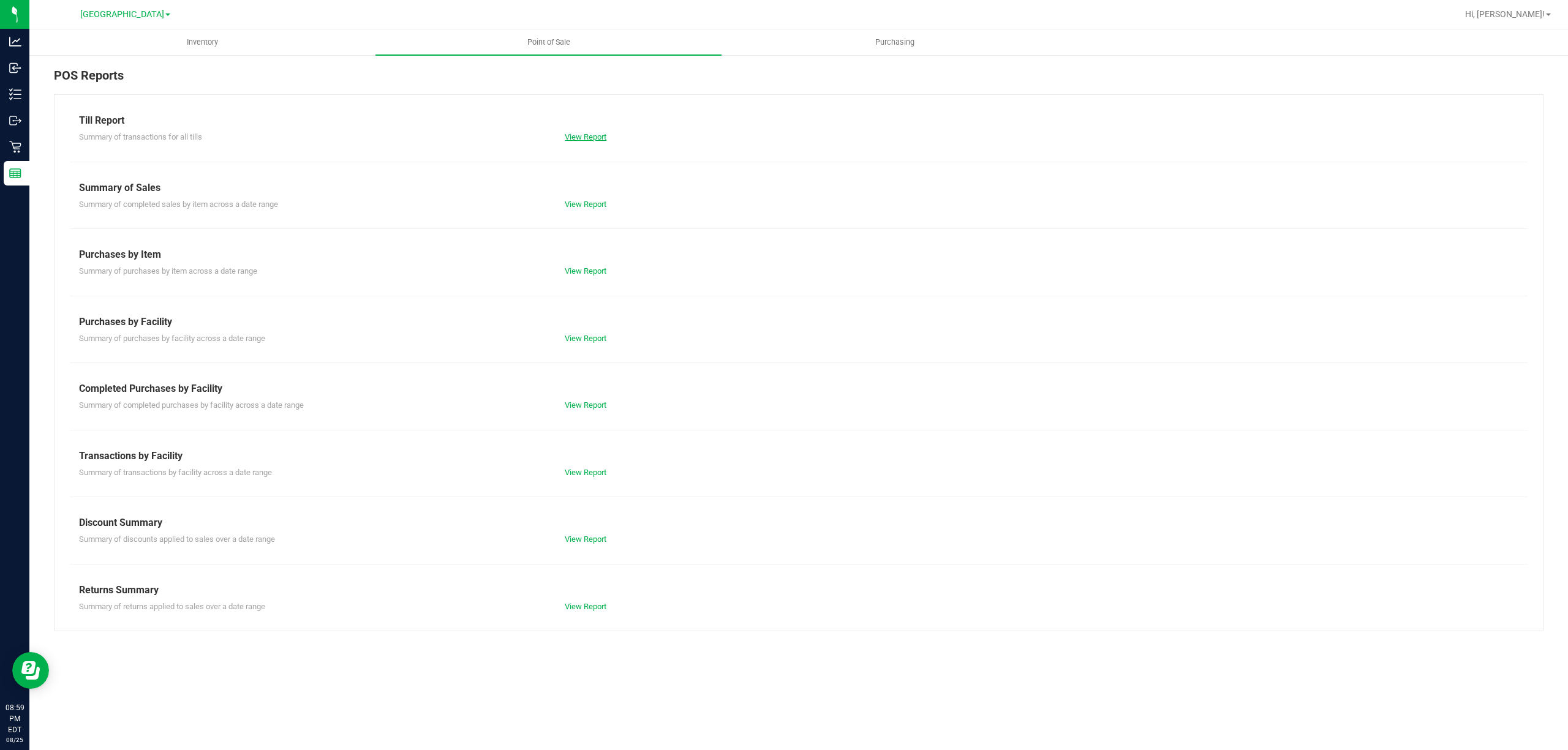
click at [589, 138] on link "View Report" at bounding box center [585, 137] width 42 height 9
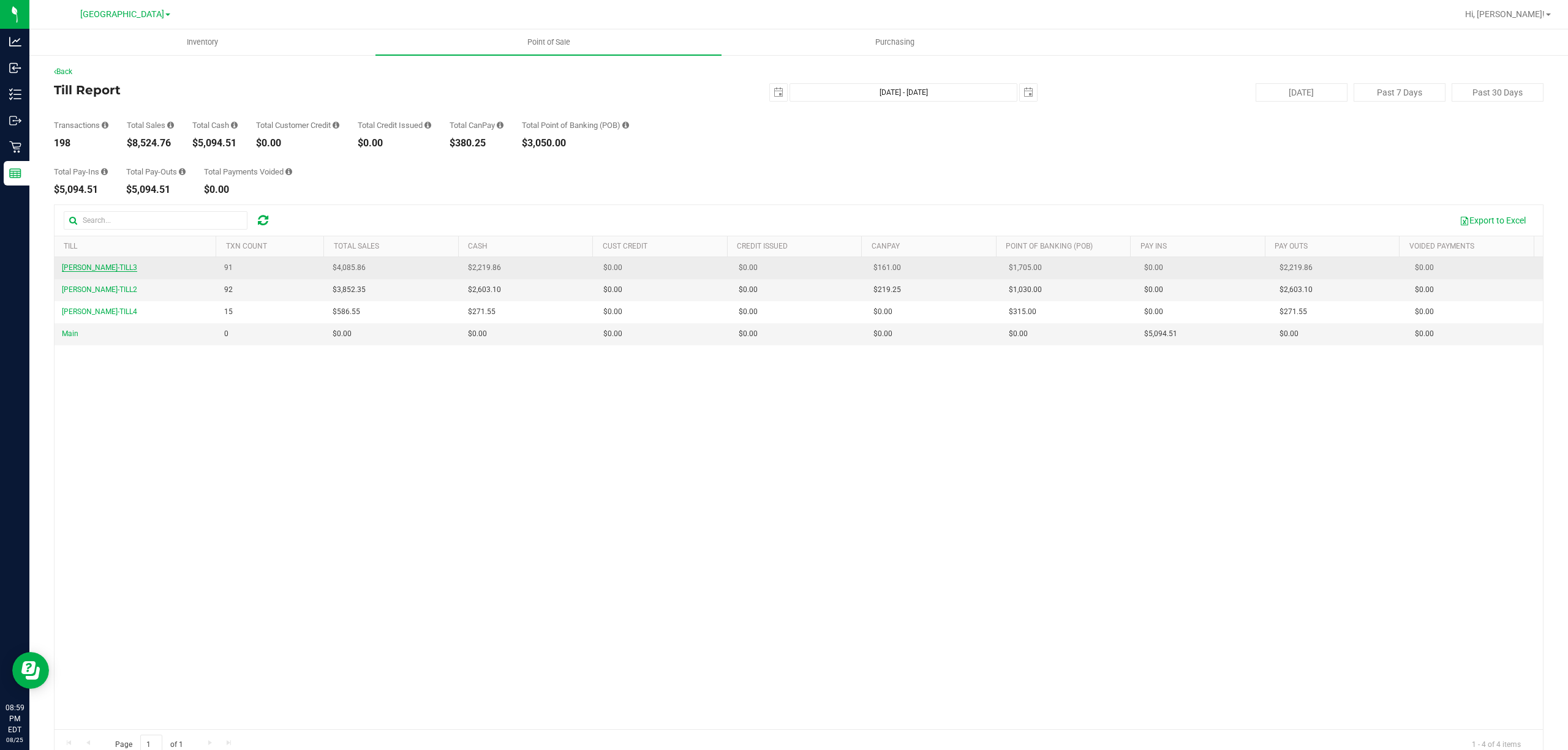
click at [99, 269] on span "[PERSON_NAME]-TILL3" at bounding box center [100, 268] width 75 height 8
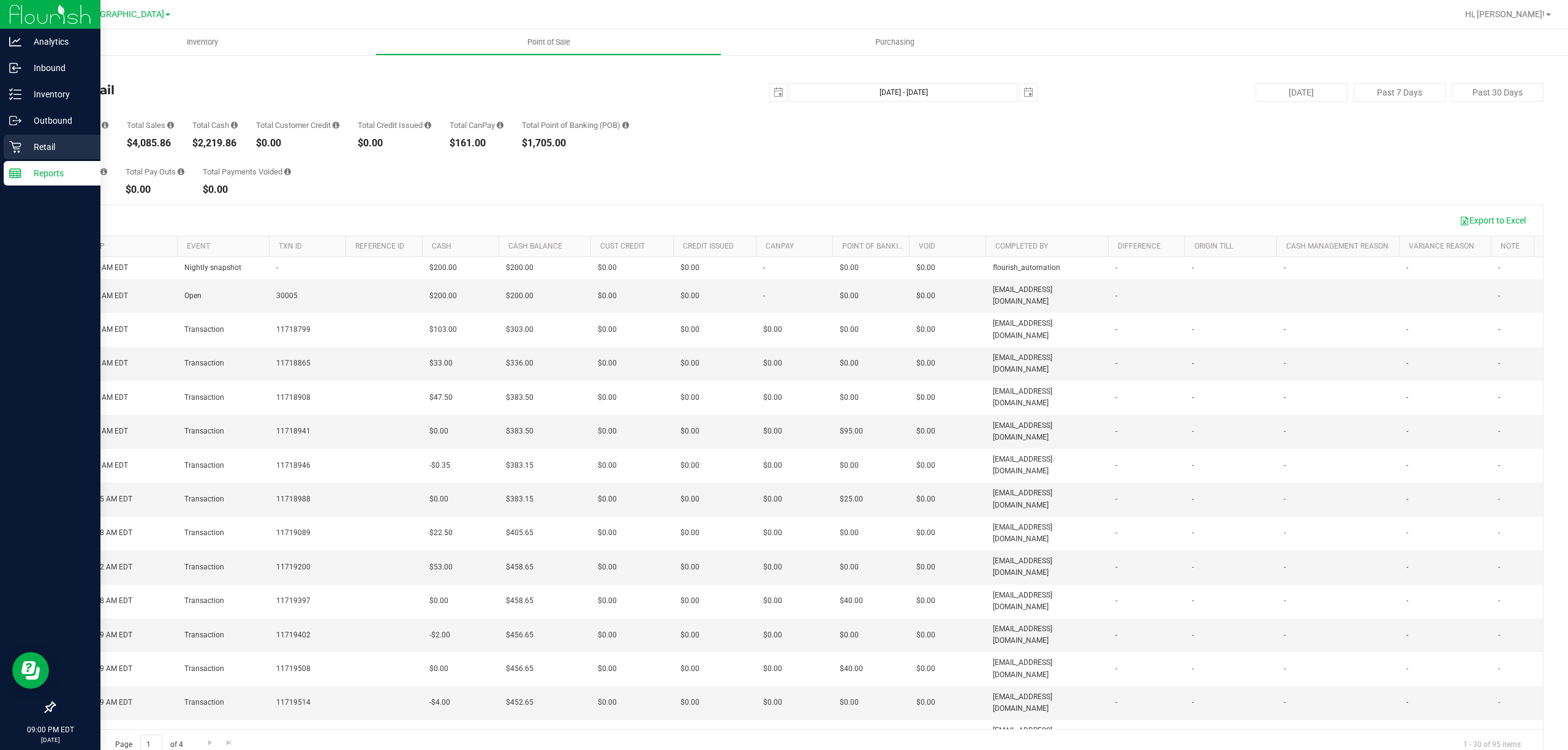
click at [38, 152] on p "Retail" at bounding box center [58, 147] width 73 height 15
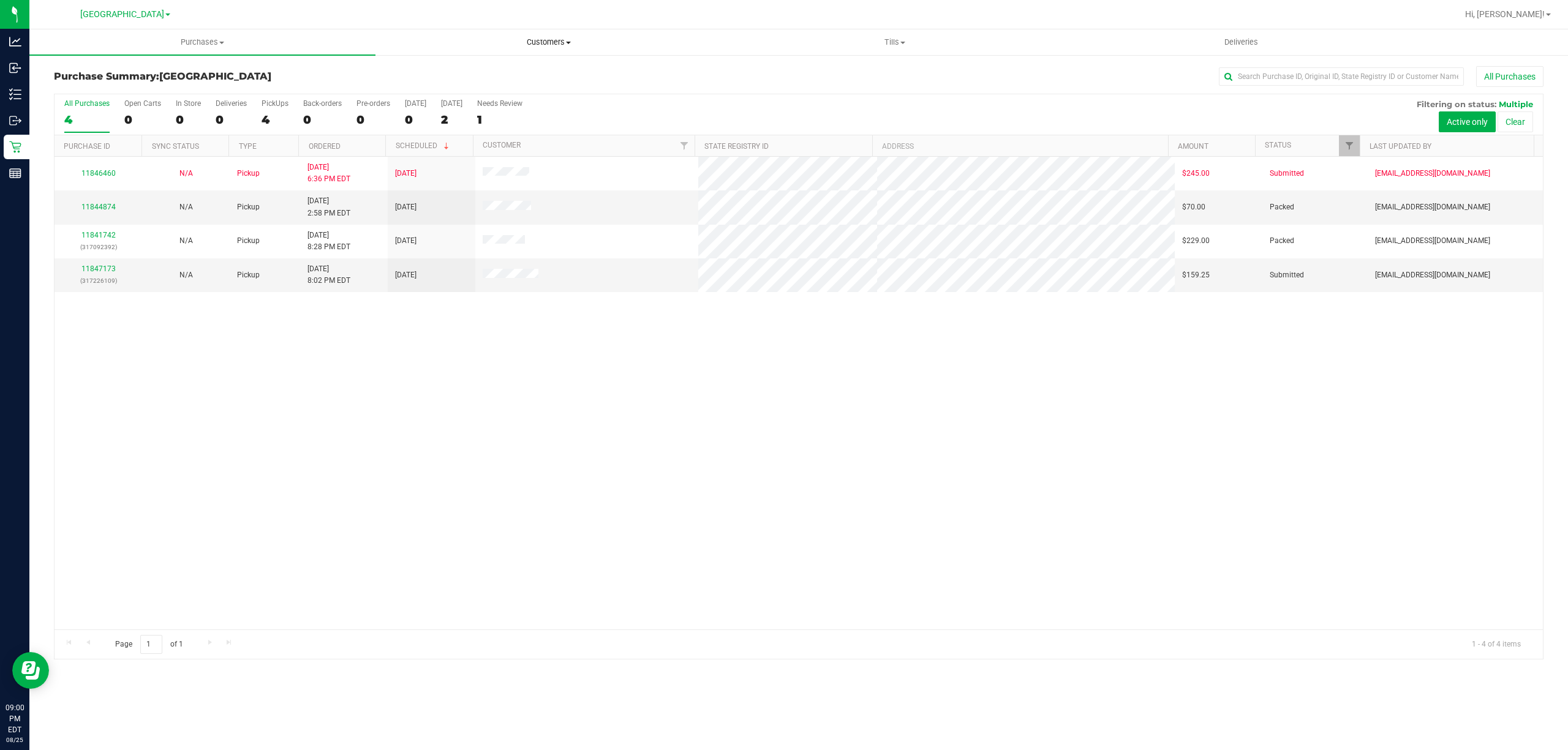
click at [555, 43] on span "Customers" at bounding box center [548, 43] width 345 height 11
click at [880, 40] on span "Tills" at bounding box center [894, 43] width 345 height 11
click at [816, 72] on li "Manage tills" at bounding box center [894, 74] width 346 height 15
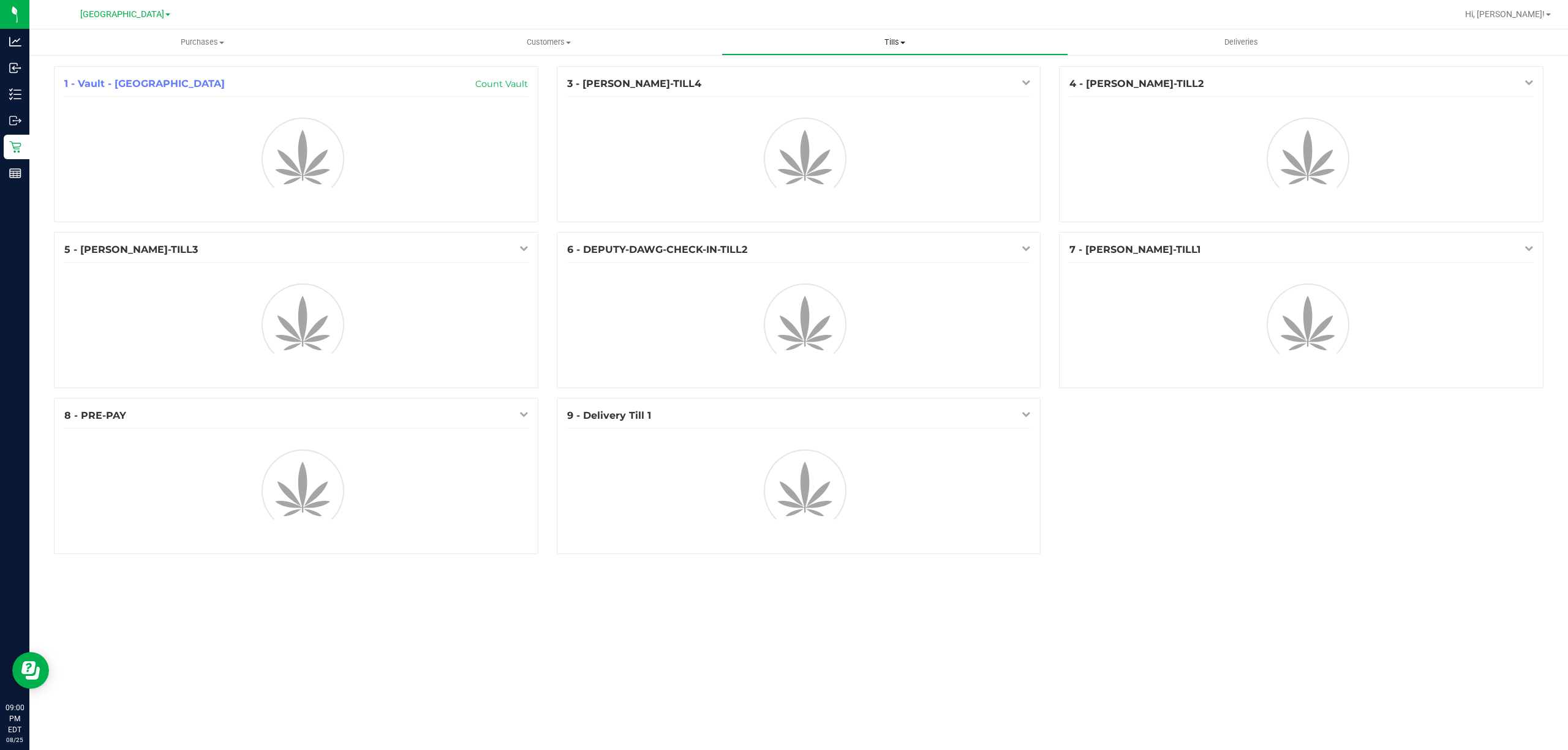
click at [905, 44] on span "Tills" at bounding box center [894, 43] width 345 height 11
click at [835, 91] on span "Reconcile e-payments" at bounding box center [782, 88] width 122 height 10
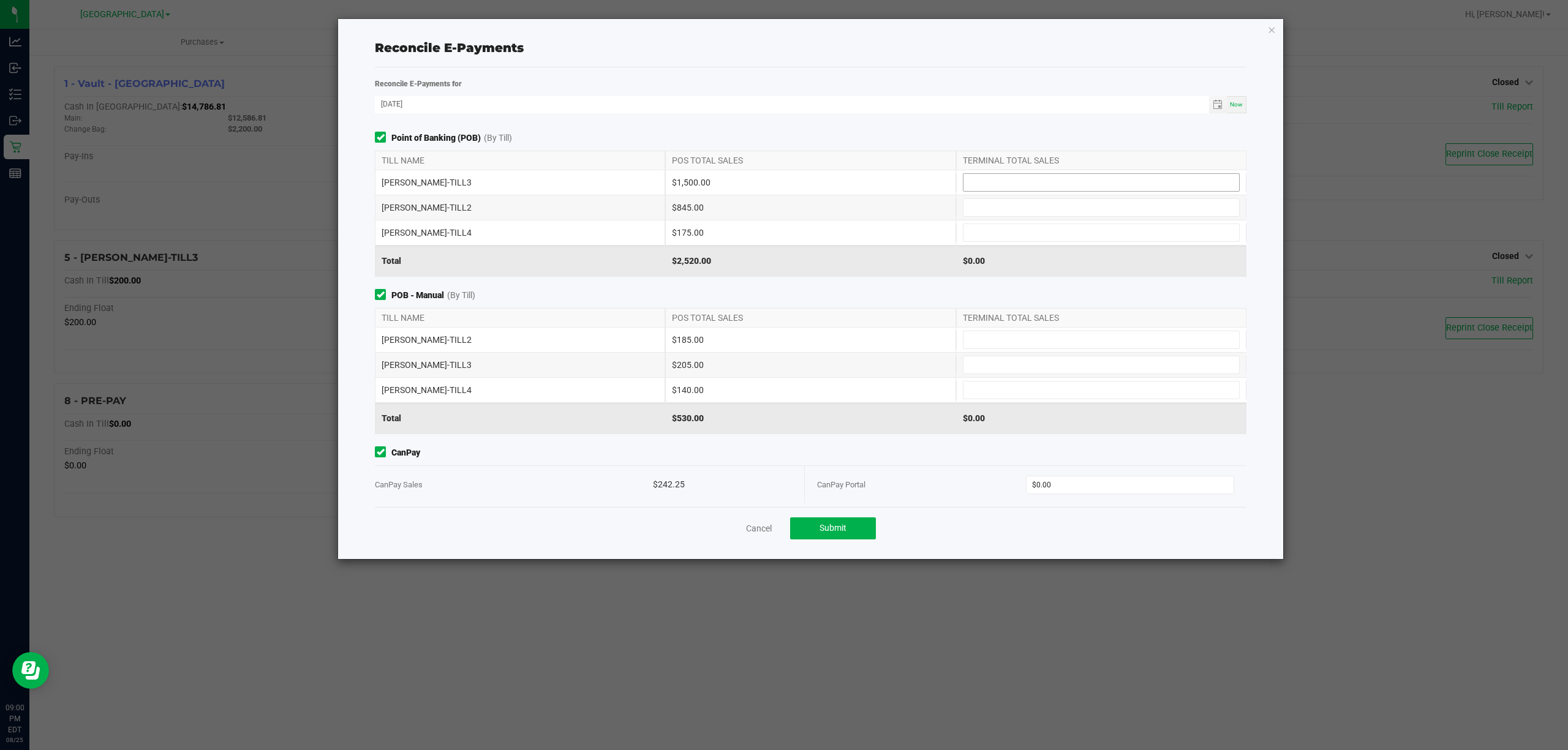
click at [1036, 185] on input at bounding box center [1101, 182] width 276 height 17
type input "$1,500.00"
type input "$845.00"
type input "$175.00"
click at [1018, 336] on input at bounding box center [1101, 340] width 276 height 17
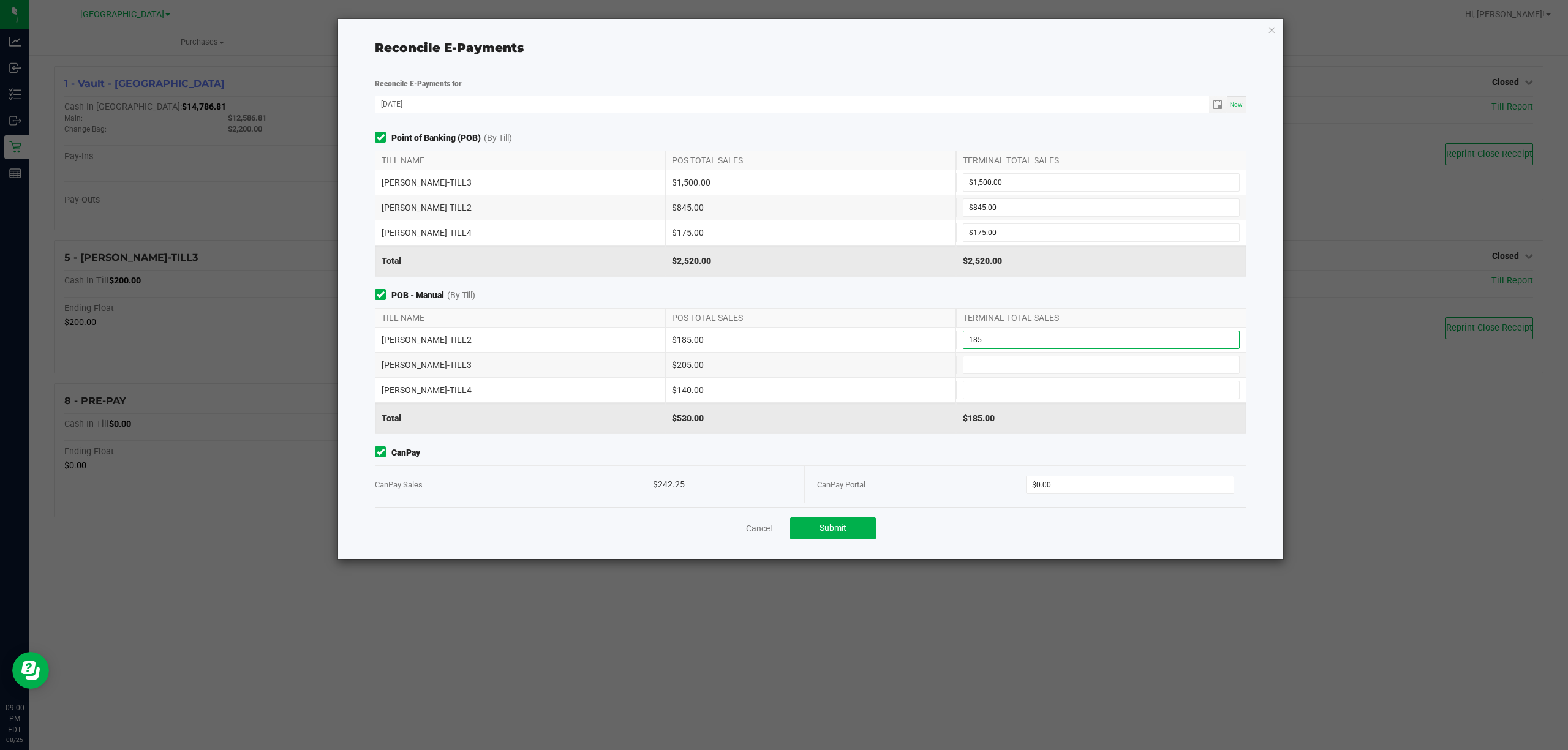
type input "$185.00"
type input "$205.00"
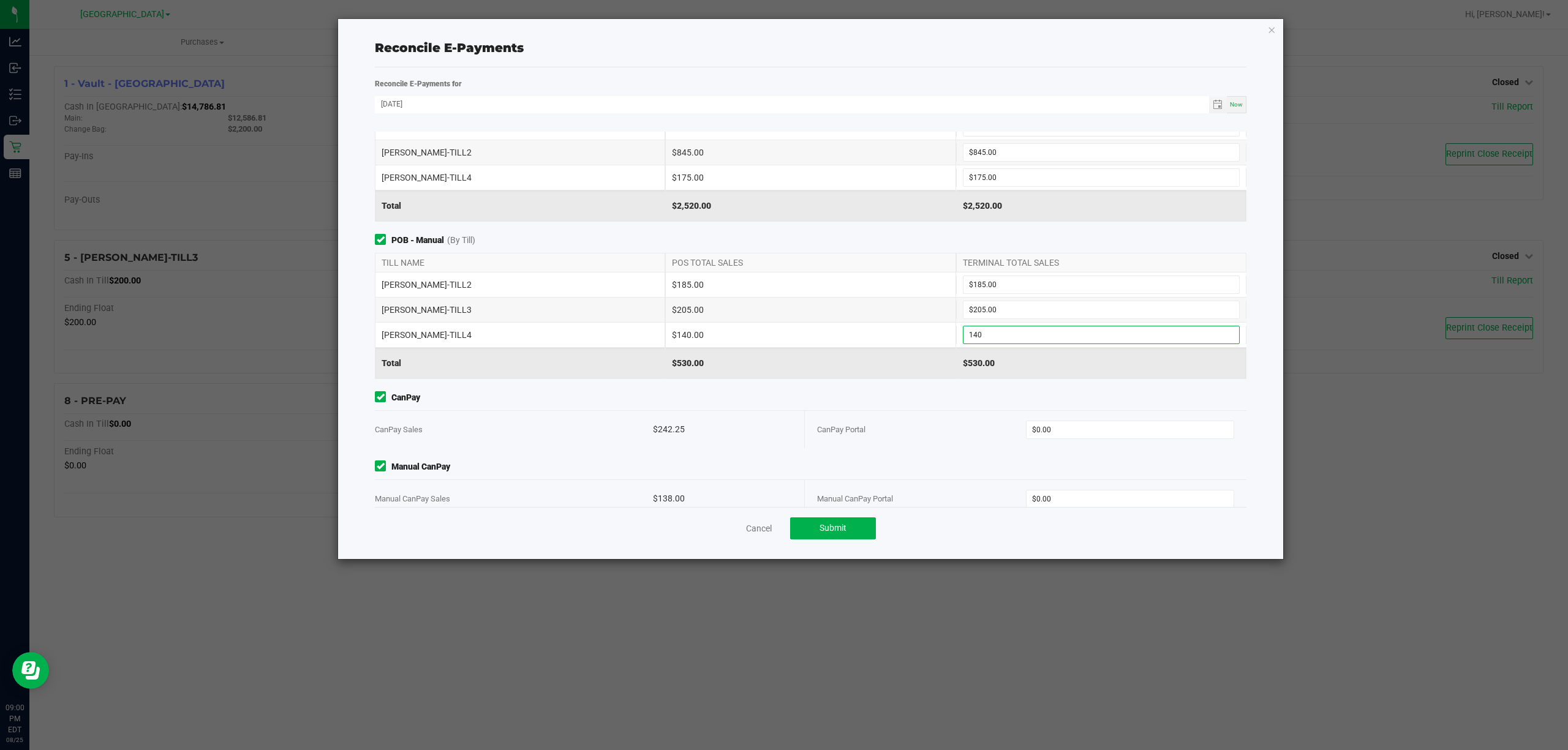
scroll to position [79, 0]
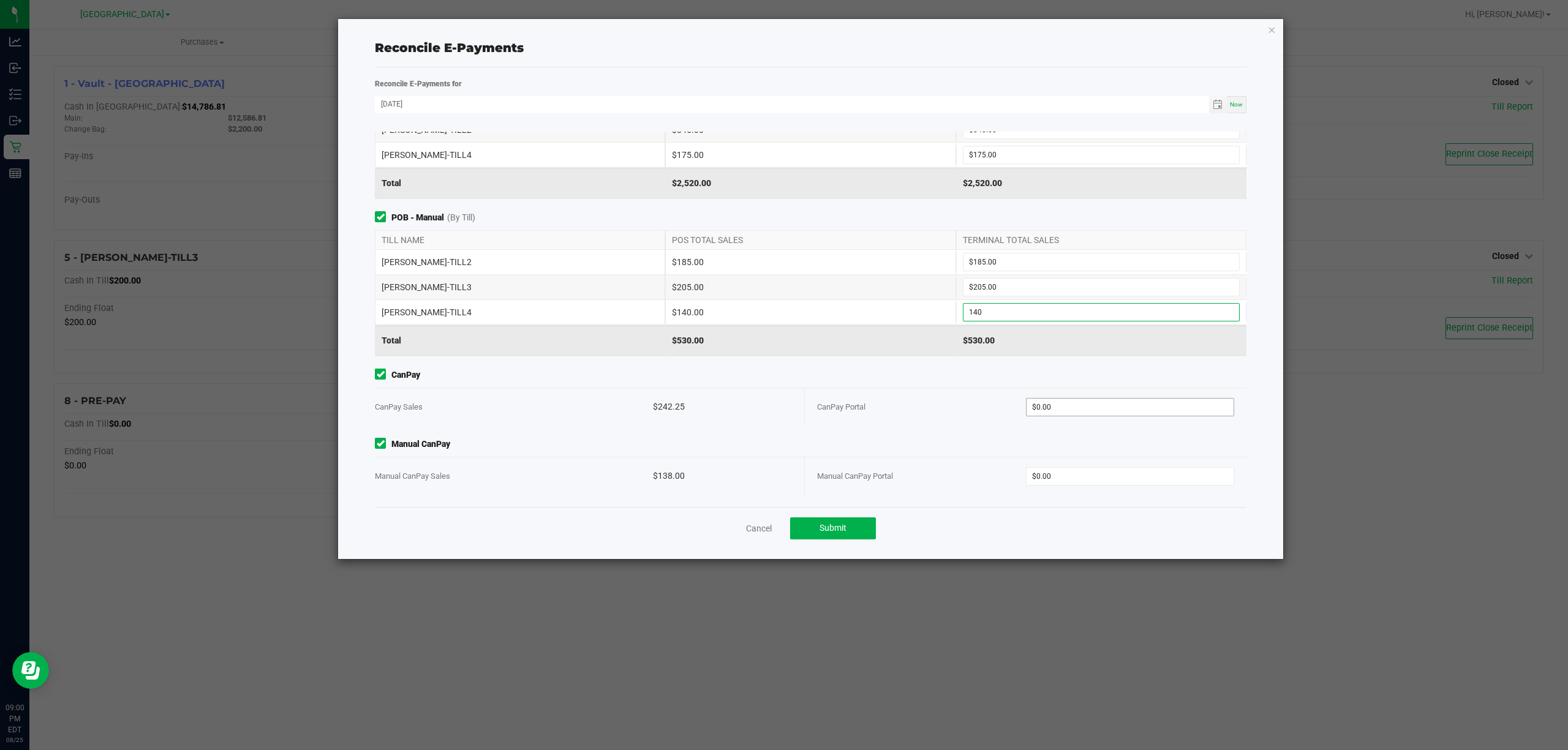
type input "$140.00"
click at [1066, 405] on input "0" at bounding box center [1130, 407] width 208 height 17
type input "$242.25"
click at [1073, 439] on span "Manual CanPay" at bounding box center [810, 444] width 871 height 13
click at [1066, 472] on input "0" at bounding box center [1130, 477] width 208 height 17
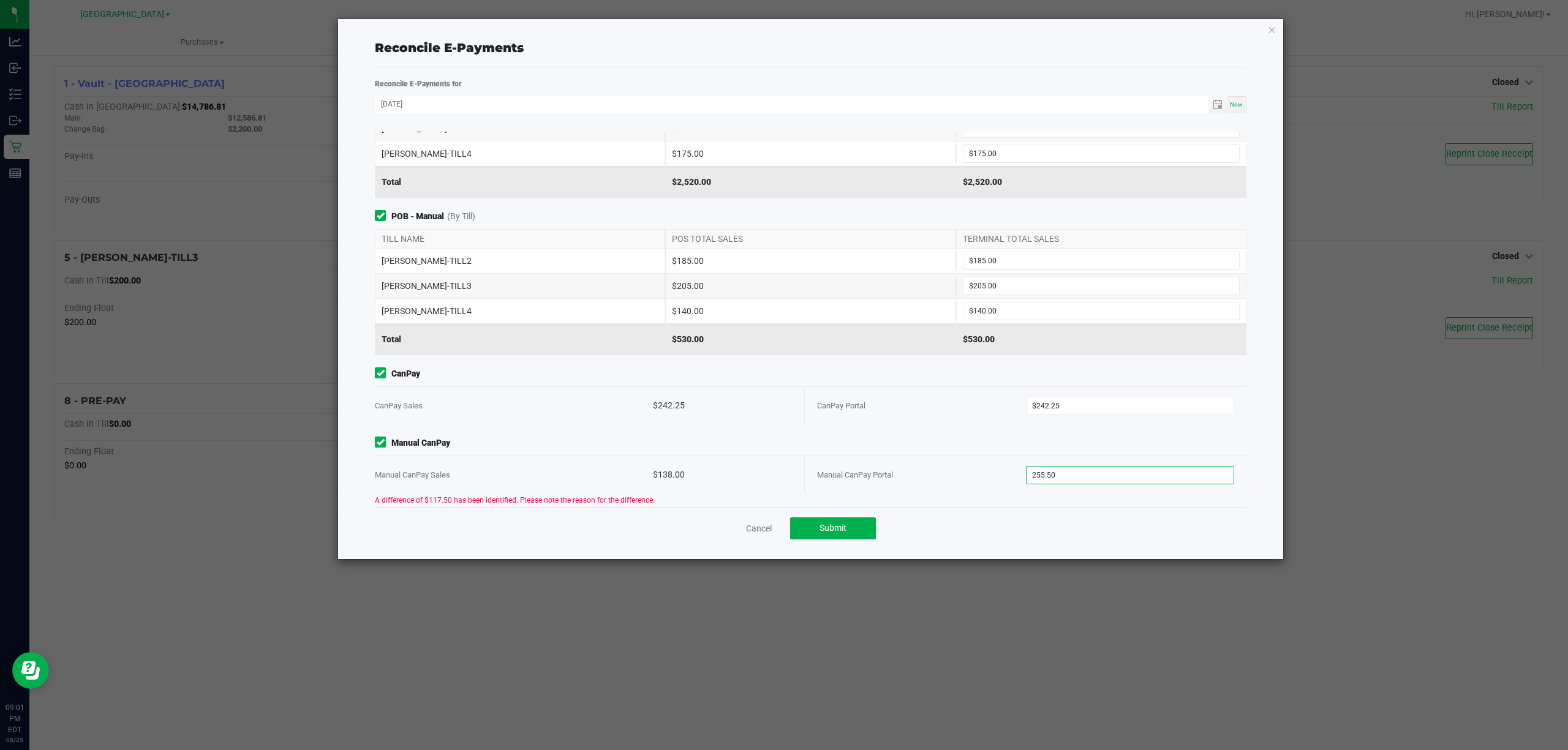
type input "$255.50"
click at [924, 449] on span "Manual CanPay" at bounding box center [810, 443] width 871 height 13
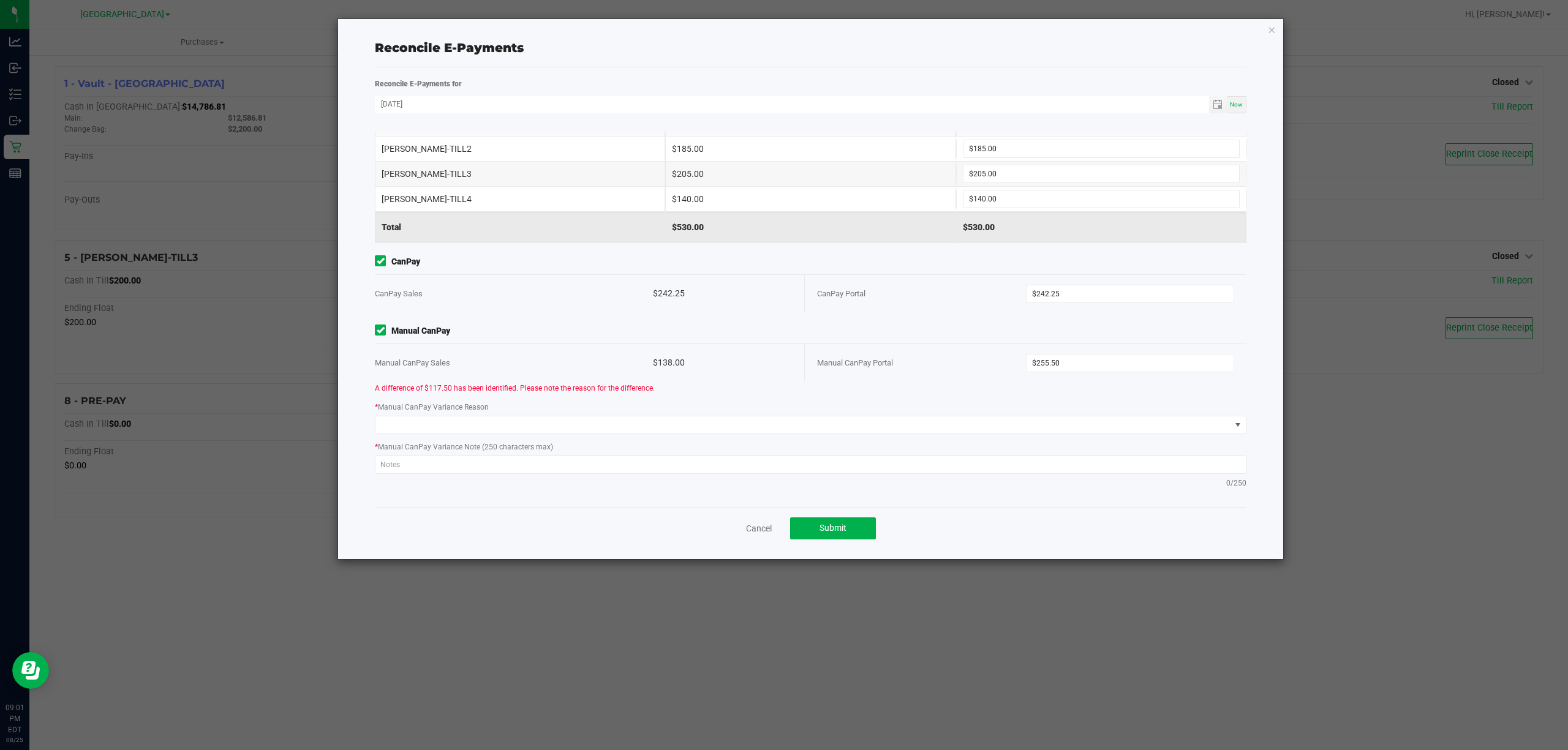
scroll to position [193, 0]
click at [491, 414] on div "* Manual CanPay Variance Reason" at bounding box center [811, 417] width 890 height 33
click at [474, 432] on span at bounding box center [803, 425] width 855 height 17
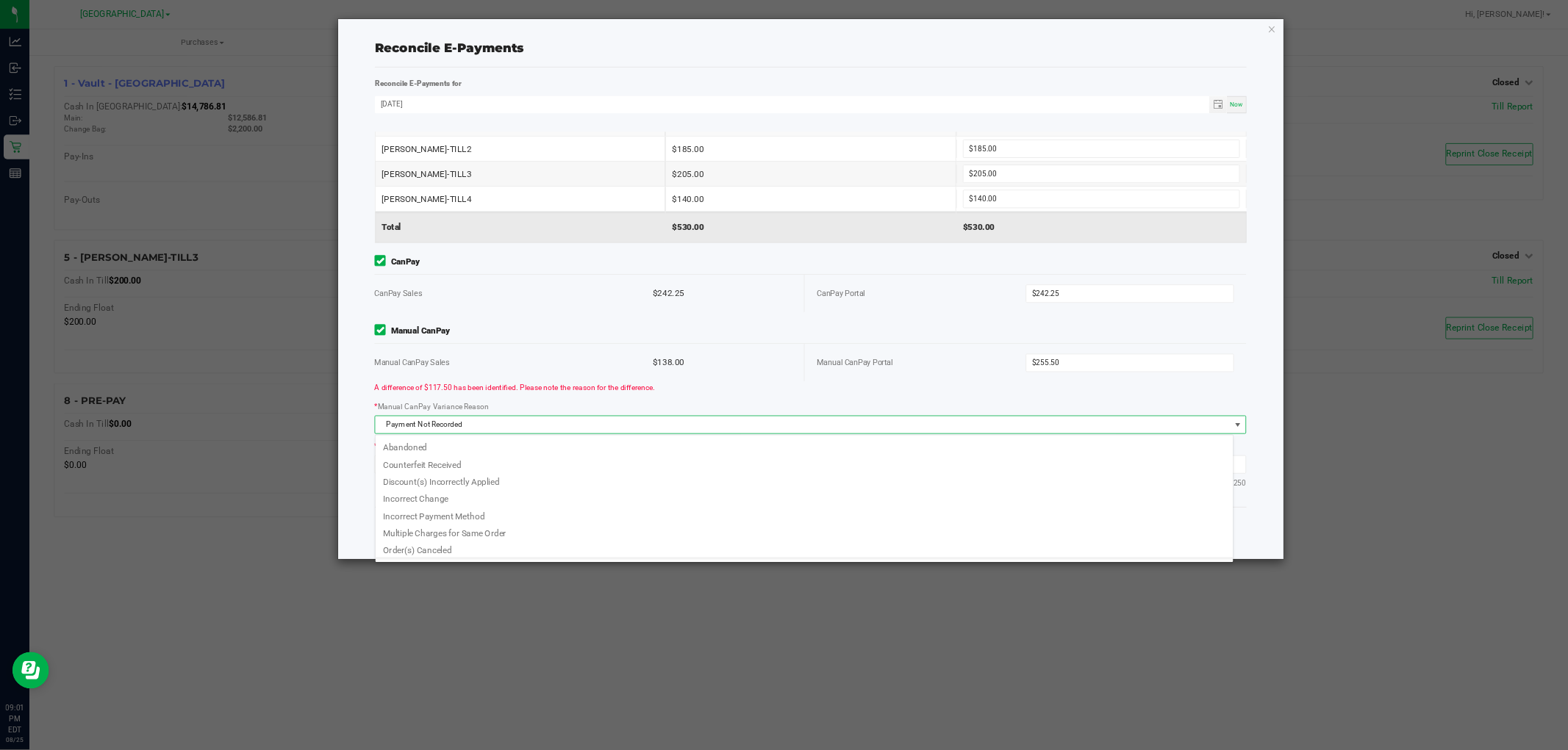
scroll to position [18, 0]
click at [594, 603] on li "Incorrect Payment Method" at bounding box center [964, 599] width 1029 height 21
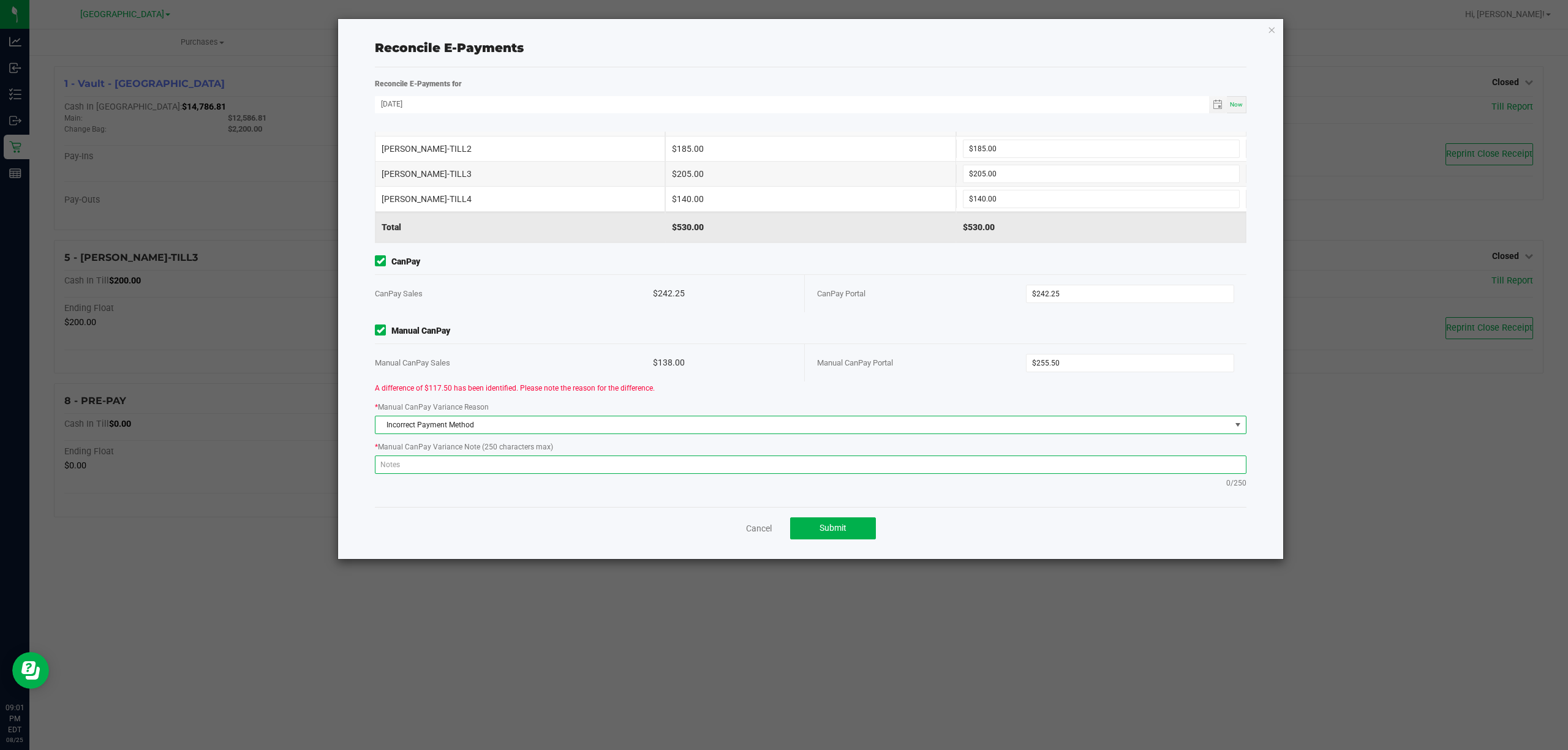
drag, startPoint x: 476, startPoint y: 470, endPoint x: 480, endPoint y: 459, distance: 11.7
click at [475, 470] on textarea at bounding box center [810, 465] width 871 height 18
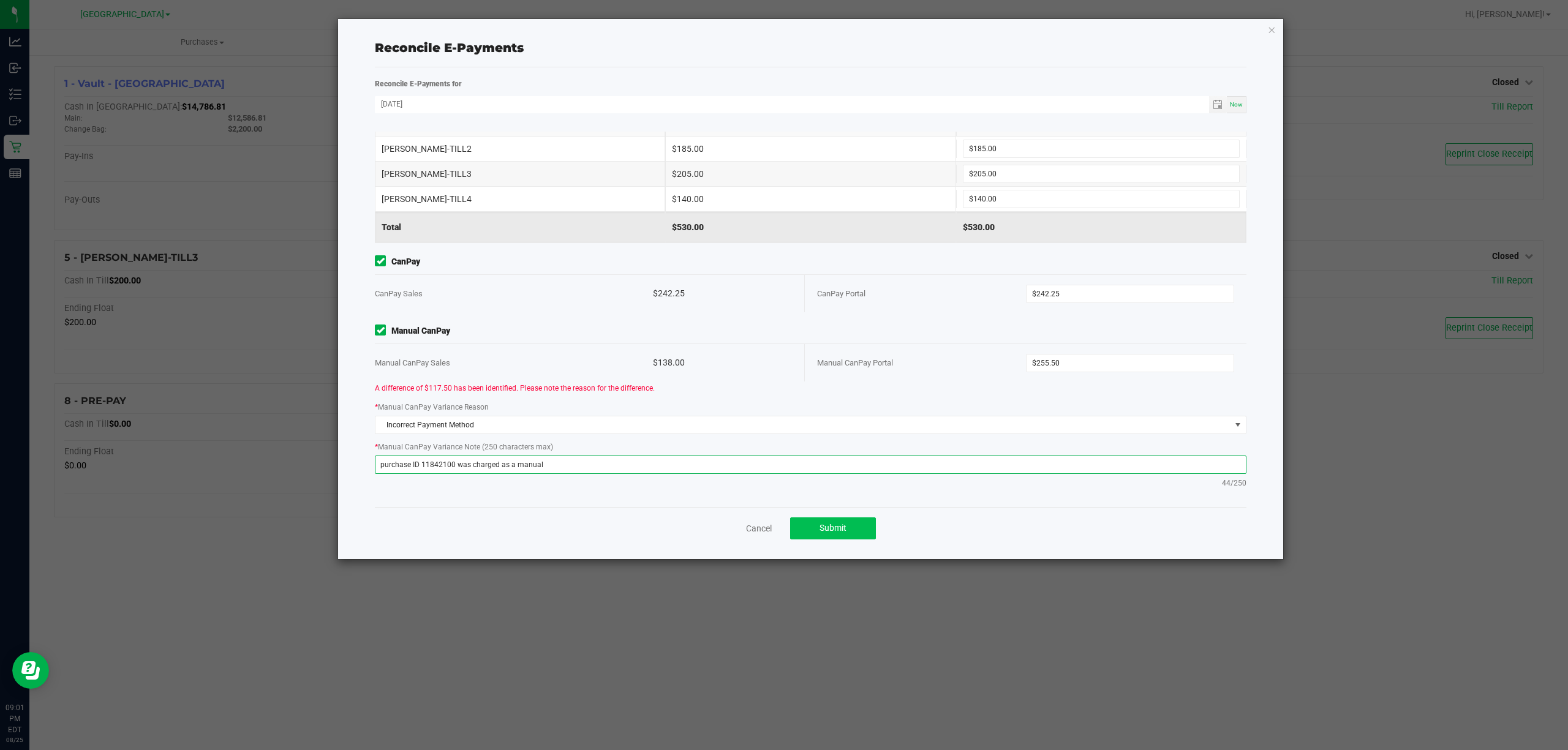
type textarea "purchase ID 11842100 was charged as a manual"
click at [825, 520] on button "Submit" at bounding box center [833, 529] width 86 height 22
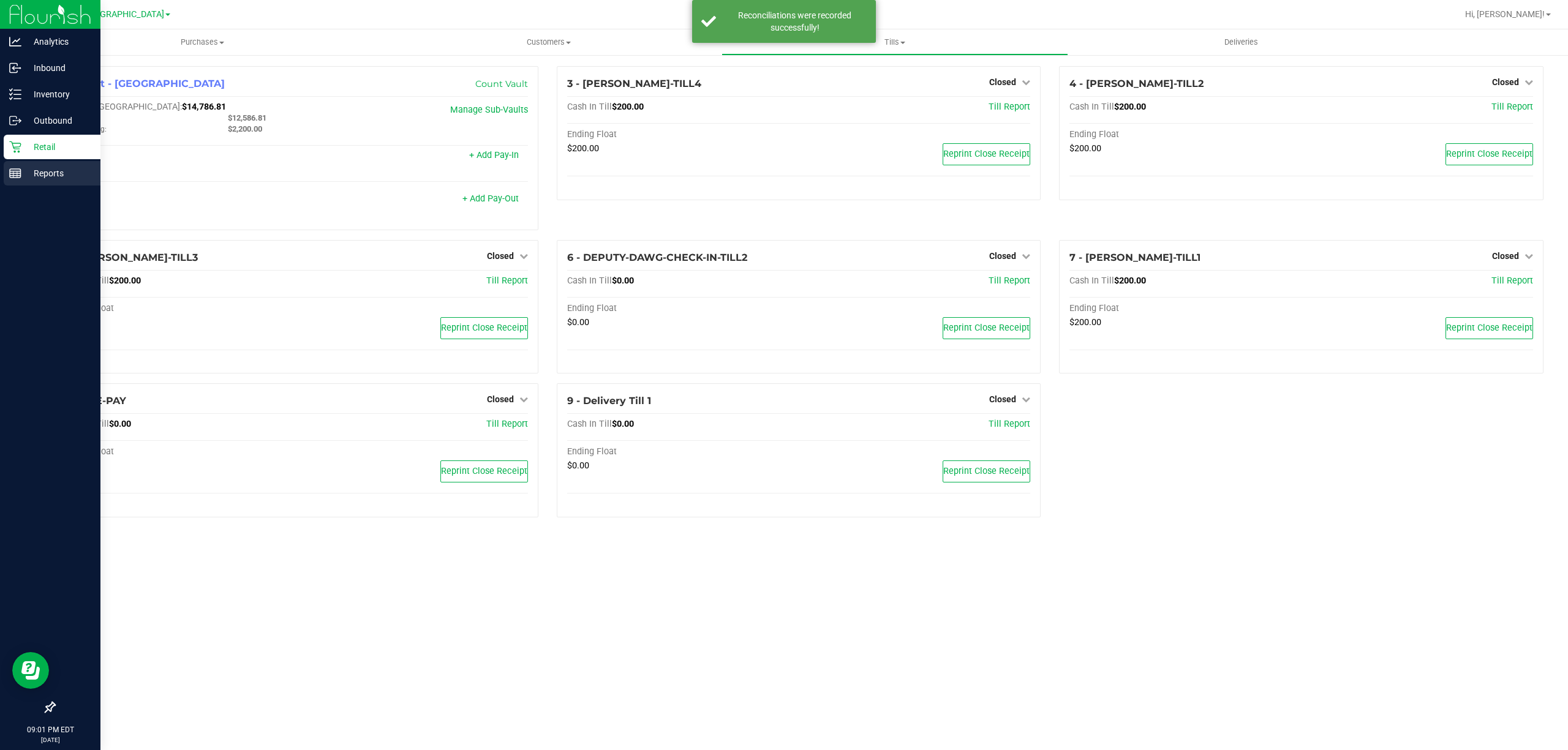
click at [27, 168] on p "Reports" at bounding box center [58, 173] width 73 height 15
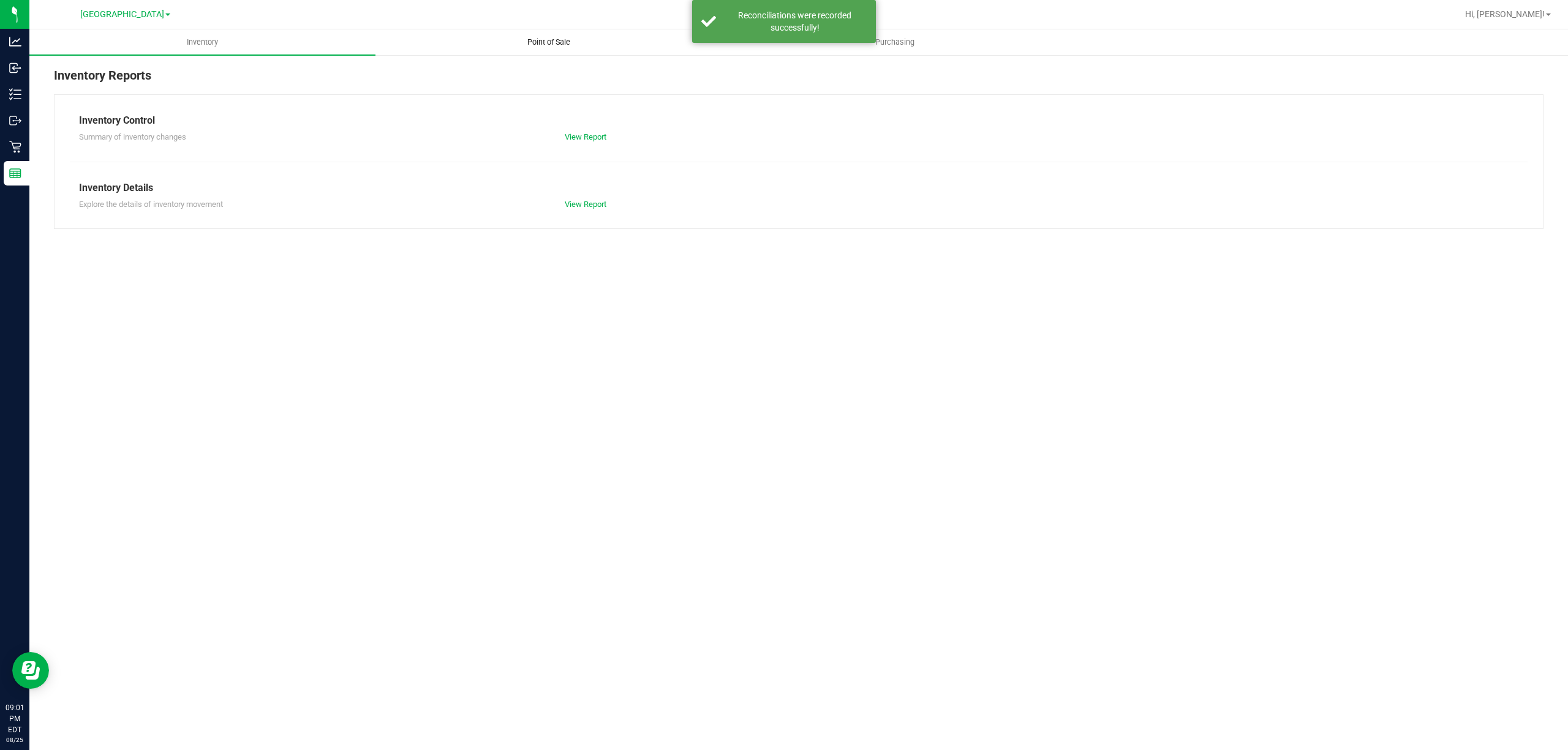
click at [554, 35] on uib-tab-heading "Point of Sale" at bounding box center [548, 42] width 345 height 24
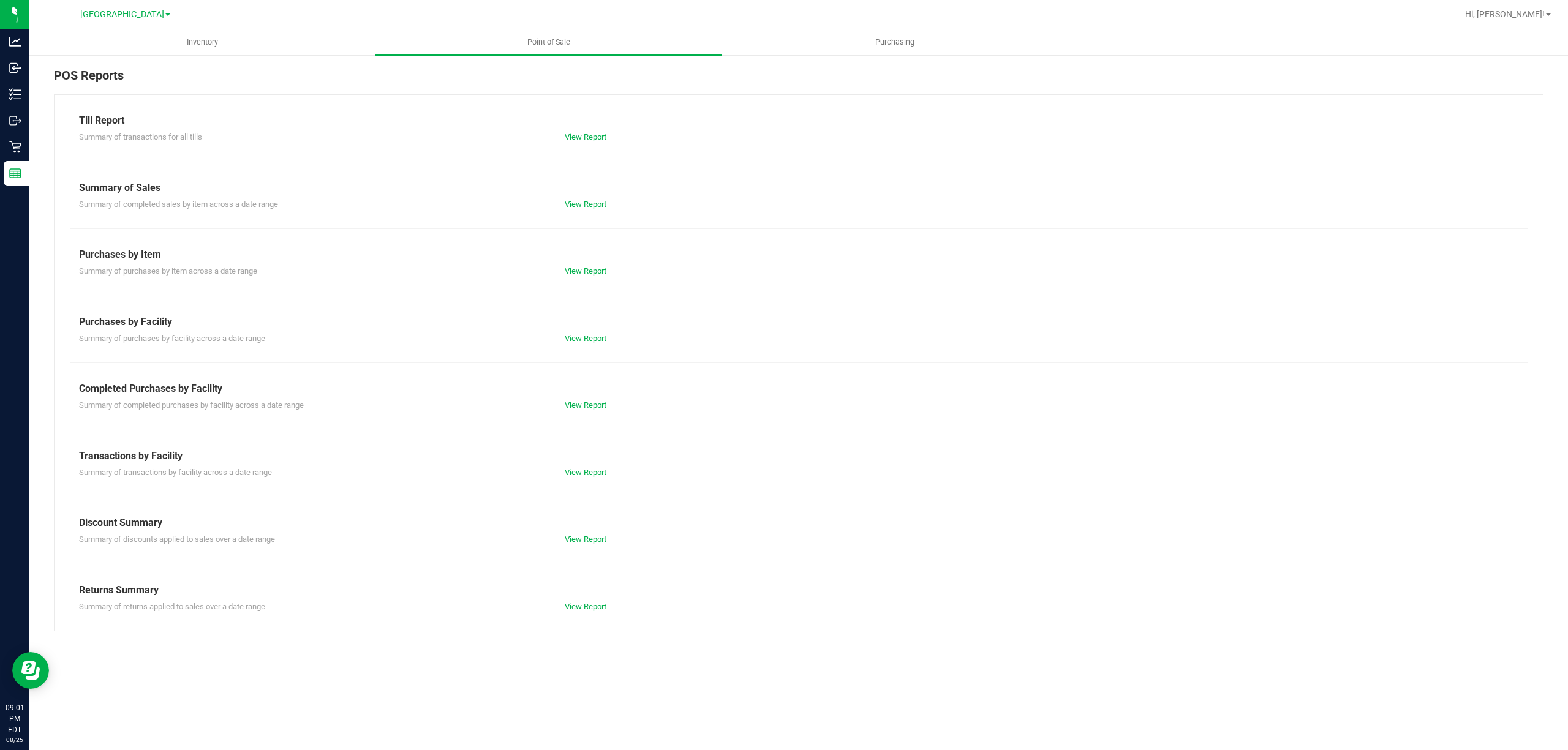
click at [580, 472] on link "View Report" at bounding box center [585, 472] width 42 height 9
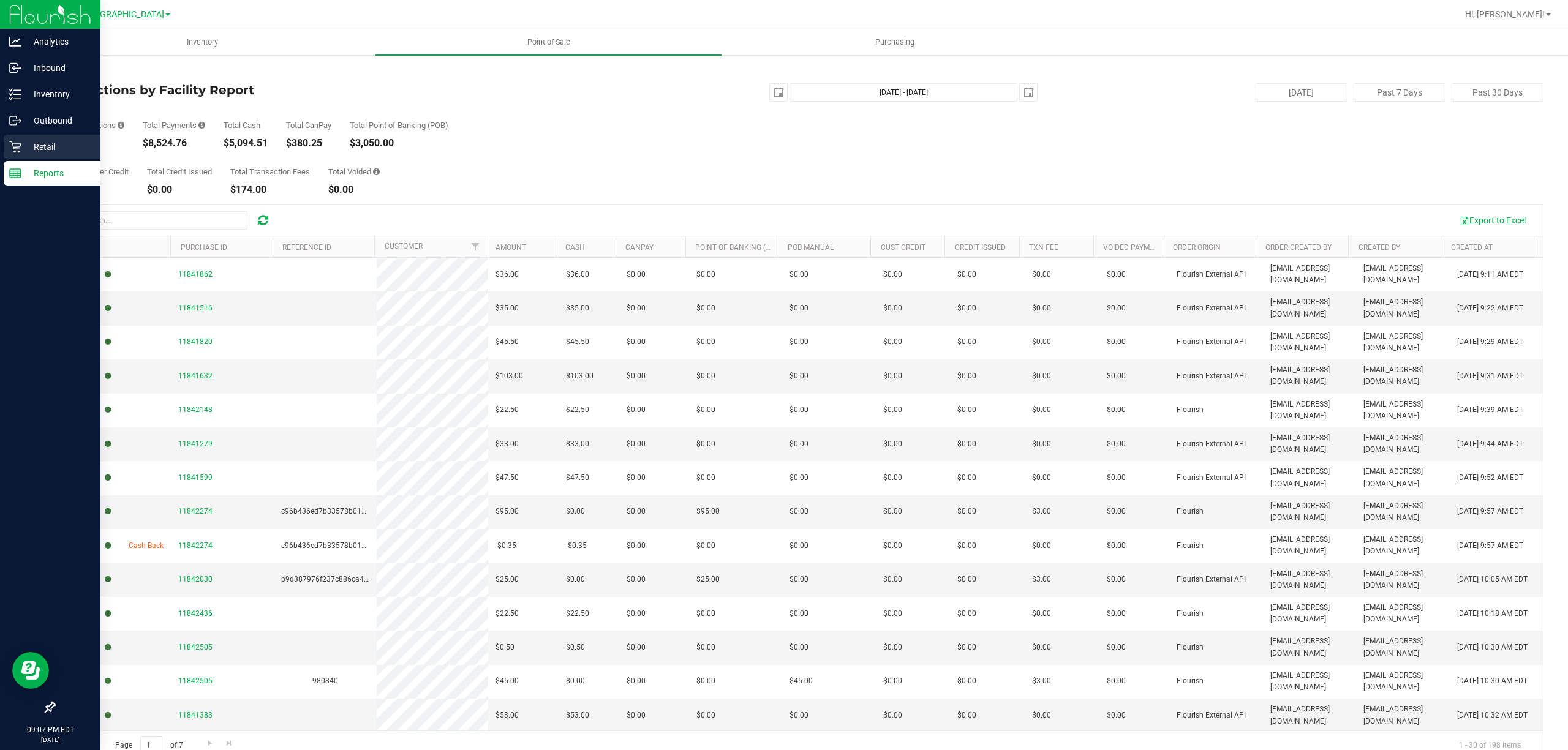
click at [35, 146] on p "Retail" at bounding box center [58, 147] width 73 height 15
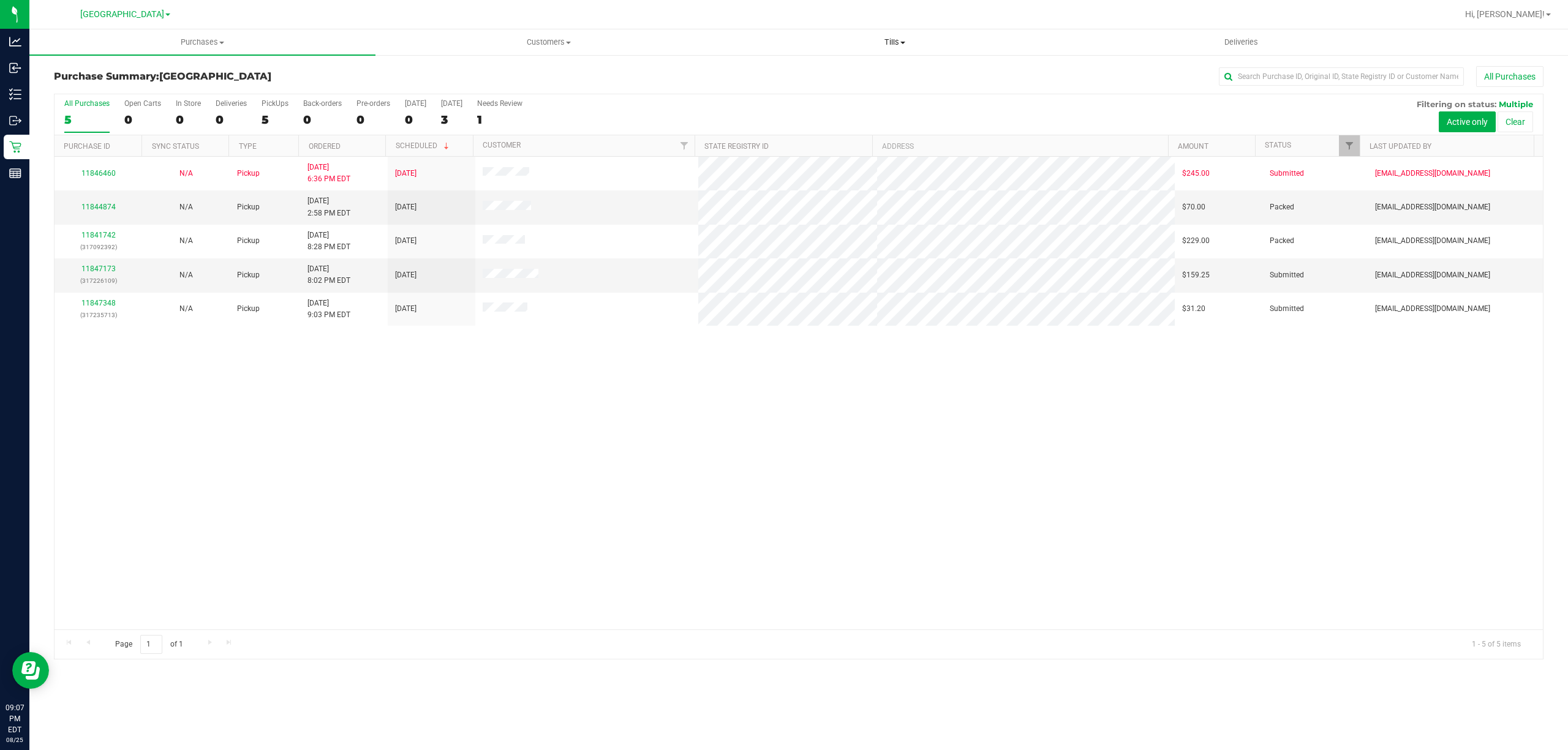
click at [887, 38] on span "Tills" at bounding box center [894, 43] width 345 height 11
click at [775, 74] on span "Manage tills" at bounding box center [762, 73] width 83 height 10
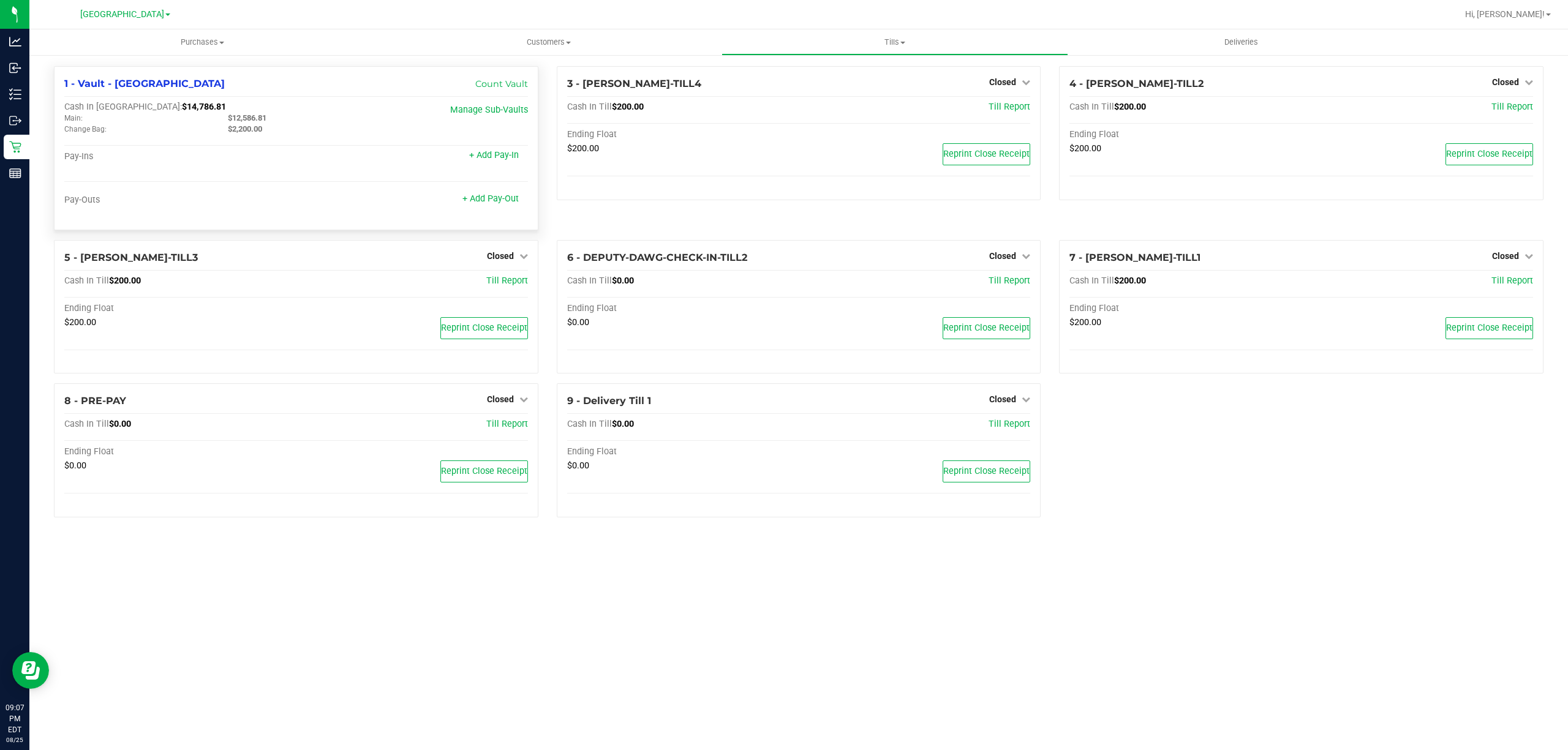
drag, startPoint x: 179, startPoint y: 110, endPoint x: 123, endPoint y: 112, distance: 56.0
click at [123, 112] on div "Cash In [GEOGRAPHIC_DATA]: $14,786.81" at bounding box center [218, 107] width 308 height 11
copy span "14,786.81"
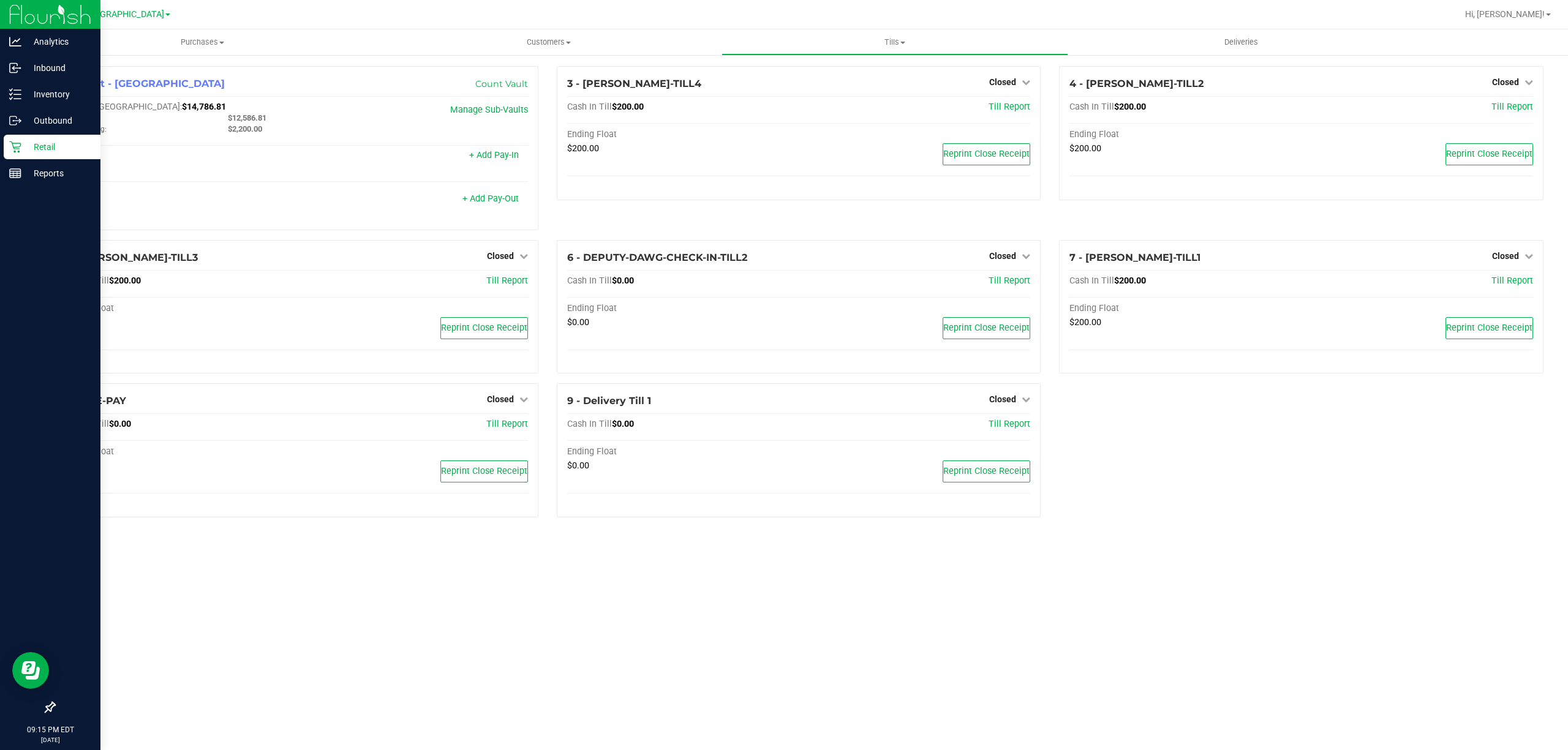
click at [36, 141] on p "Retail" at bounding box center [58, 147] width 73 height 15
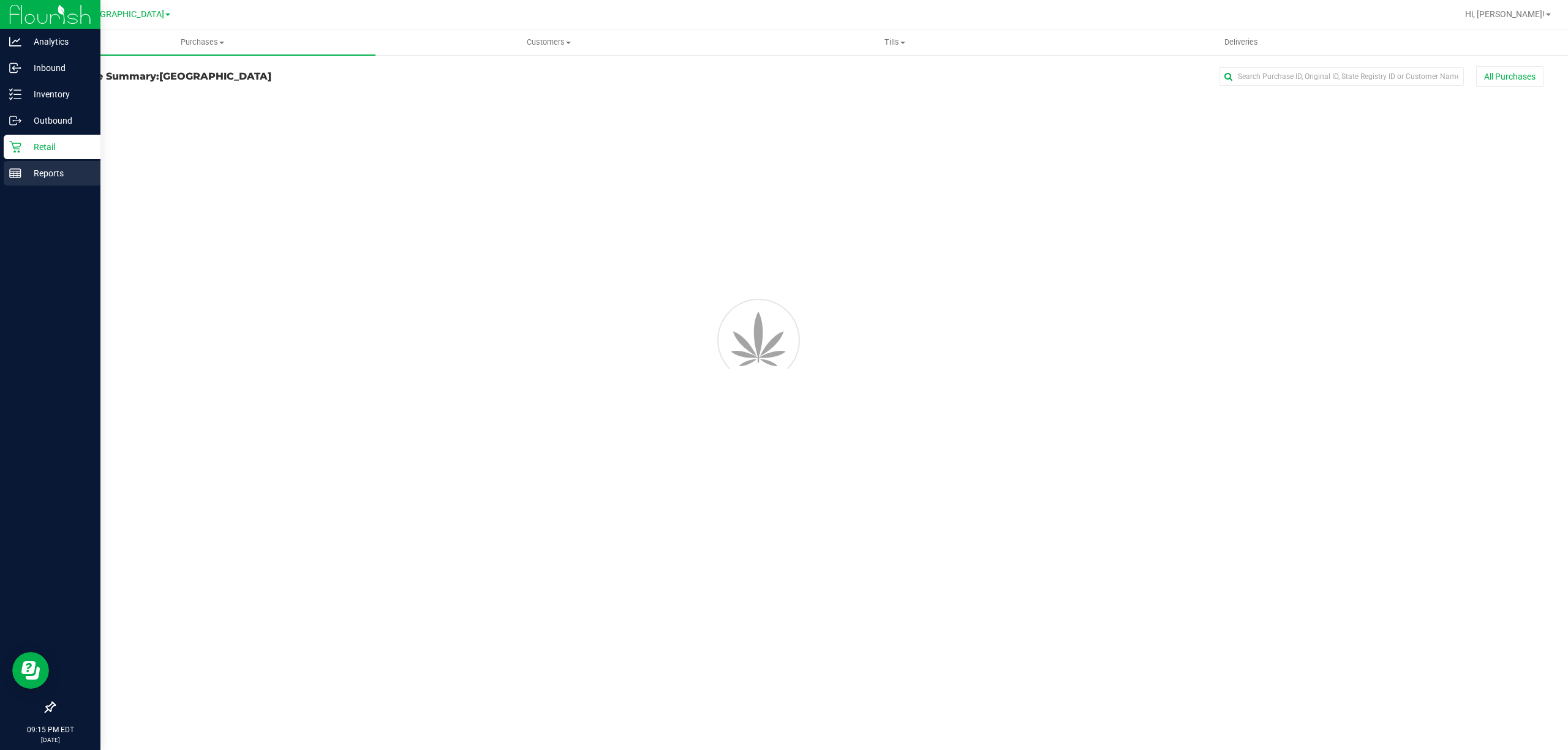
click at [36, 173] on p "Reports" at bounding box center [58, 173] width 73 height 15
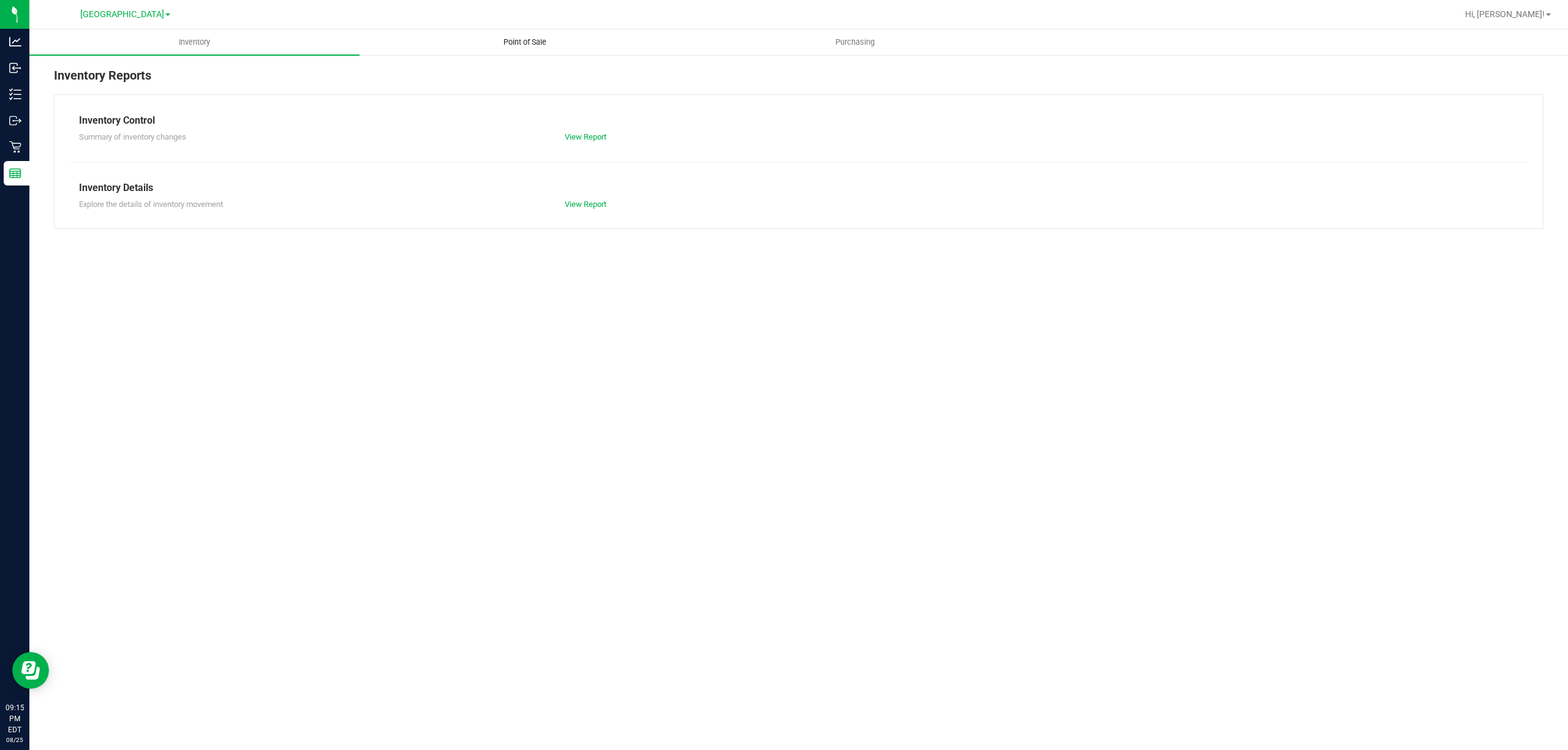
click at [533, 32] on uib-tab-heading "Point of Sale" at bounding box center [524, 42] width 329 height 24
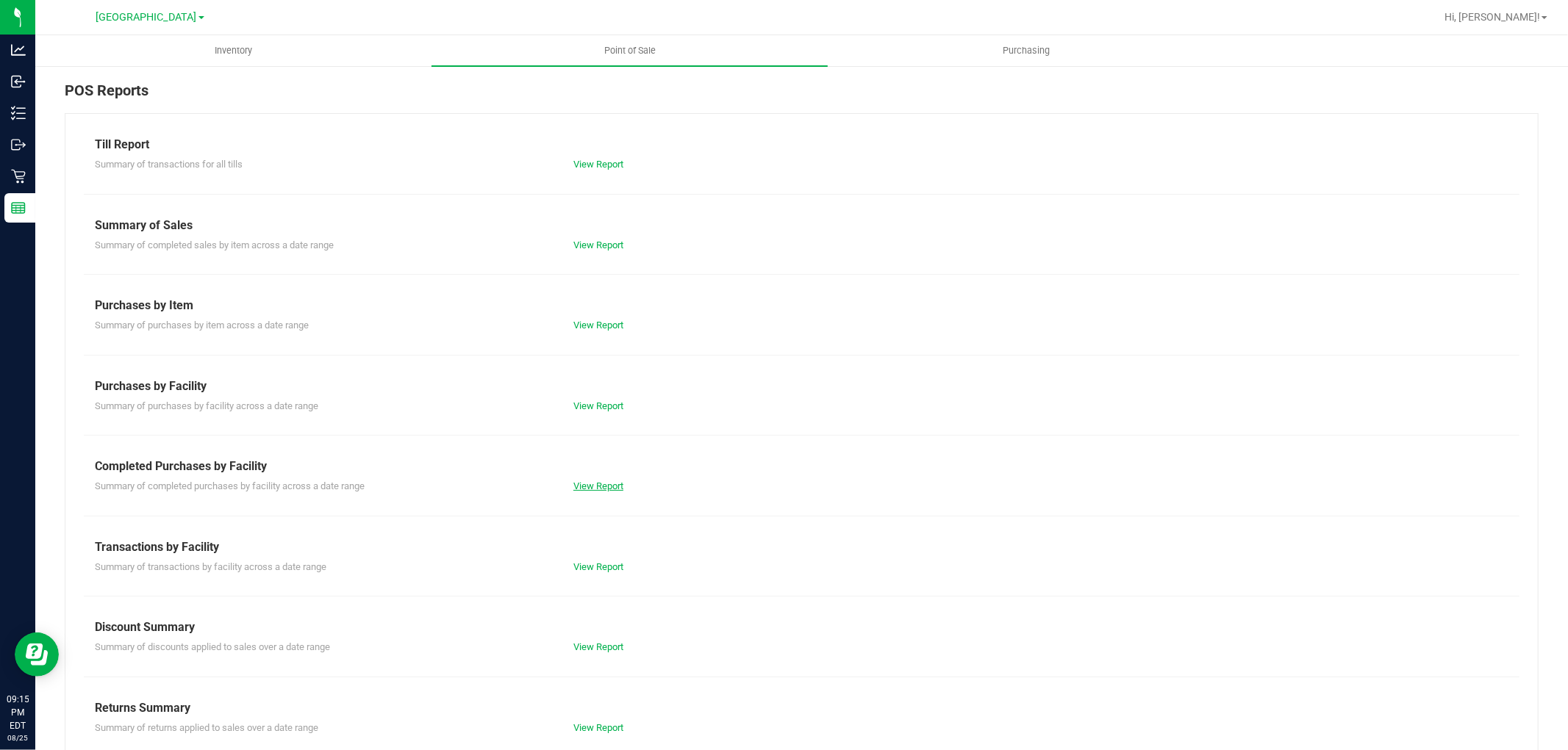
click at [603, 485] on link "View Report" at bounding box center [599, 485] width 50 height 11
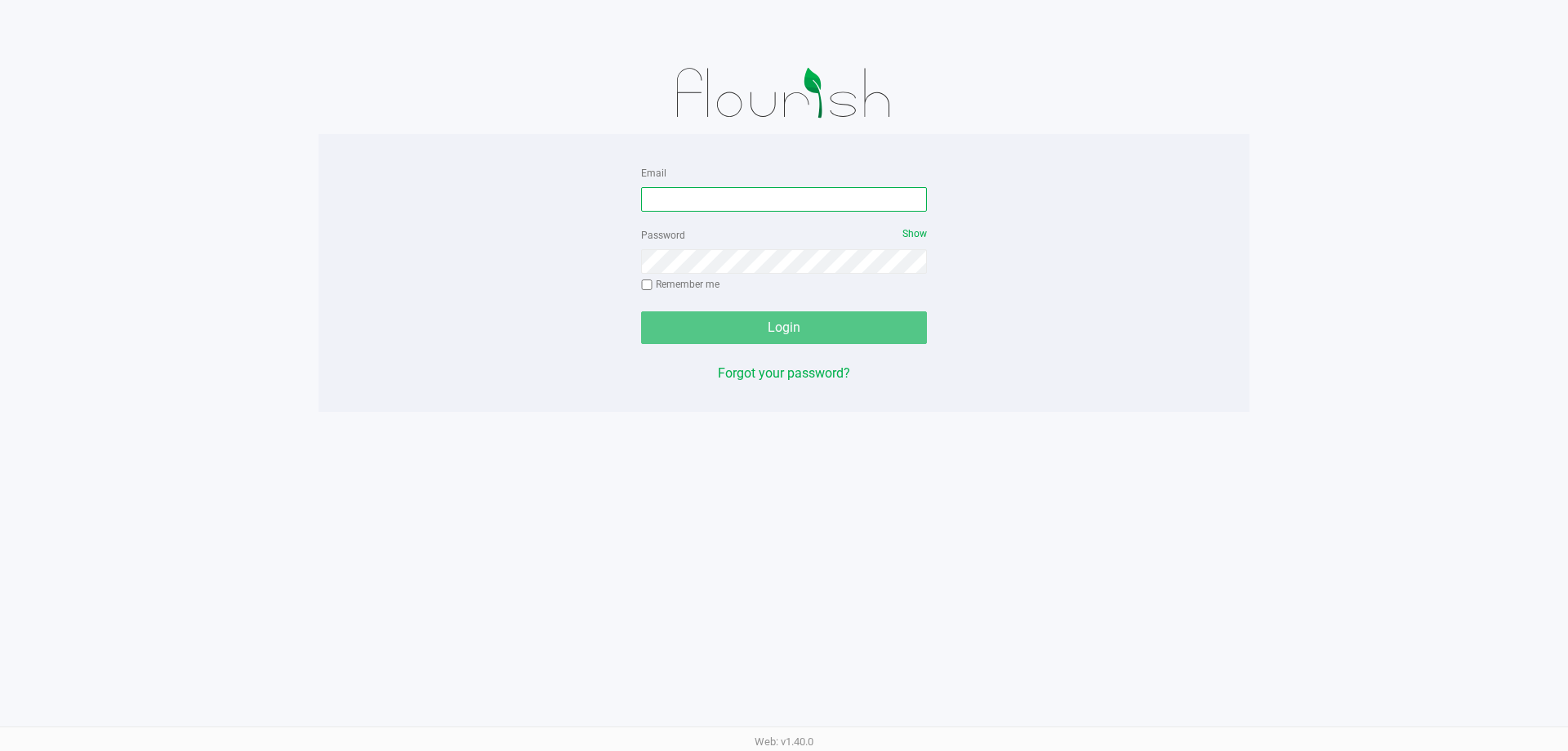
click at [708, 197] on input "Email" at bounding box center [783, 199] width 286 height 24
type input "[EMAIL_ADDRESS][DOMAIN_NAME]"
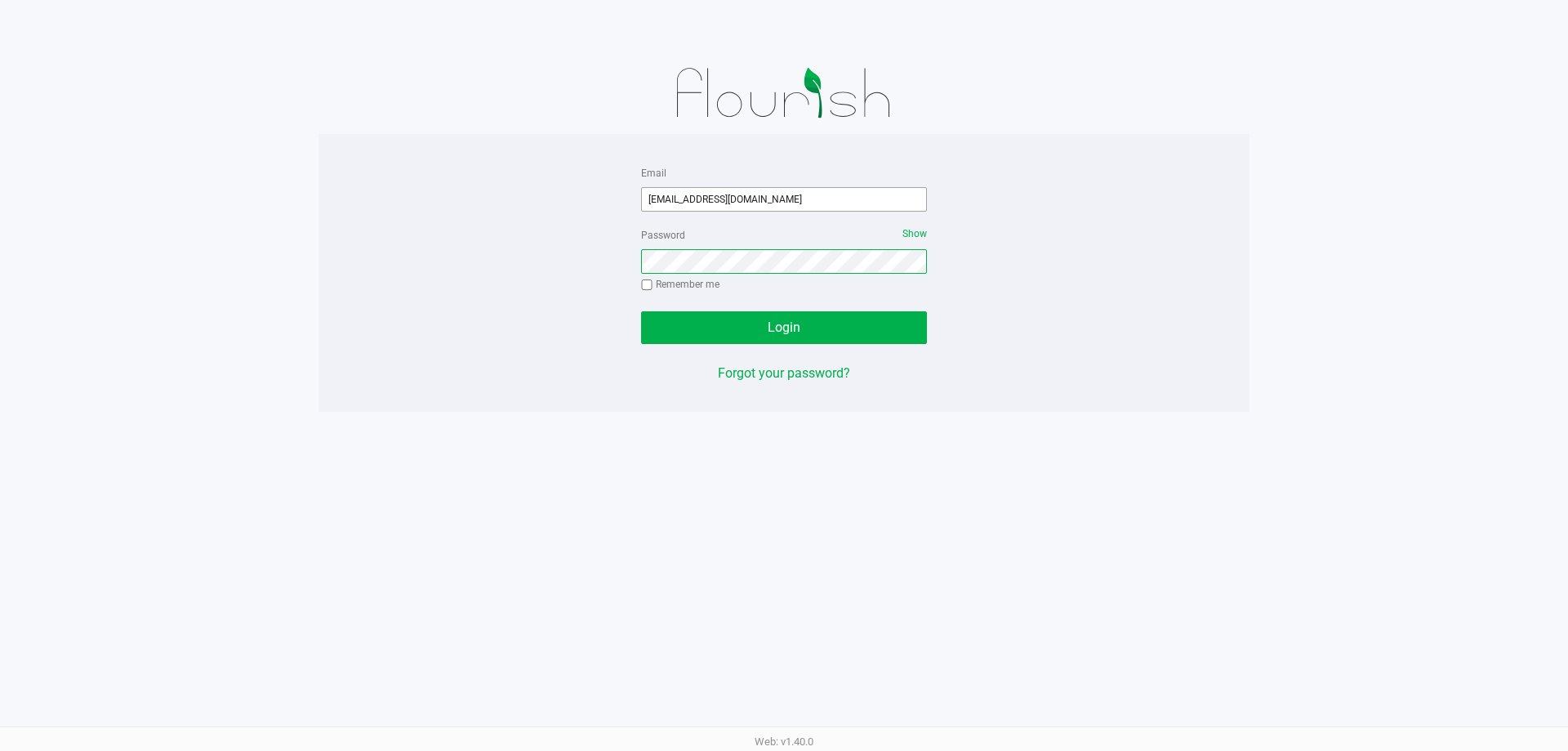
click at [641, 311] on button "Login" at bounding box center [783, 327] width 286 height 33
